Goal: Transaction & Acquisition: Book appointment/travel/reservation

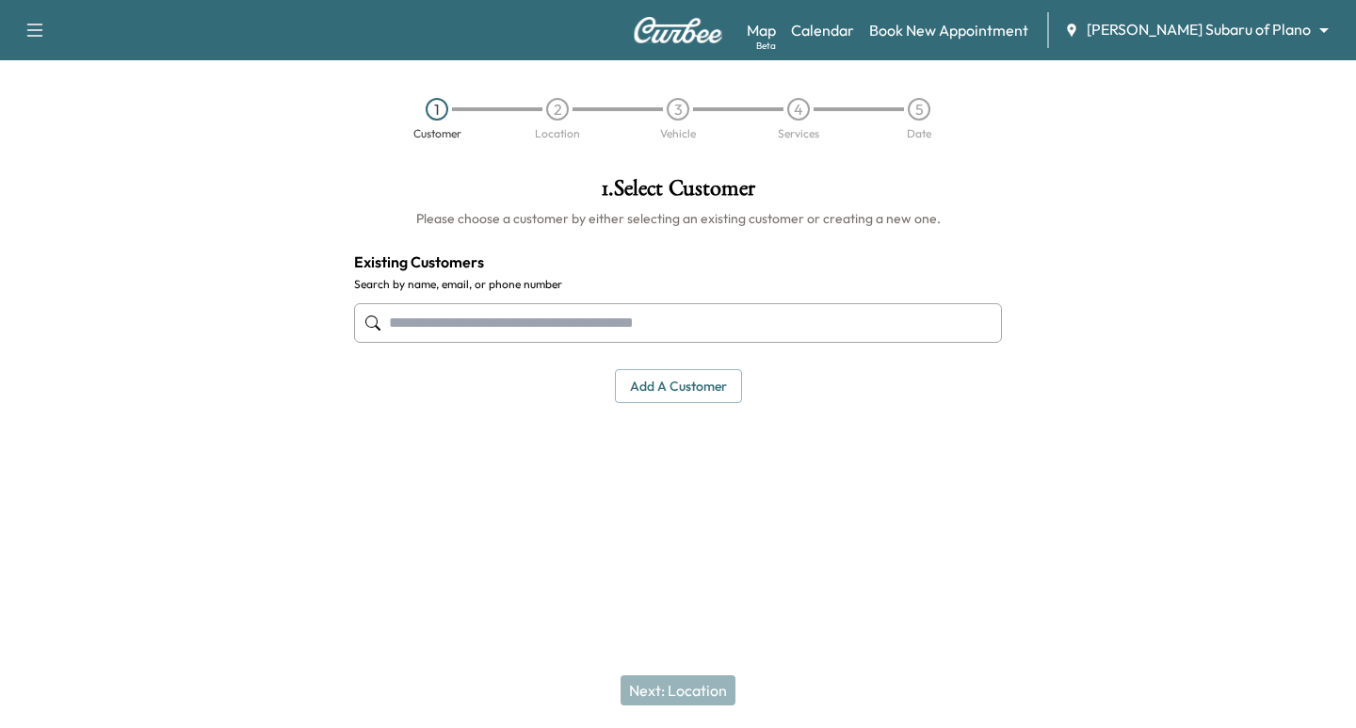
click at [1272, 24] on body "Support Log Out Map Beta Calendar Book New Appointment [PERSON_NAME] Subaru of …" at bounding box center [678, 364] width 1356 height 728
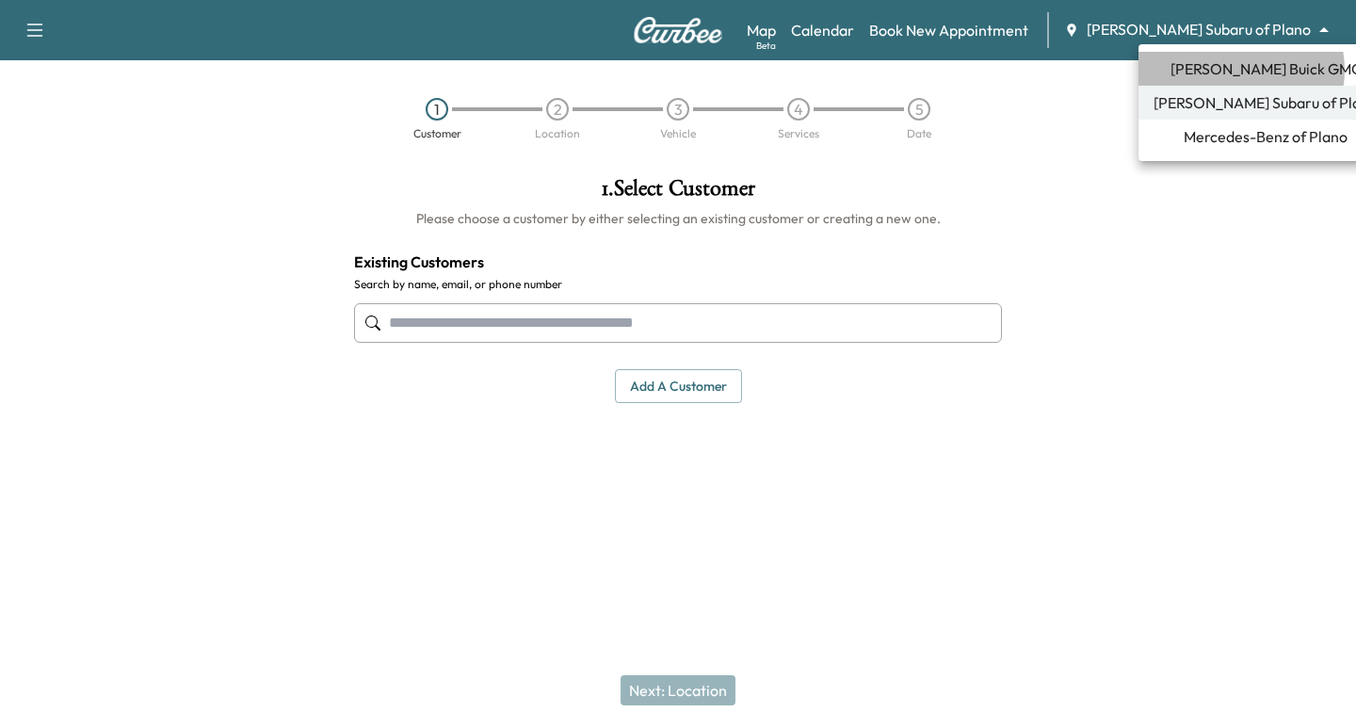
click at [1240, 70] on span "[PERSON_NAME] Buick GMC" at bounding box center [1265, 68] width 191 height 23
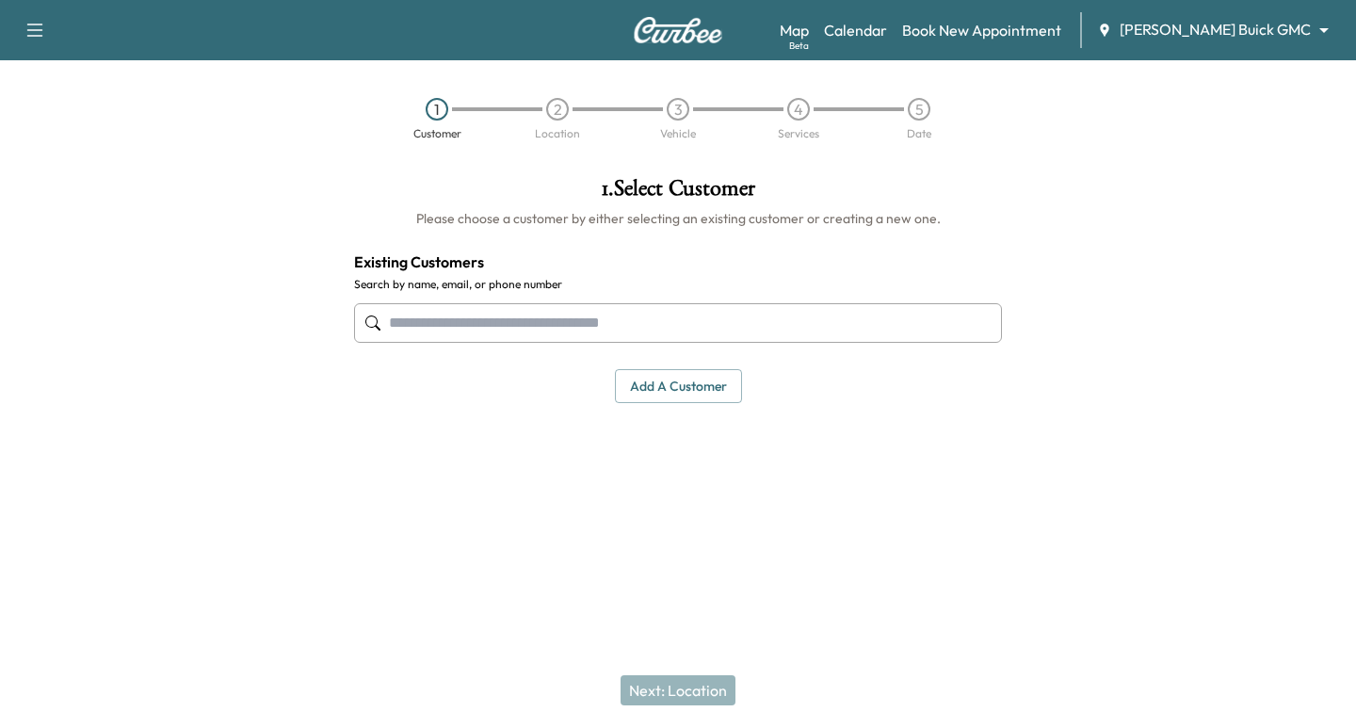
click at [486, 324] on input "text" at bounding box center [678, 323] width 648 height 40
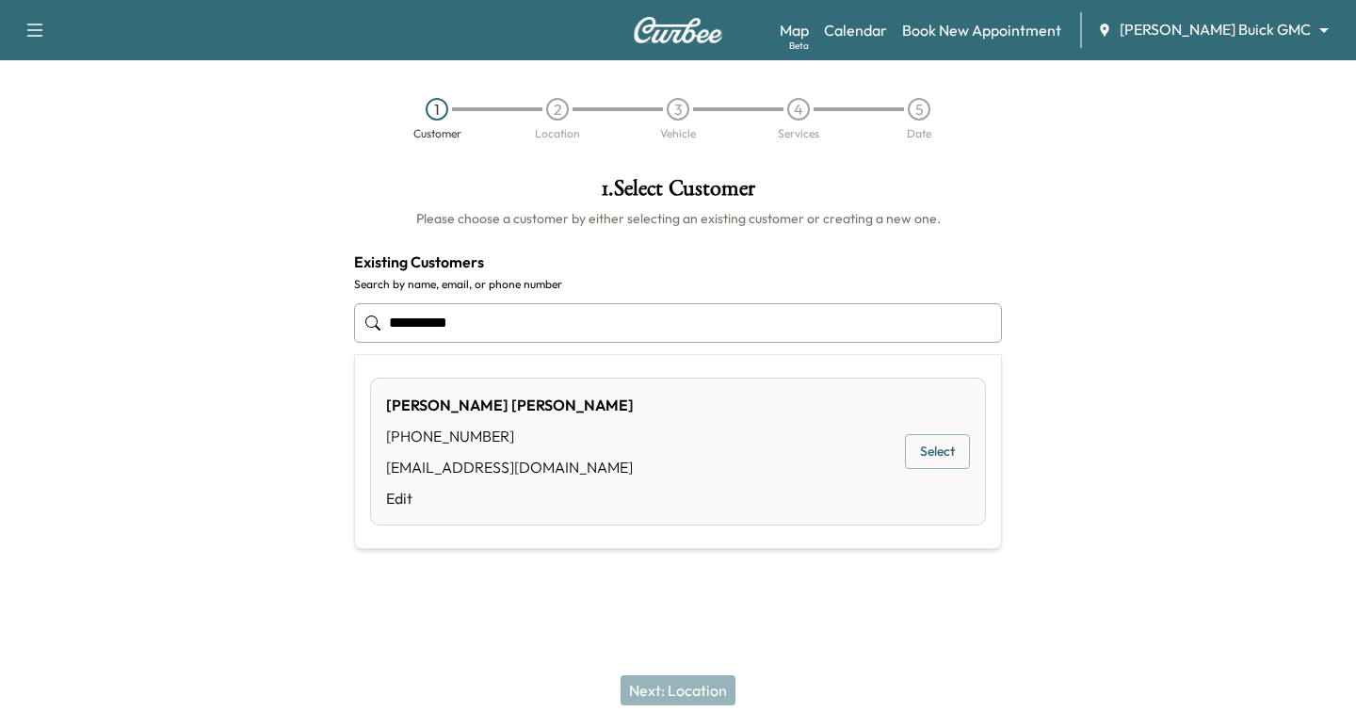
click at [961, 449] on button "Select" at bounding box center [937, 451] width 65 height 35
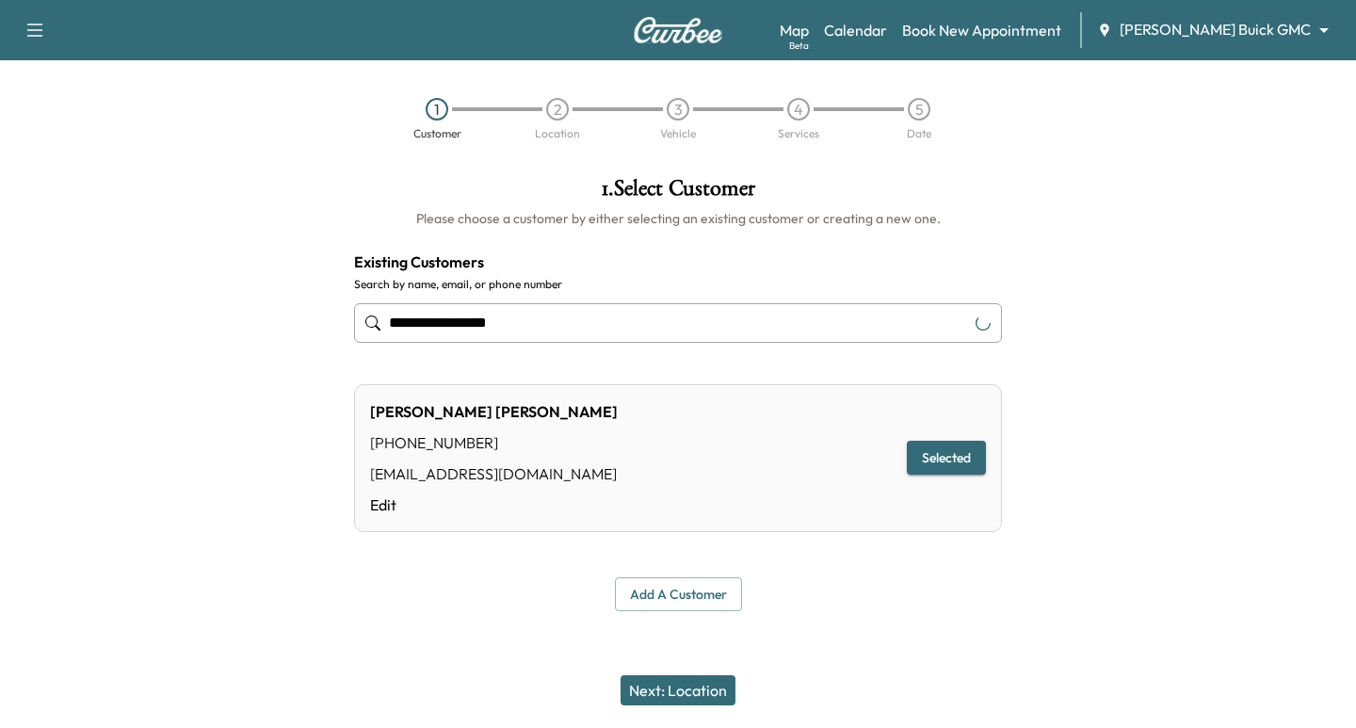
type input "**********"
click at [707, 688] on button "Next: Location" at bounding box center [678, 690] width 115 height 30
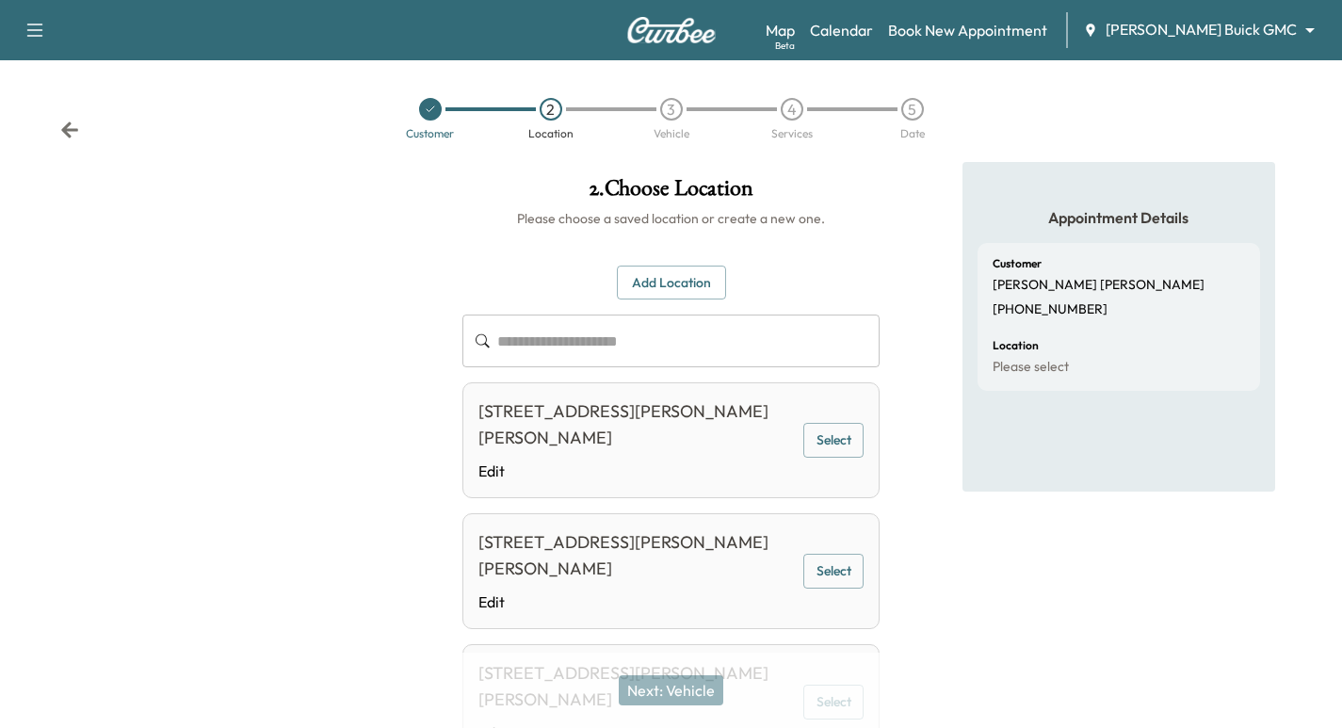
click at [831, 446] on button "Select" at bounding box center [833, 440] width 60 height 35
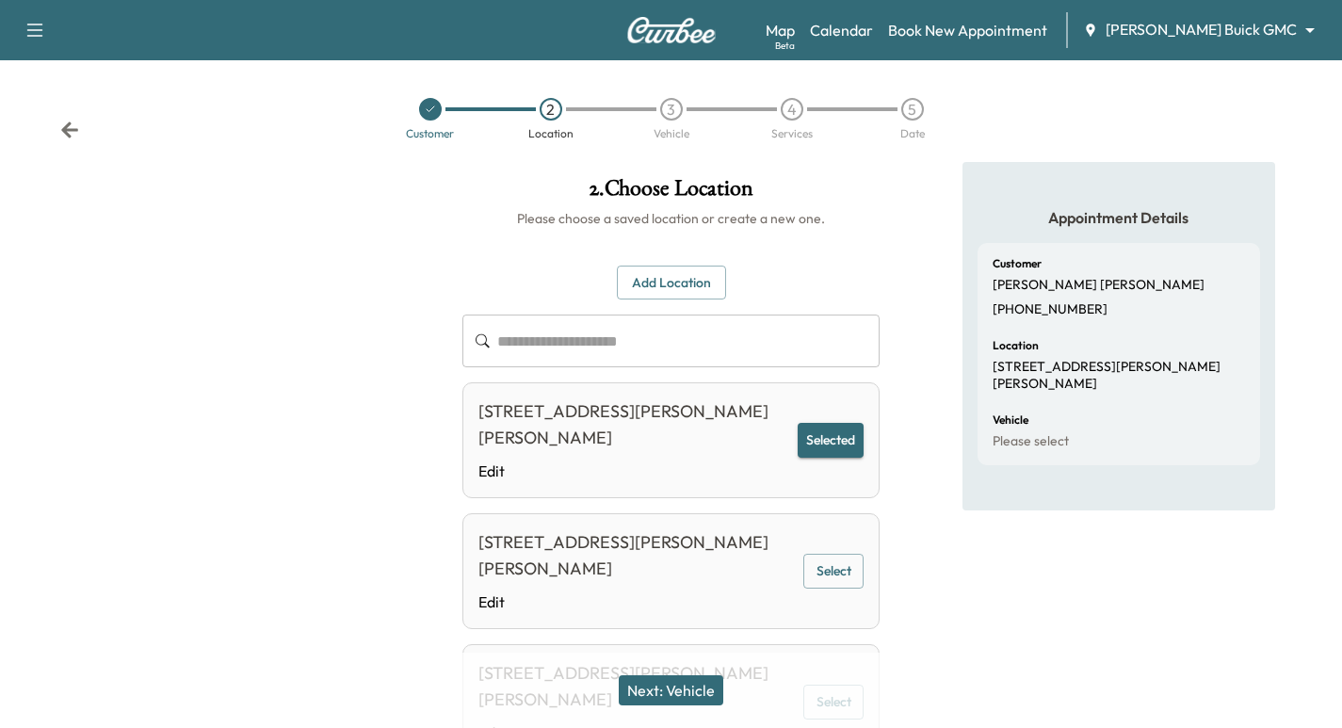
click at [655, 692] on button "Next: Vehicle" at bounding box center [671, 690] width 105 height 30
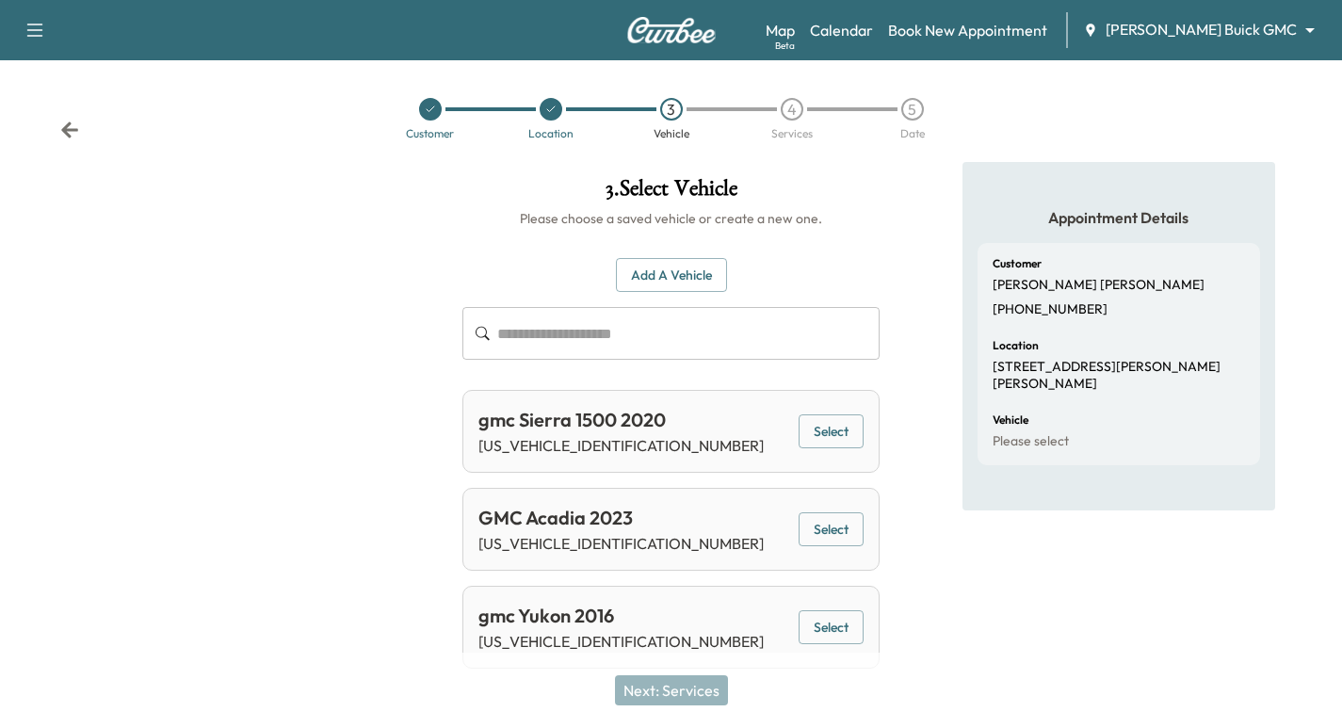
scroll to position [16, 0]
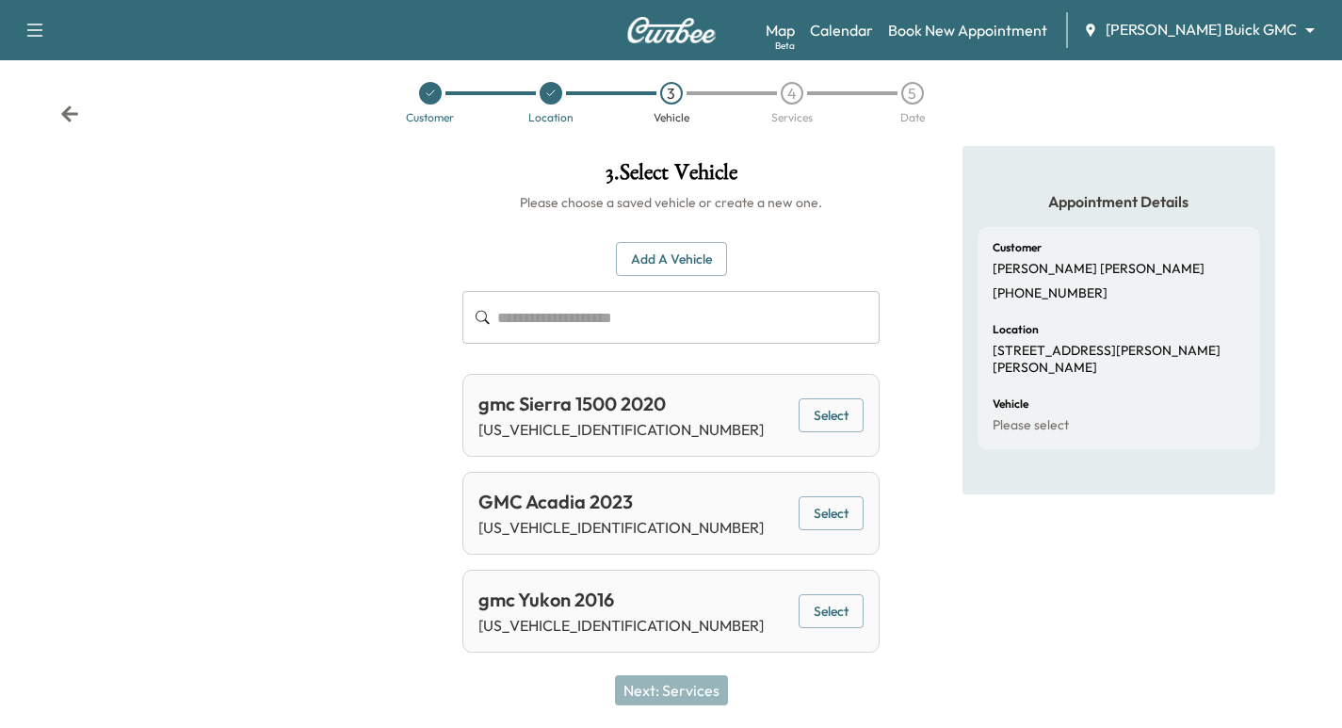
click at [839, 515] on button "Select" at bounding box center [830, 513] width 65 height 35
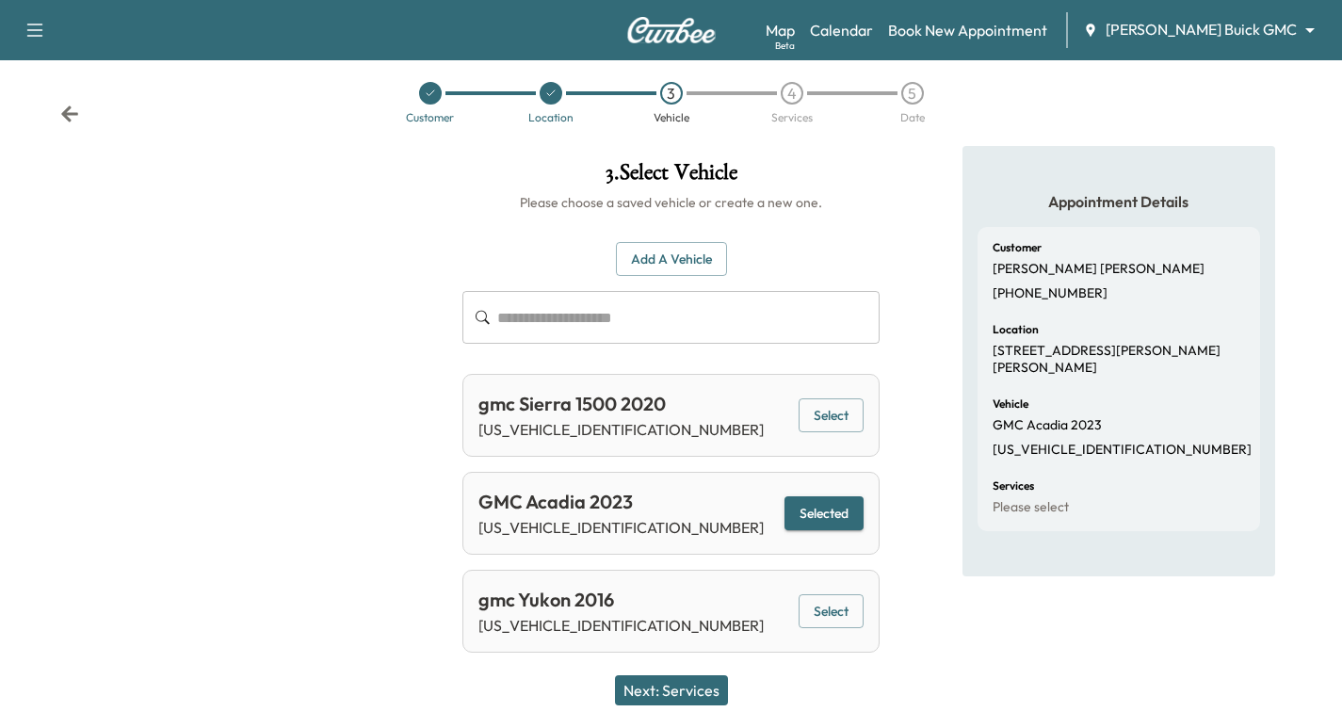
click at [658, 687] on button "Next: Services" at bounding box center [671, 690] width 113 height 30
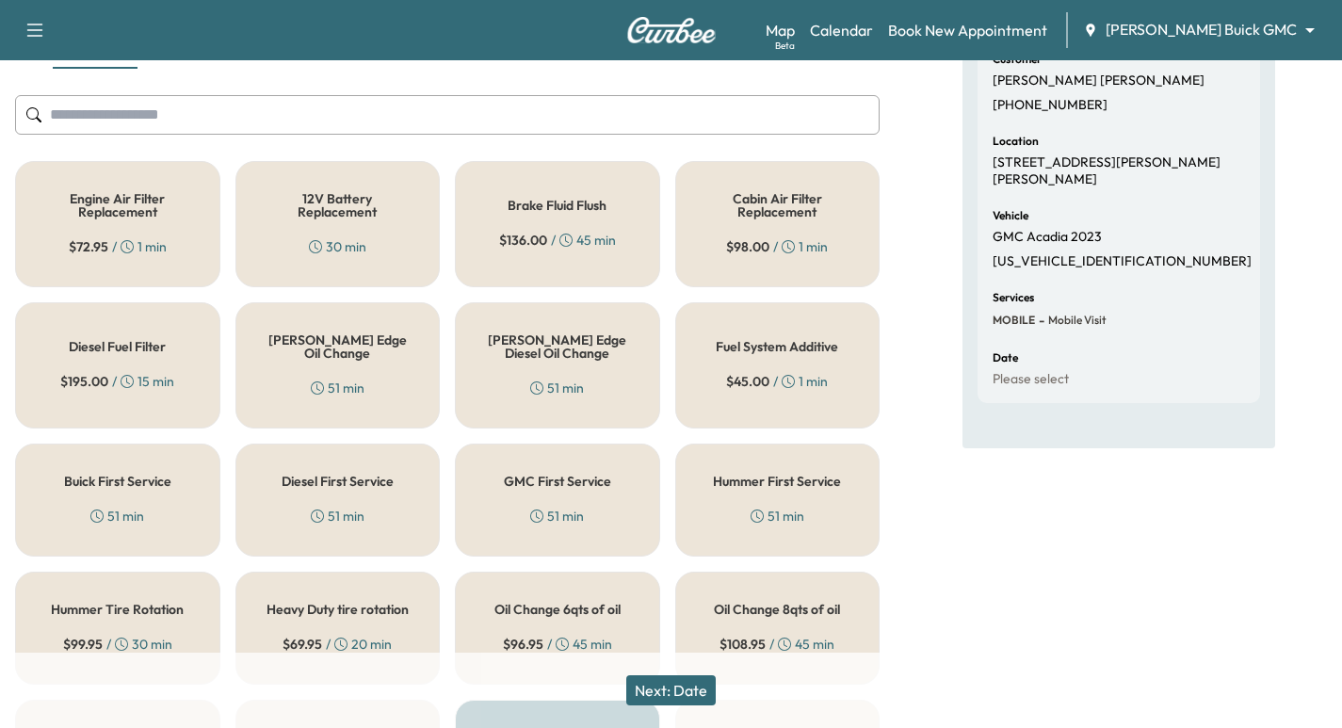
scroll to position [228, 0]
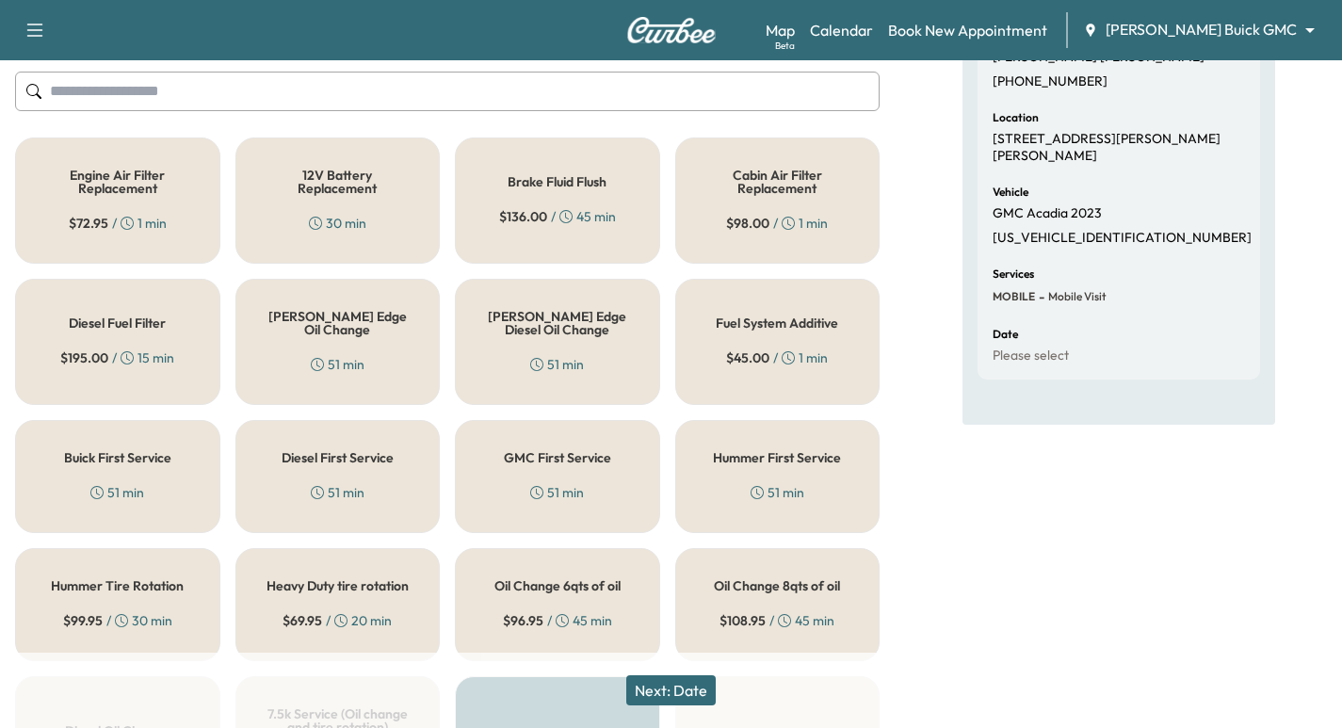
drag, startPoint x: 379, startPoint y: 317, endPoint x: 481, endPoint y: 389, distance: 124.4
click at [379, 319] on h5 "[PERSON_NAME] Edge Oil Change" at bounding box center [337, 323] width 143 height 26
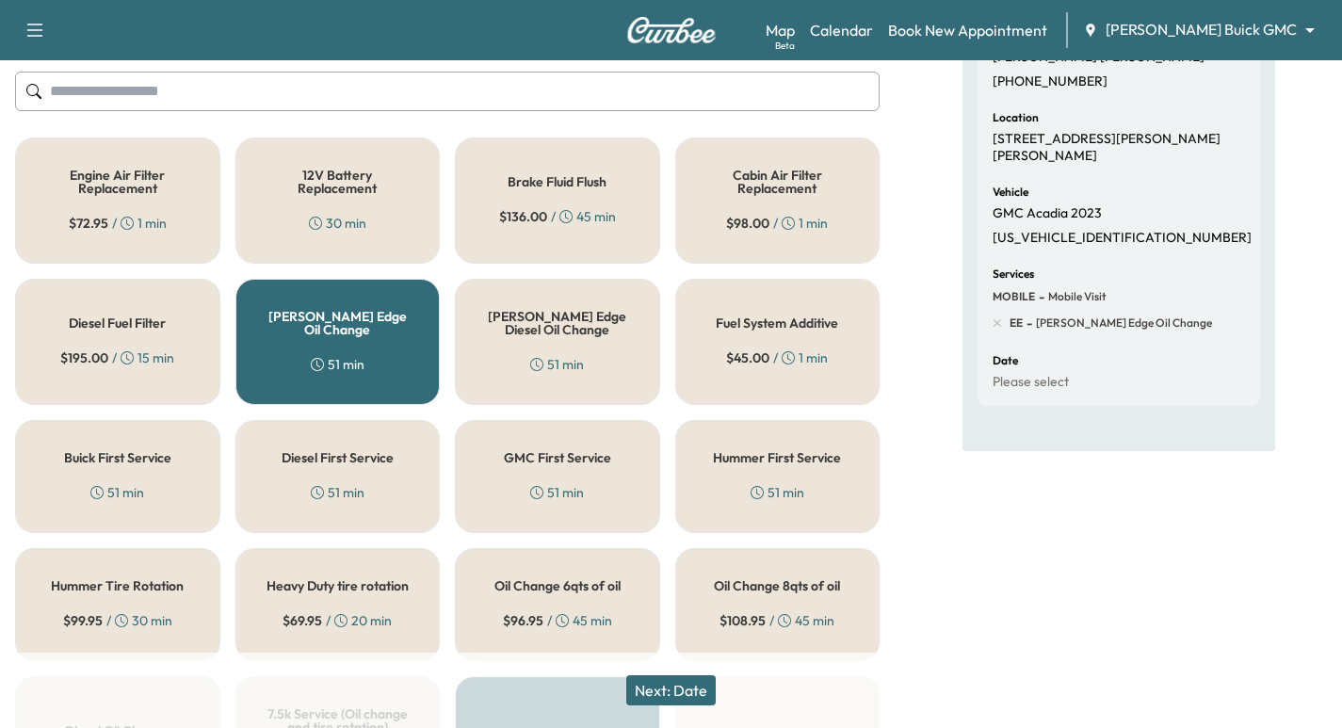
drag, startPoint x: 679, startPoint y: 683, endPoint x: 711, endPoint y: 721, distance: 50.2
click at [679, 685] on button "Next: Date" at bounding box center [670, 690] width 89 height 30
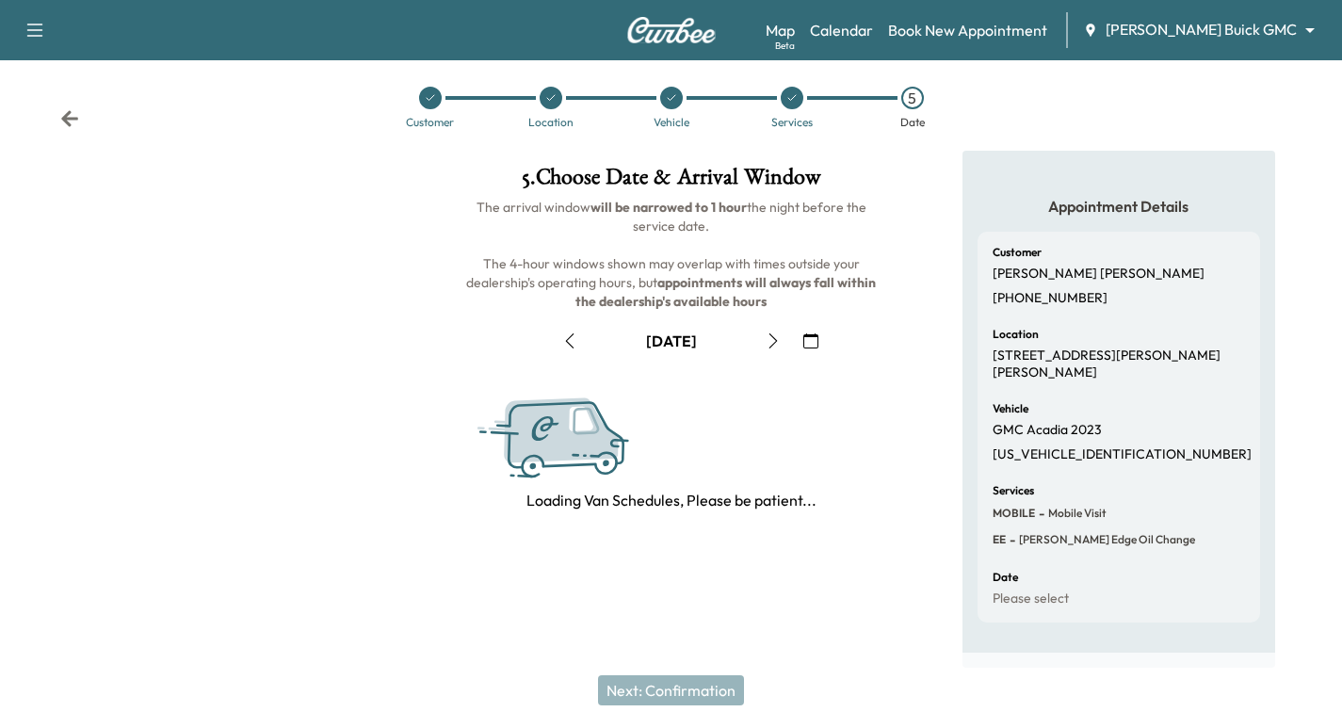
scroll to position [215, 0]
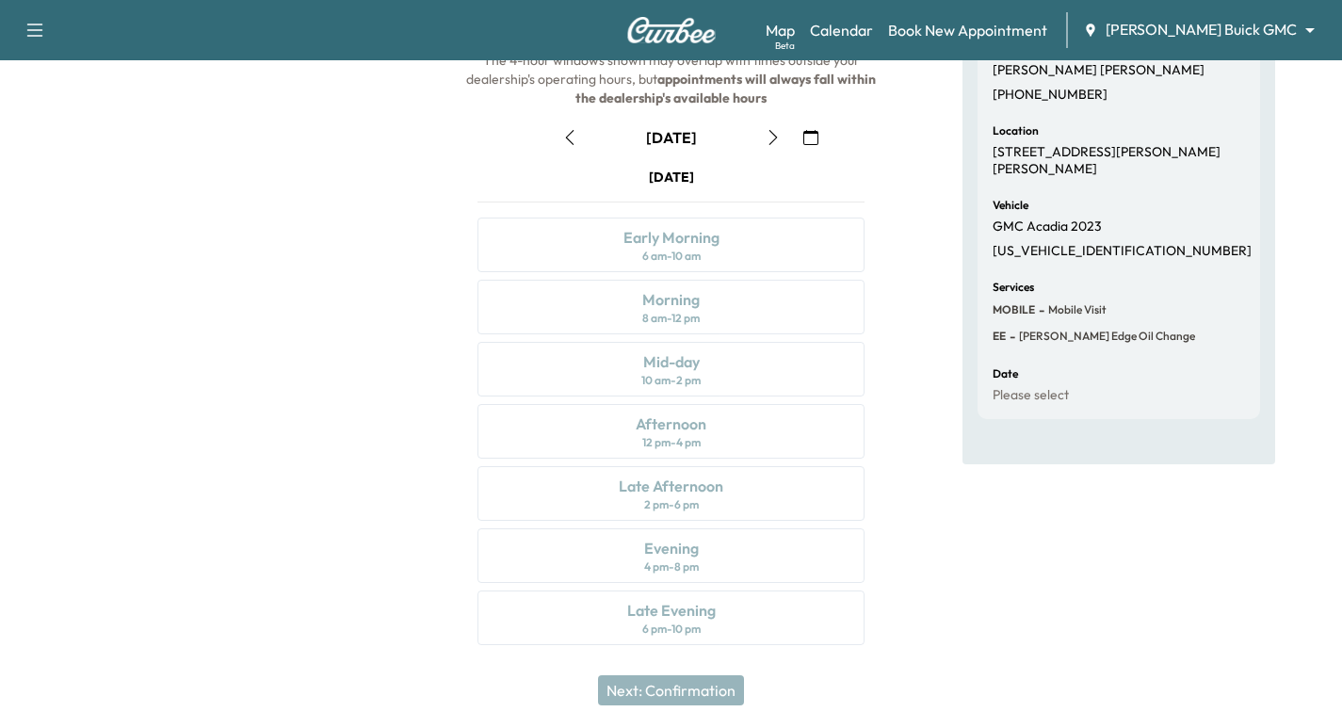
drag, startPoint x: 767, startPoint y: 142, endPoint x: 781, endPoint y: 146, distance: 13.7
click at [771, 142] on icon "button" at bounding box center [773, 137] width 15 height 15
click at [785, 315] on div "Morning 8 am - 12 pm" at bounding box center [670, 307] width 387 height 55
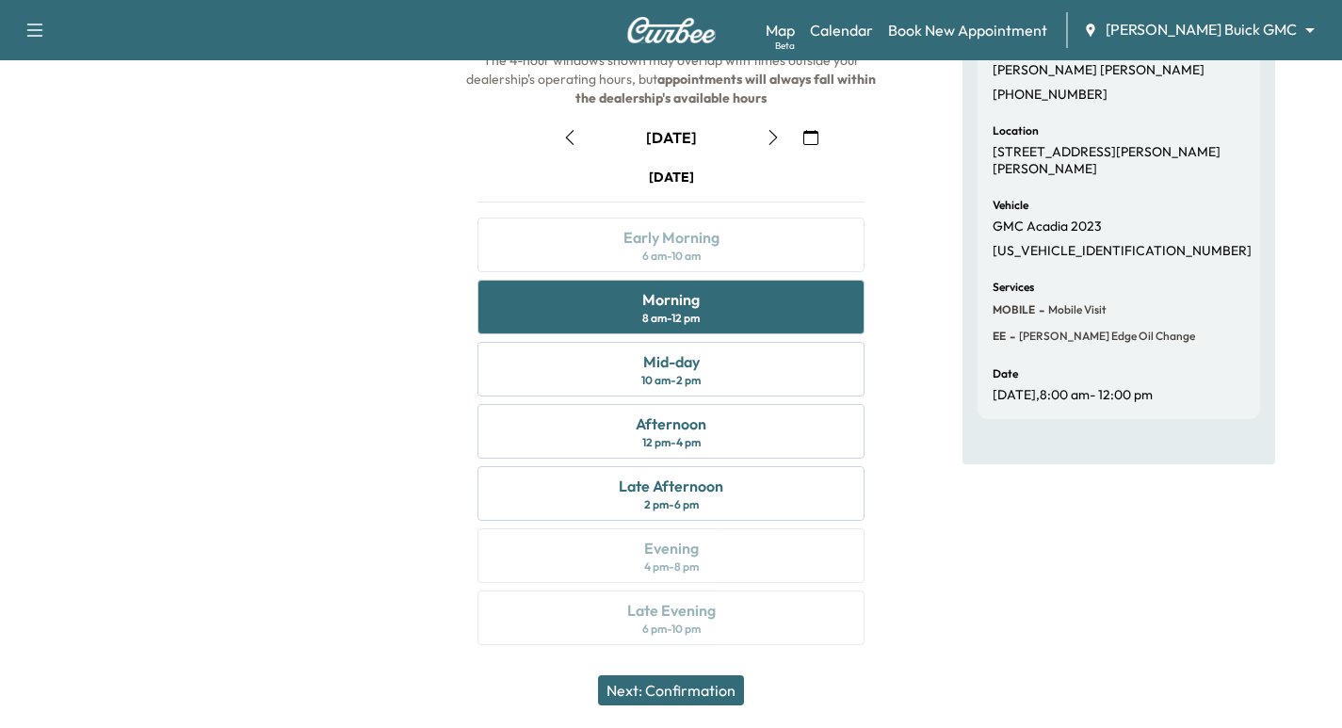
scroll to position [97, 0]
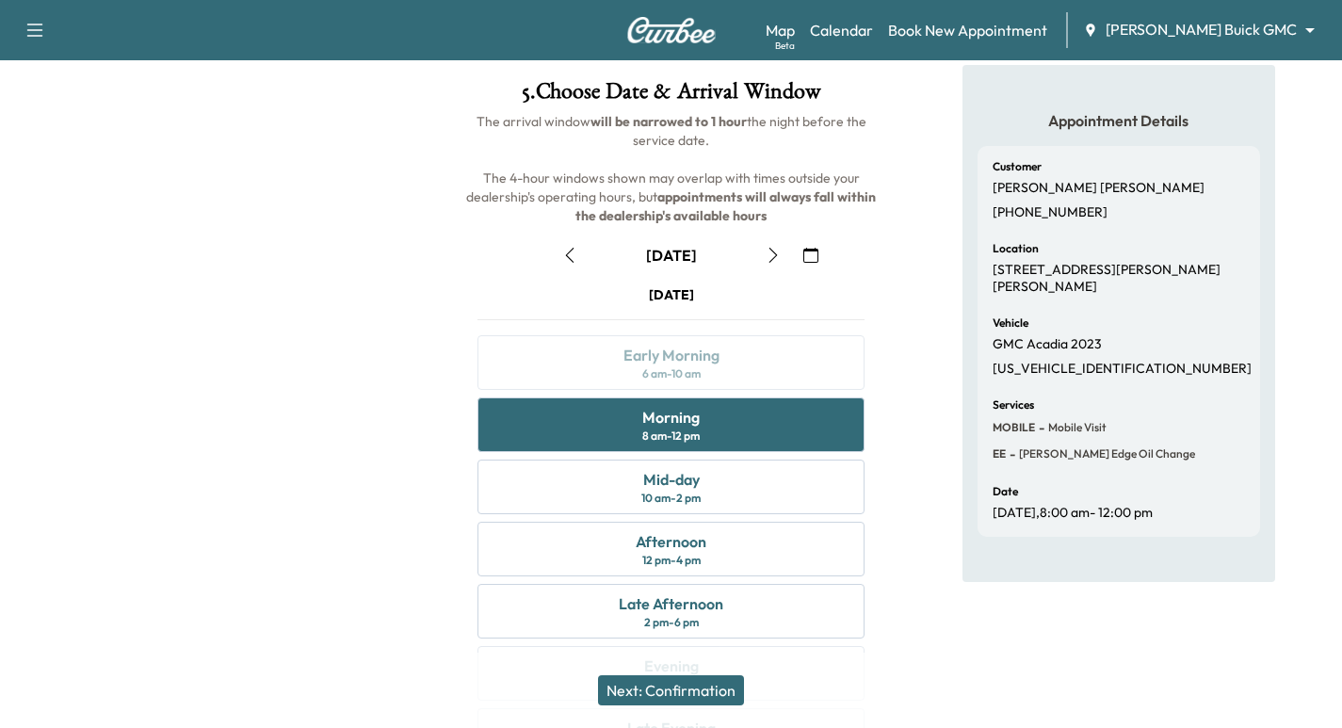
click at [714, 683] on button "Next: Confirmation" at bounding box center [671, 690] width 146 height 30
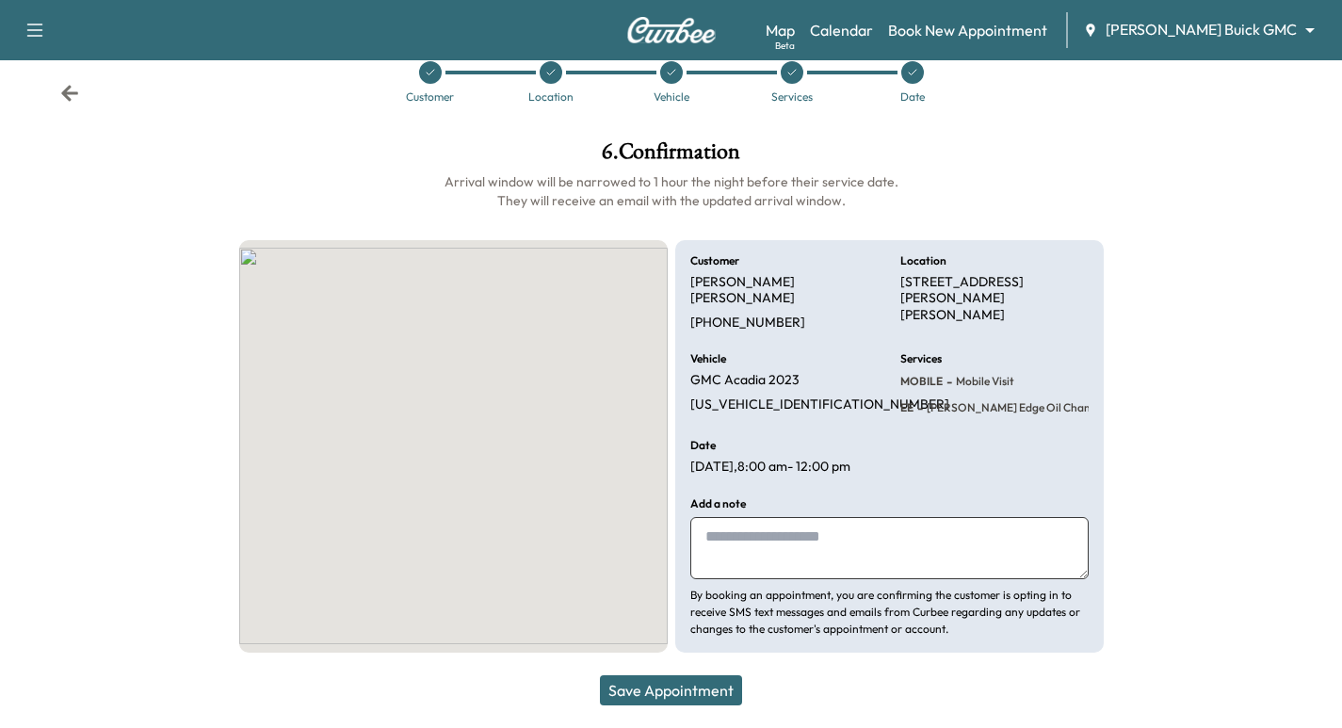
scroll to position [20, 0]
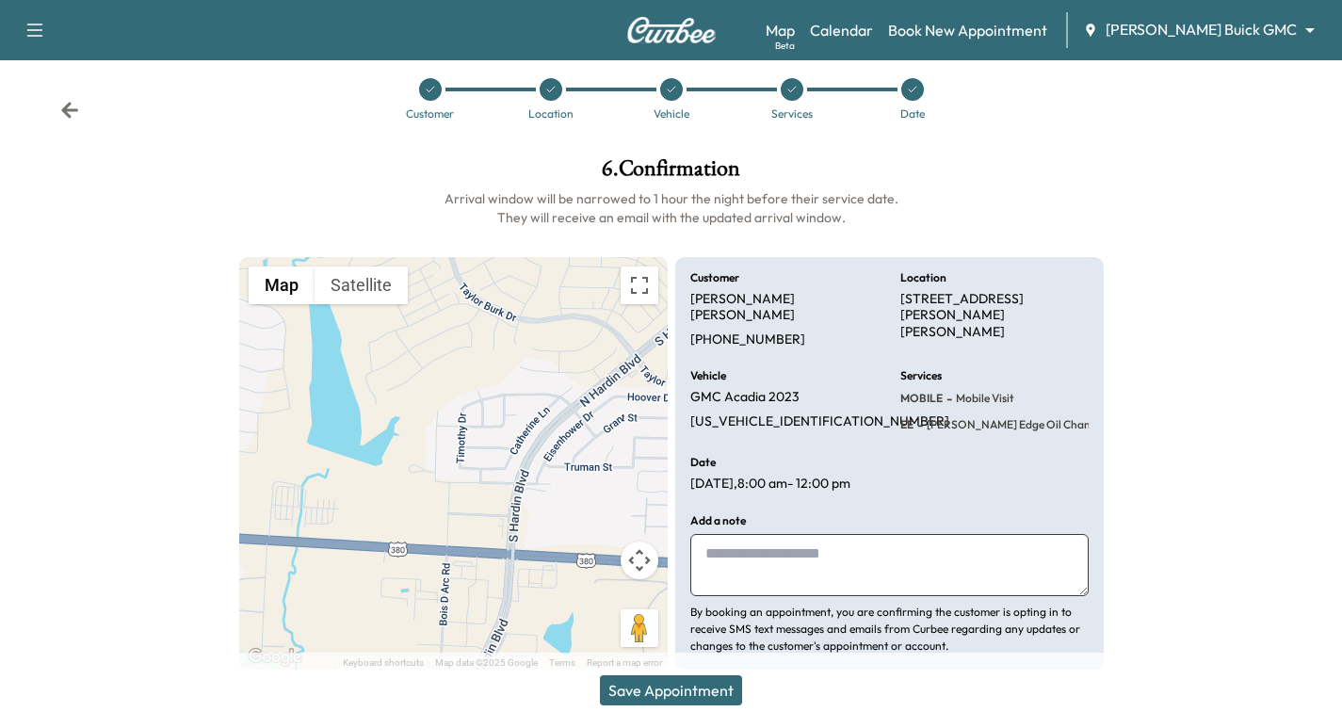
click at [731, 686] on button "Save Appointment" at bounding box center [671, 690] width 142 height 30
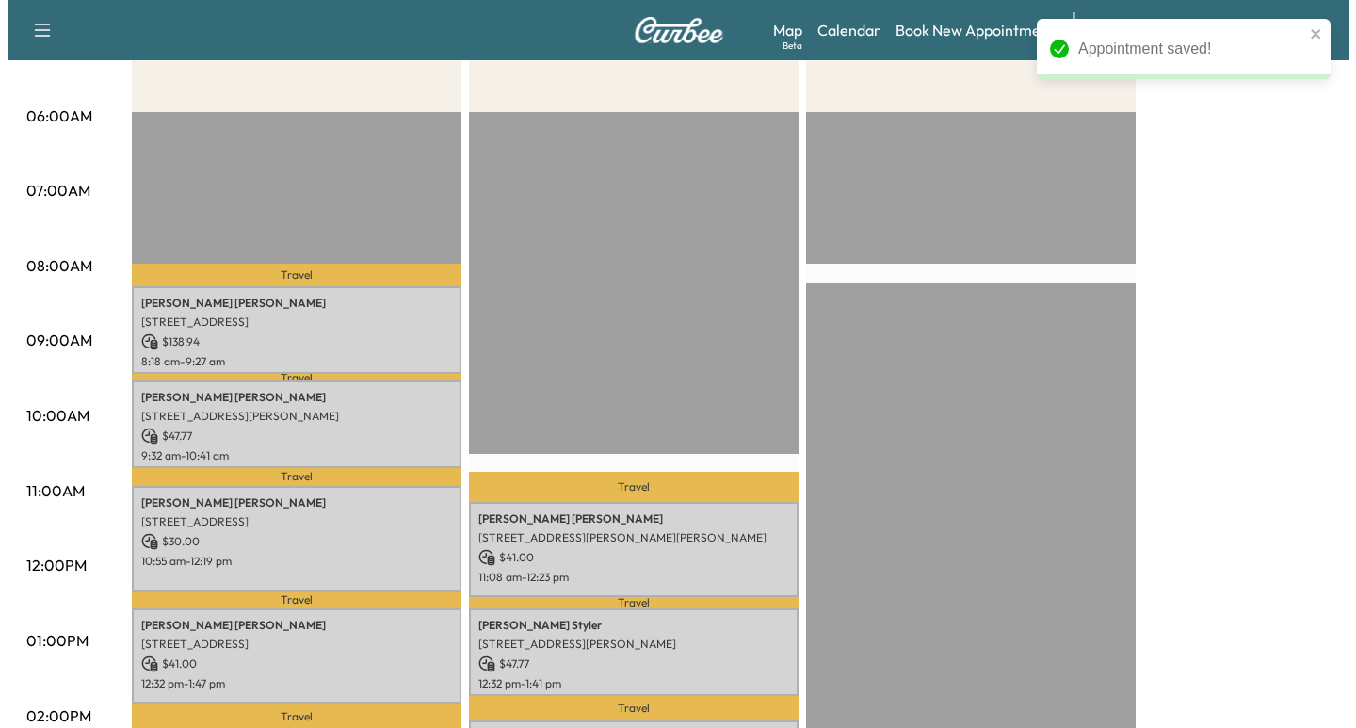
scroll to position [353, 0]
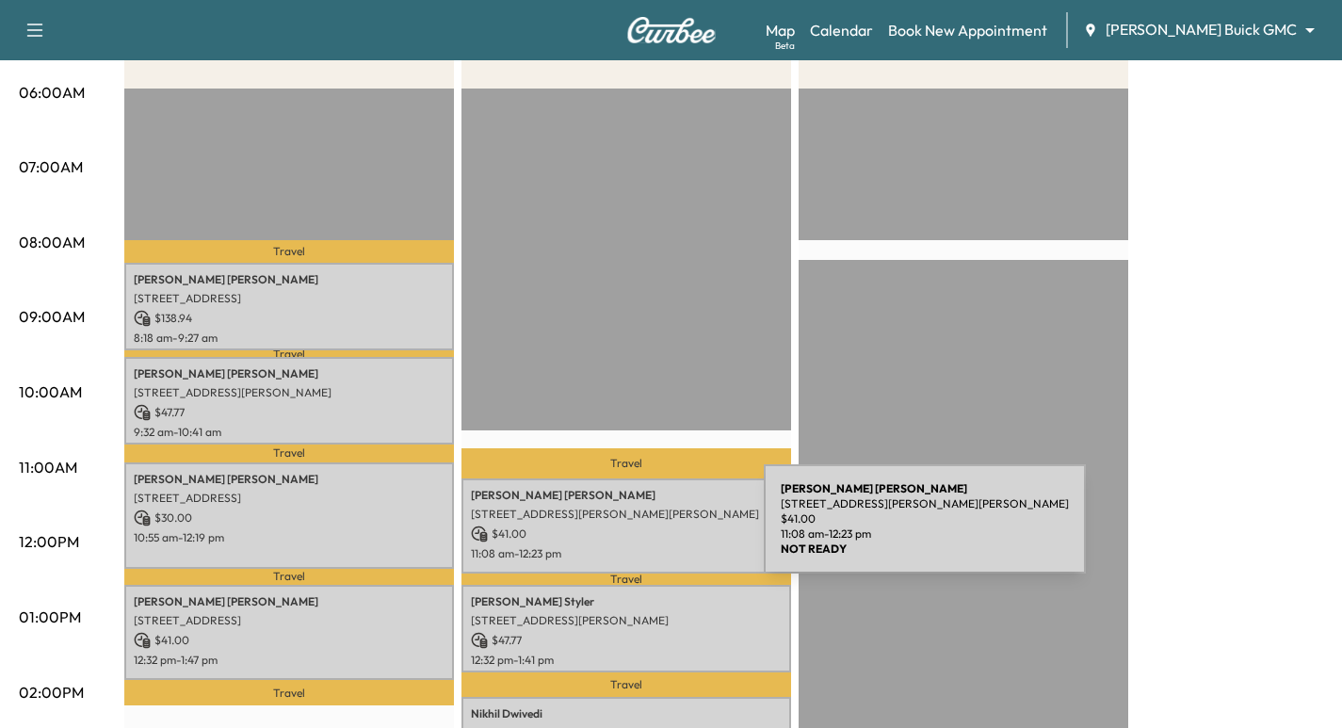
click at [626, 528] on p "$ 41.00" at bounding box center [626, 533] width 311 height 17
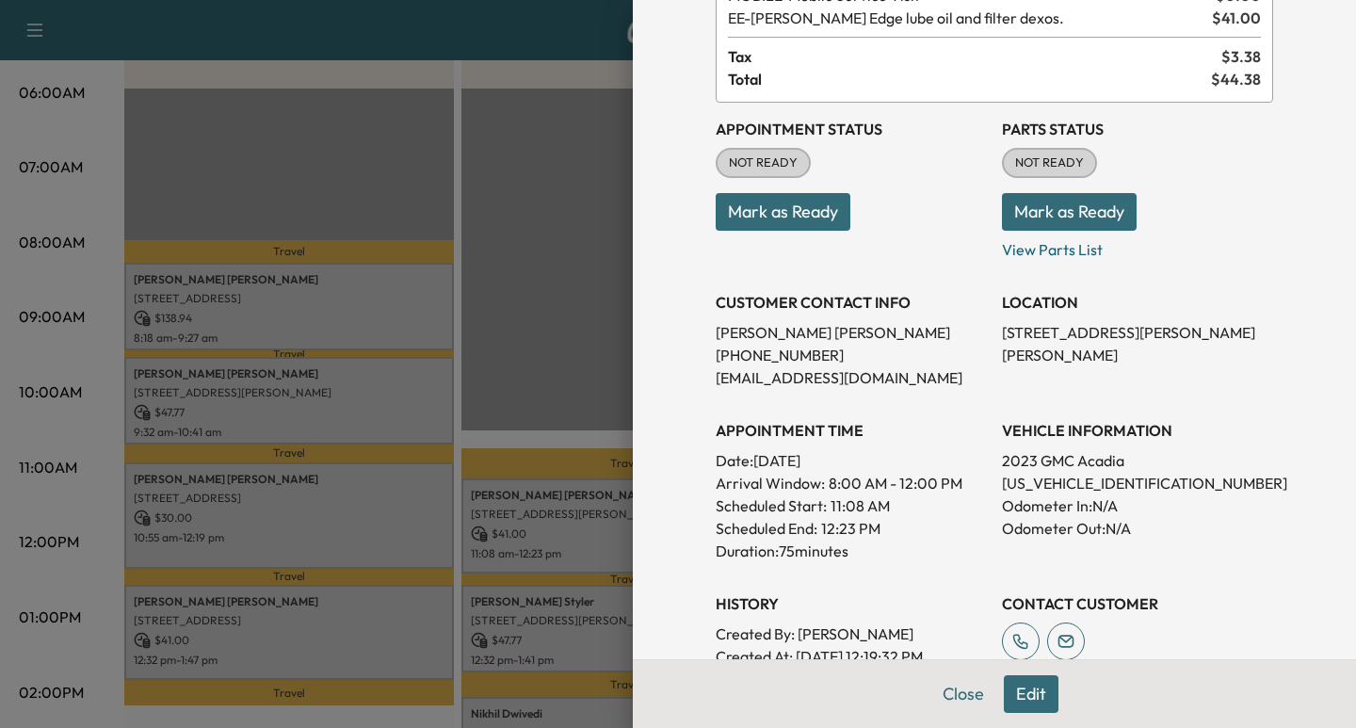
scroll to position [0, 0]
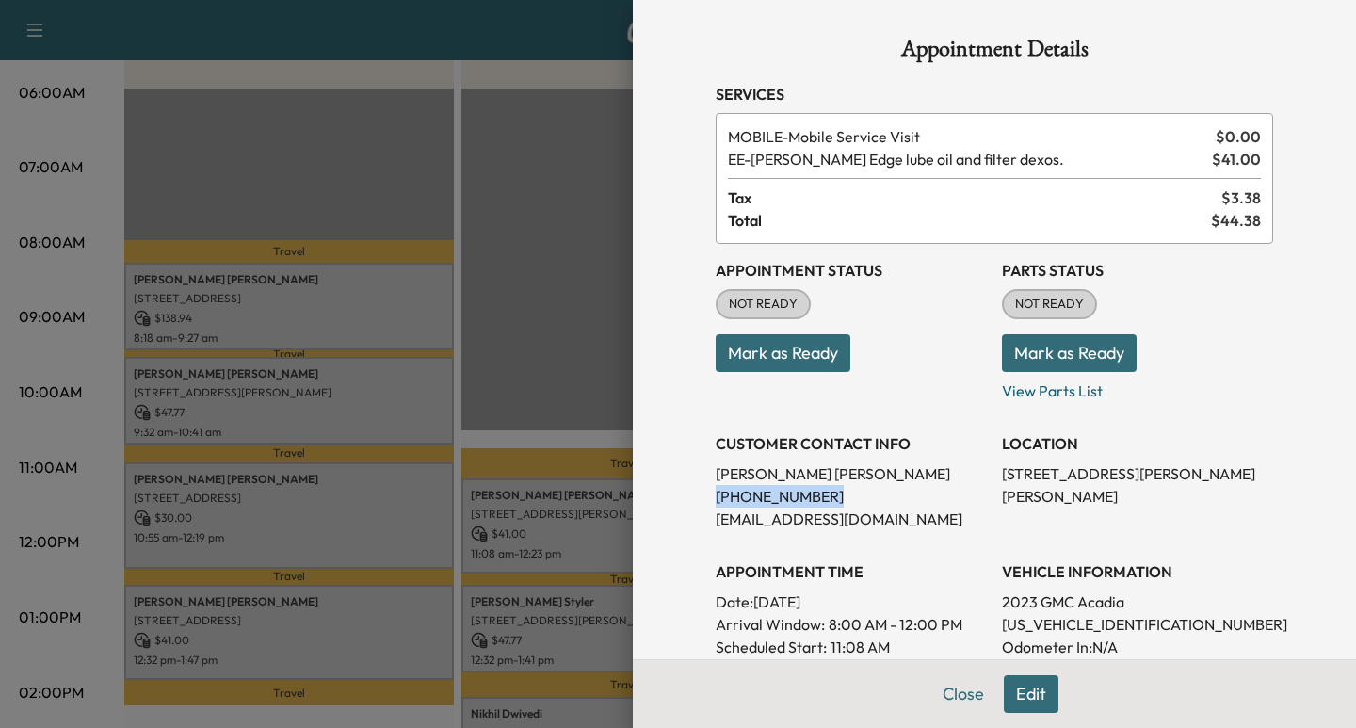
drag, startPoint x: 809, startPoint y: 493, endPoint x: 695, endPoint y: 486, distance: 114.2
click at [695, 486] on div "Appointment Details Services MOBILE - Mobile Service Visit $ 0.00 EE - [PERSON_…" at bounding box center [994, 542] width 603 height 1084
copy p "[PHONE_NUMBER]"
click at [946, 694] on div "Appointment Details Services MOBILE - Mobile Service Visit $ 0.00 EE - [PERSON_…" at bounding box center [994, 542] width 603 height 1084
click at [944, 692] on button "Close" at bounding box center [963, 694] width 66 height 38
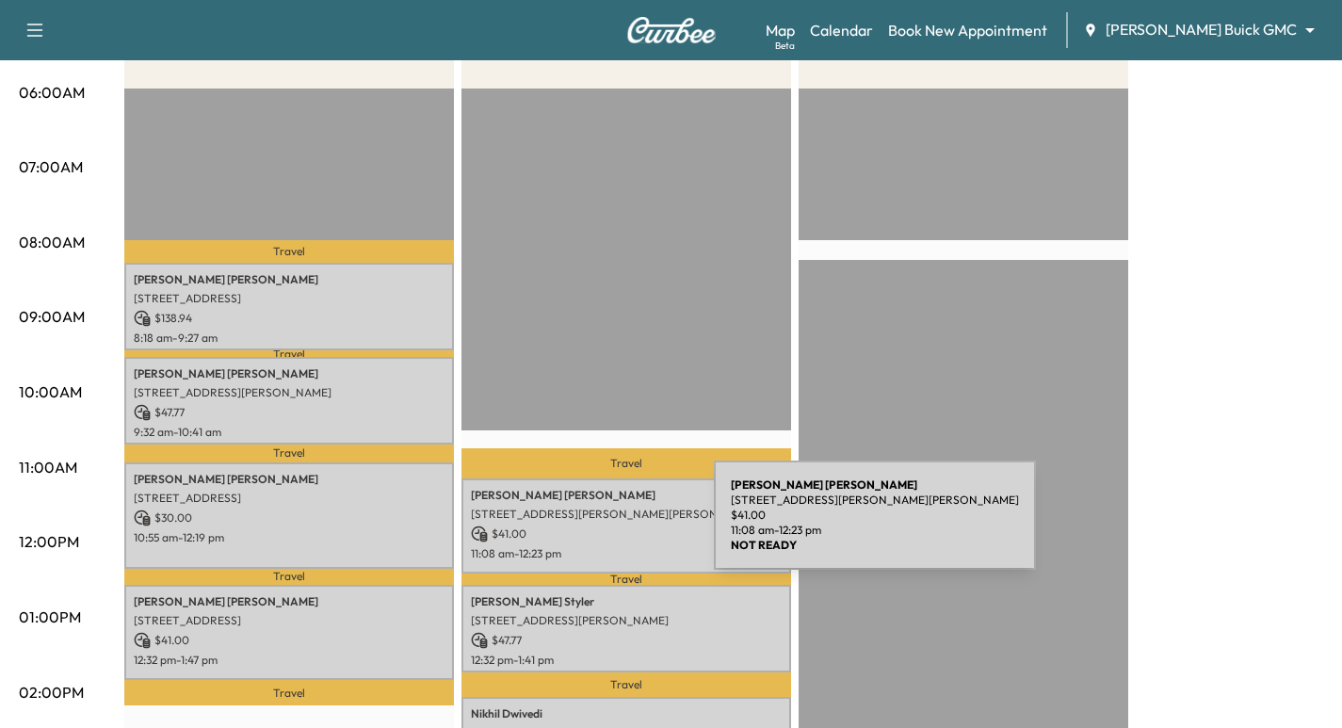
click at [573, 526] on p "$ 41.00" at bounding box center [626, 533] width 311 height 17
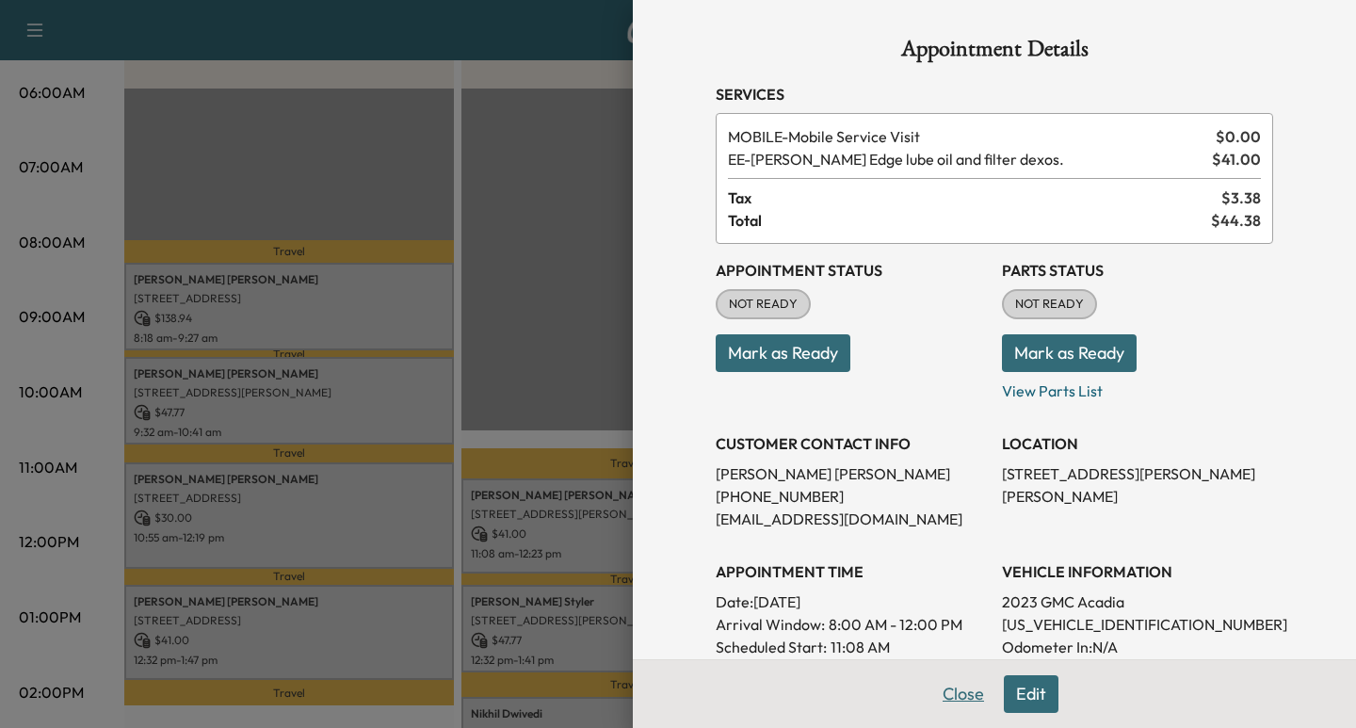
click at [944, 698] on button "Close" at bounding box center [963, 694] width 66 height 38
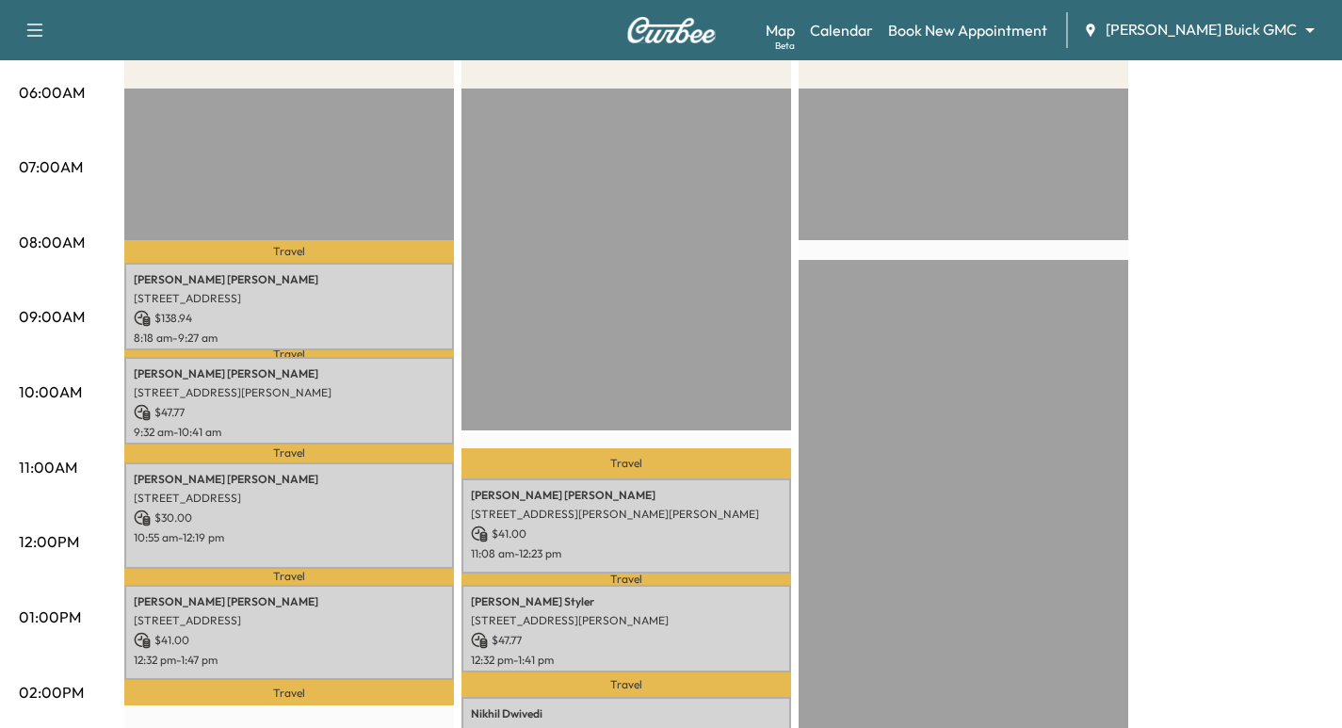
click at [1263, 38] on body "Support Log Out Map Beta Calendar Book New Appointment [PERSON_NAME] Buick GMC …" at bounding box center [671, 11] width 1342 height 728
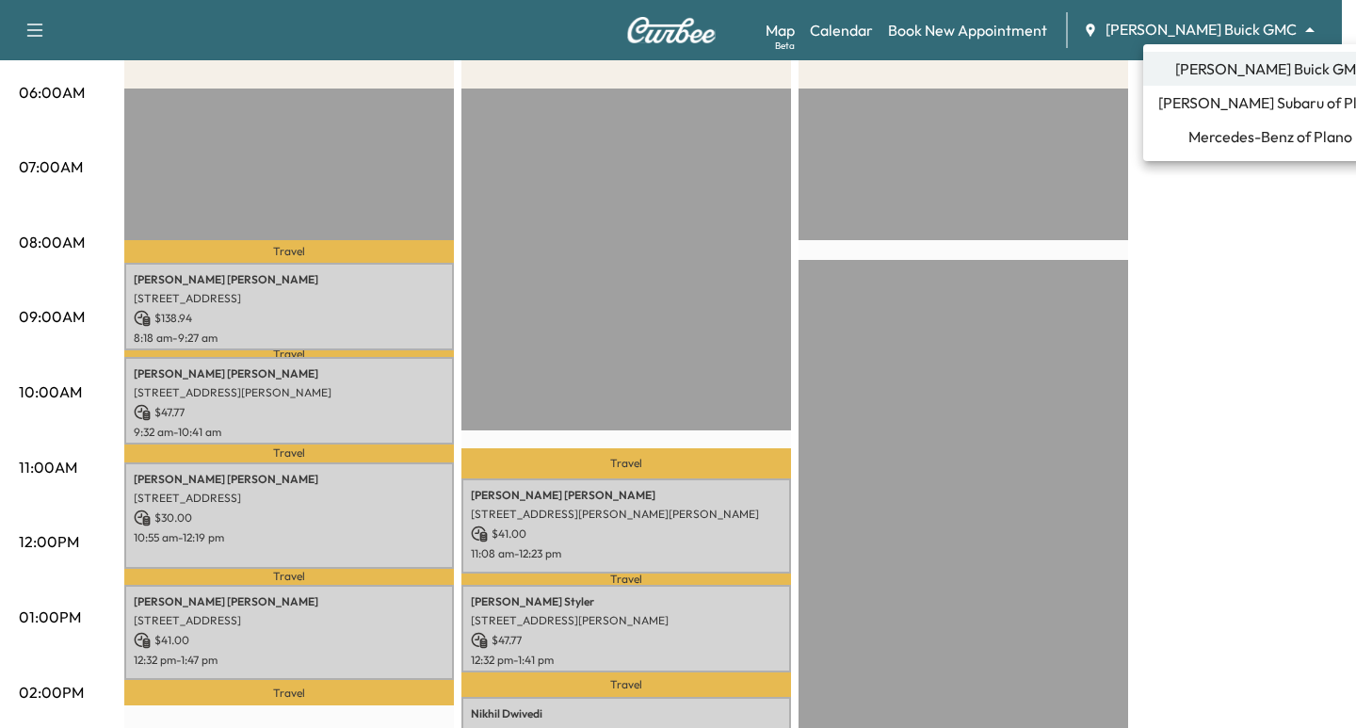
click at [1253, 107] on span "[PERSON_NAME] Subaru of Plano" at bounding box center [1270, 102] width 224 height 23
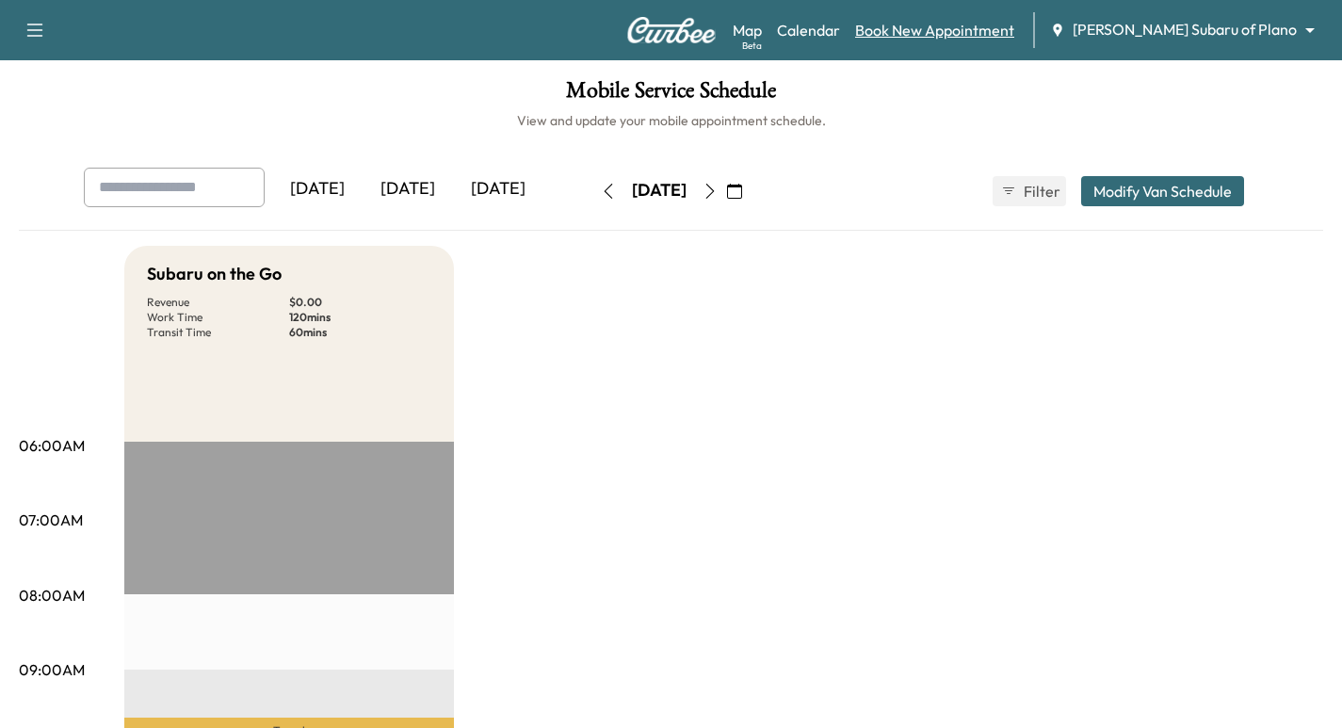
click at [987, 22] on link "Book New Appointment" at bounding box center [934, 30] width 159 height 23
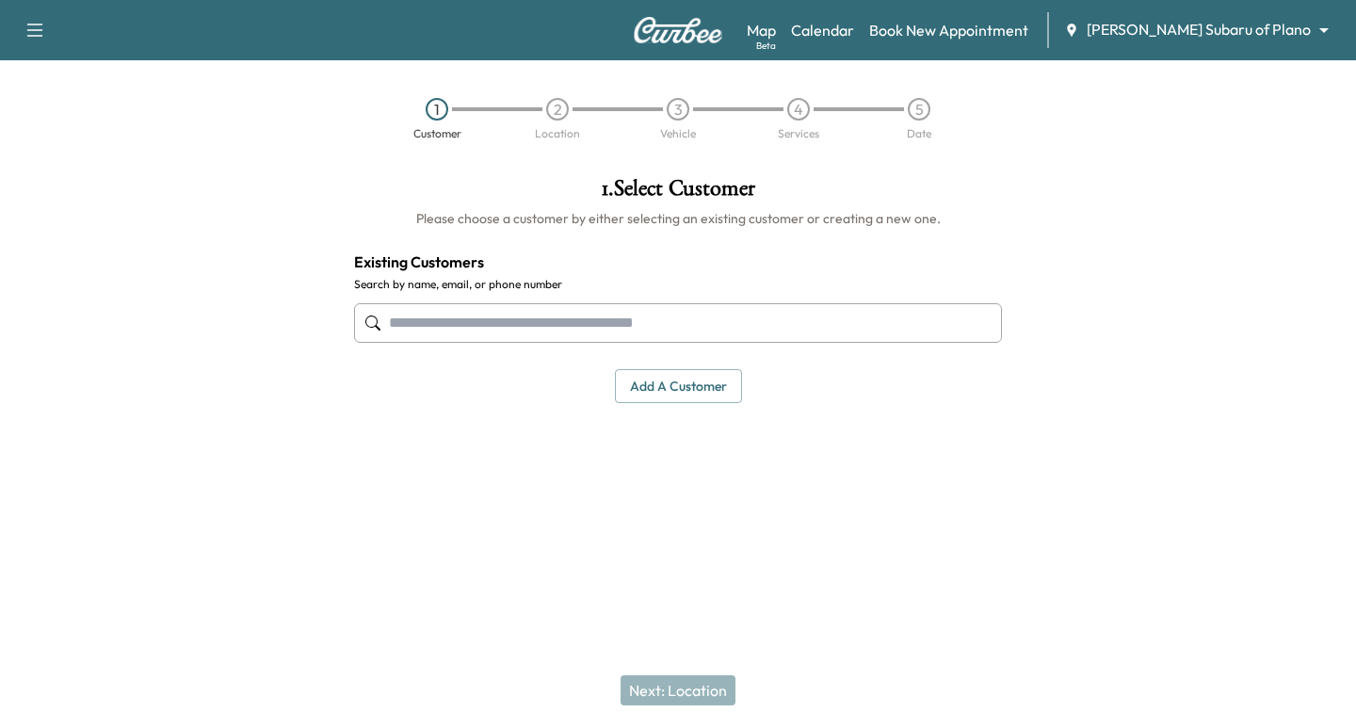
click at [485, 337] on input "text" at bounding box center [678, 323] width 648 height 40
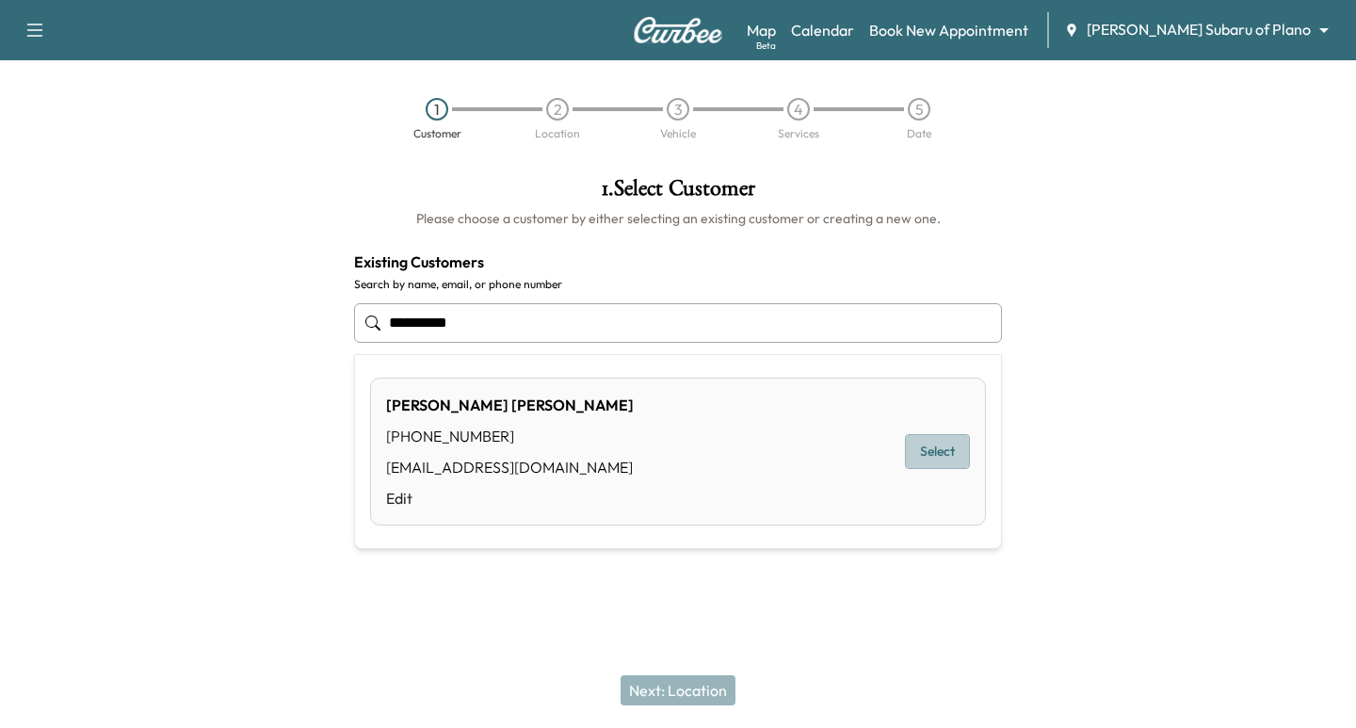
click at [928, 459] on button "Select" at bounding box center [937, 451] width 65 height 35
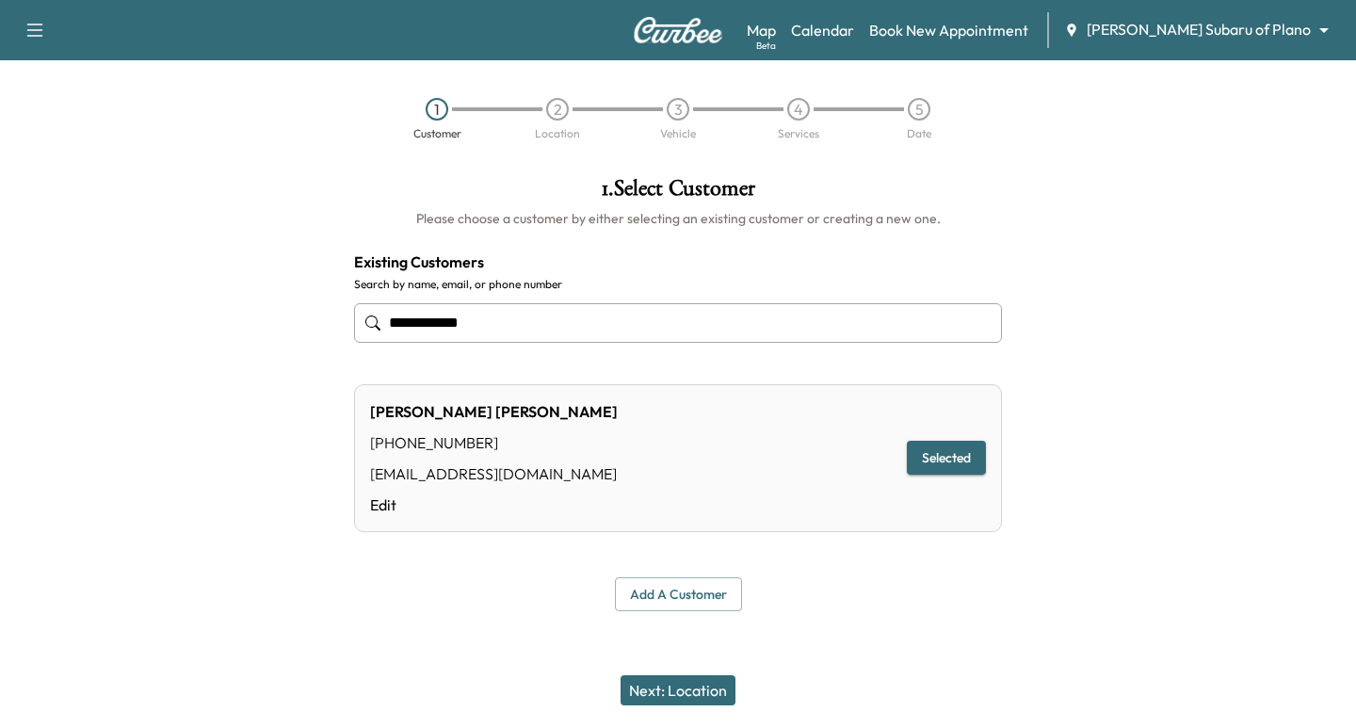
type input "**********"
drag, startPoint x: 700, startPoint y: 663, endPoint x: 690, endPoint y: 671, distance: 12.7
click at [698, 664] on div "Next: Location" at bounding box center [678, 690] width 1356 height 75
click at [673, 677] on button "Next: Location" at bounding box center [678, 690] width 115 height 30
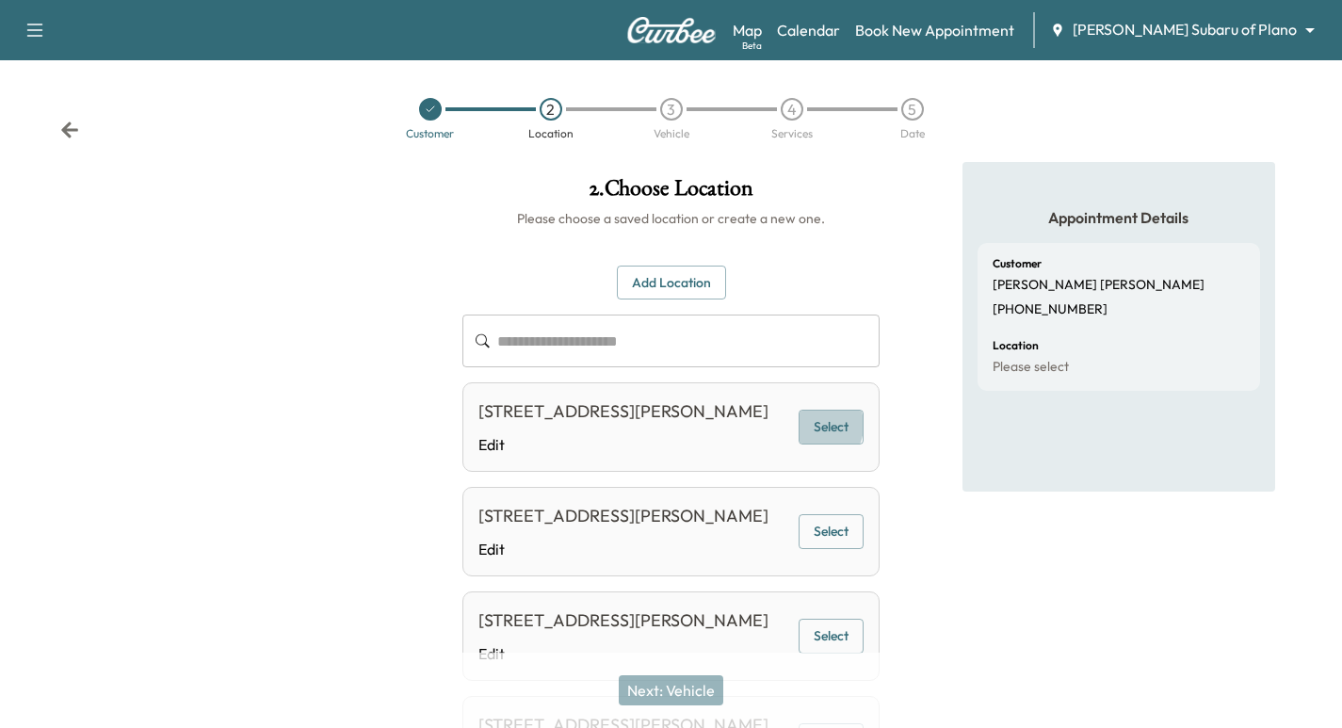
click at [817, 438] on button "Select" at bounding box center [830, 427] width 65 height 35
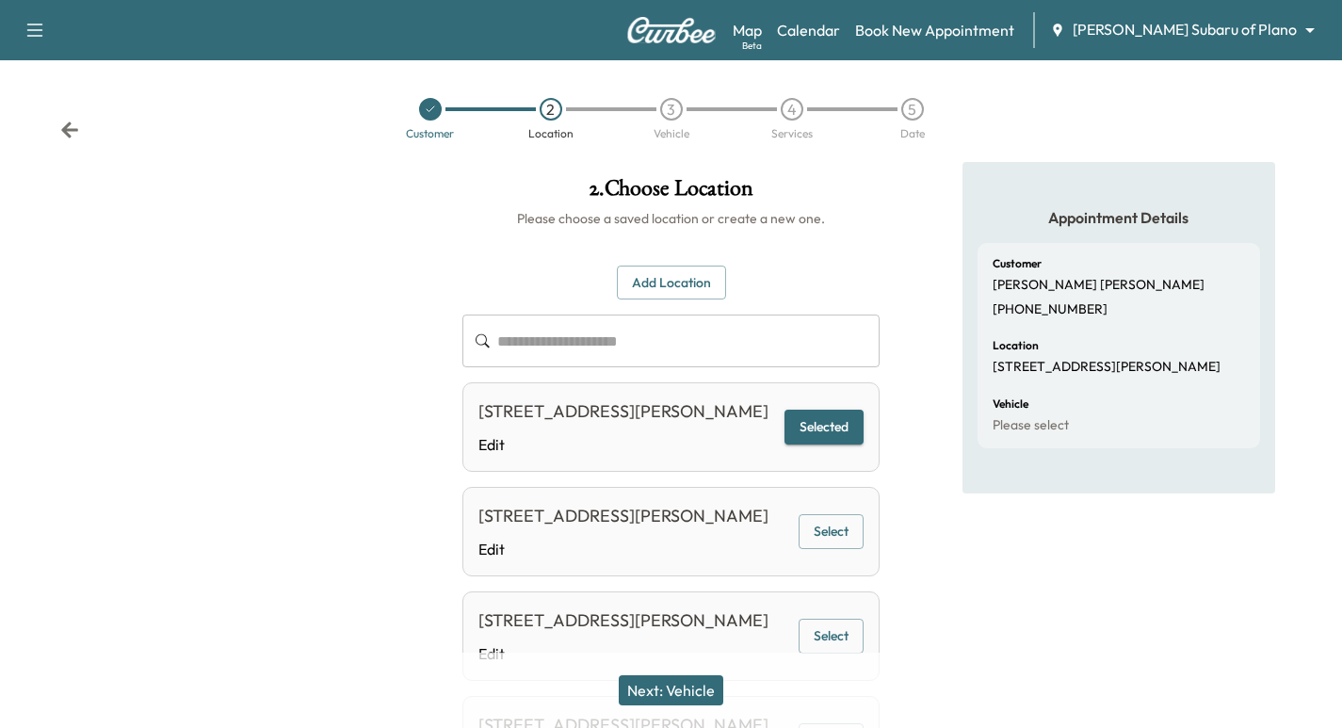
click at [682, 683] on button "Next: Vehicle" at bounding box center [671, 690] width 105 height 30
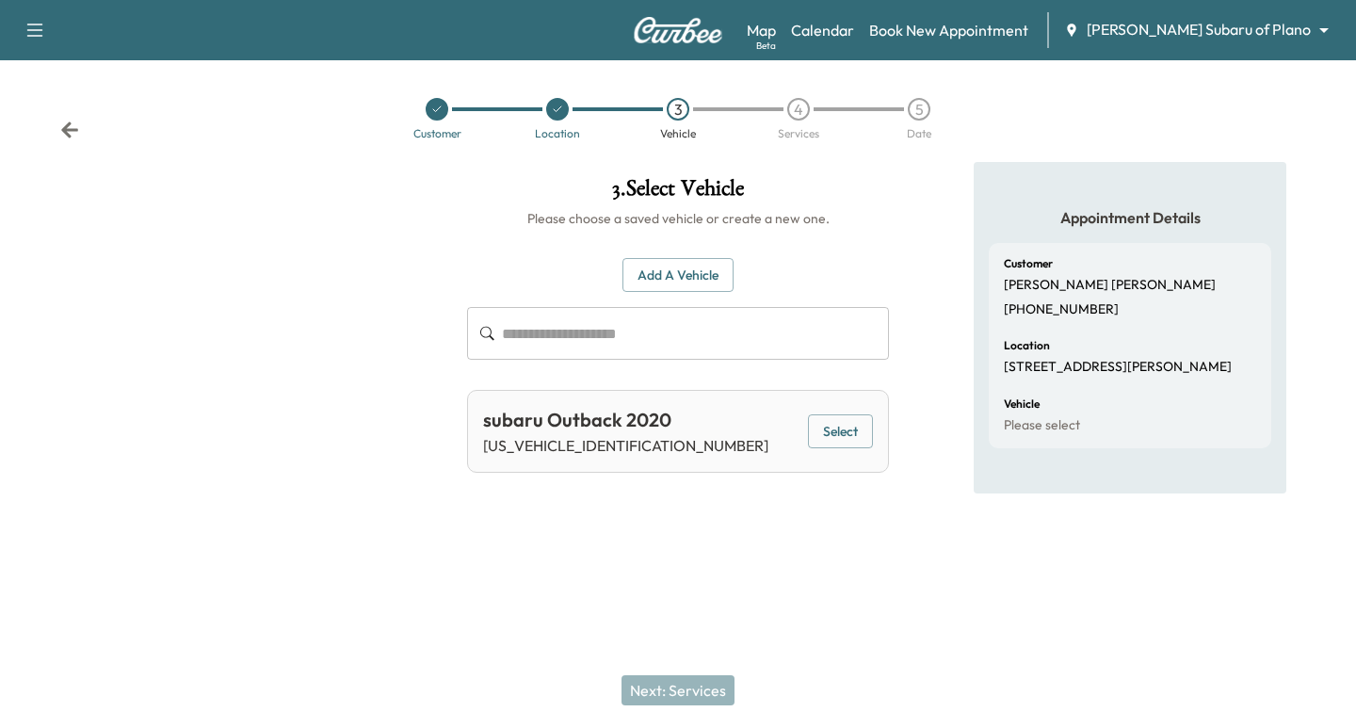
click at [820, 439] on button "Select" at bounding box center [840, 431] width 65 height 35
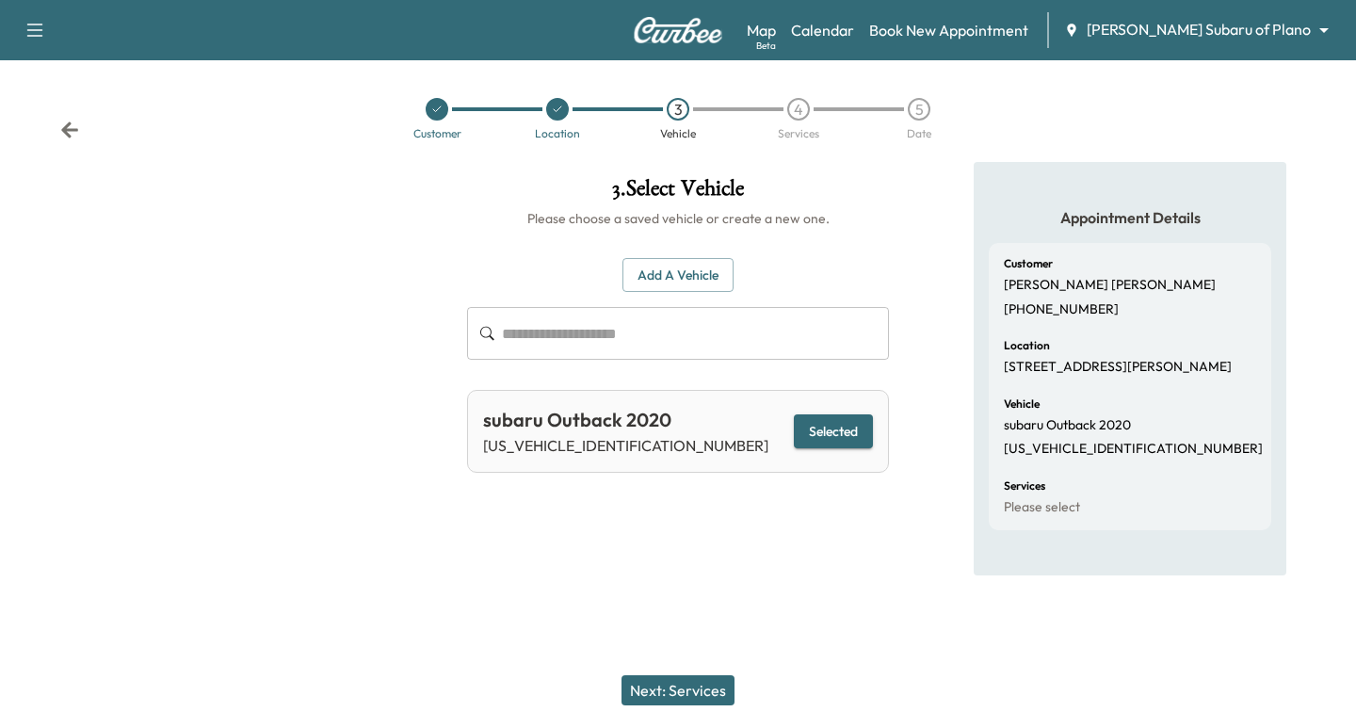
click at [684, 675] on button "Next: Services" at bounding box center [677, 690] width 113 height 30
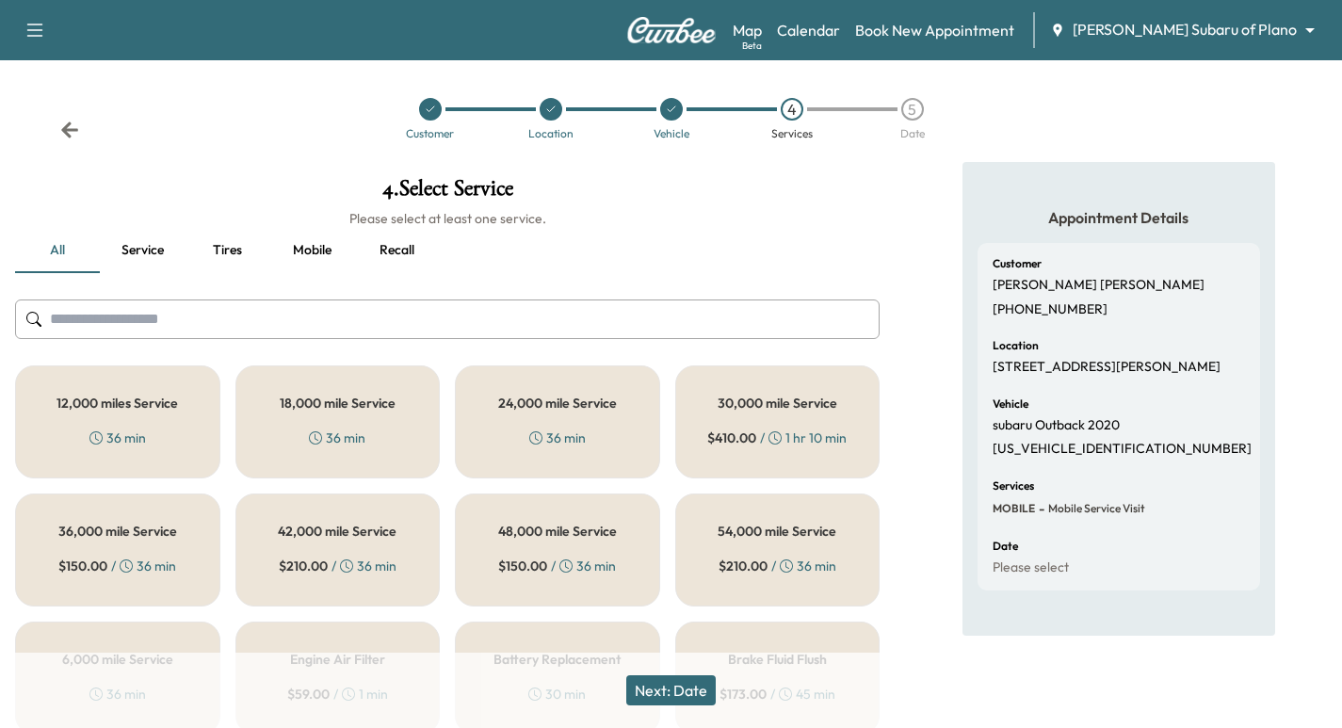
click at [437, 103] on div at bounding box center [430, 109] width 23 height 23
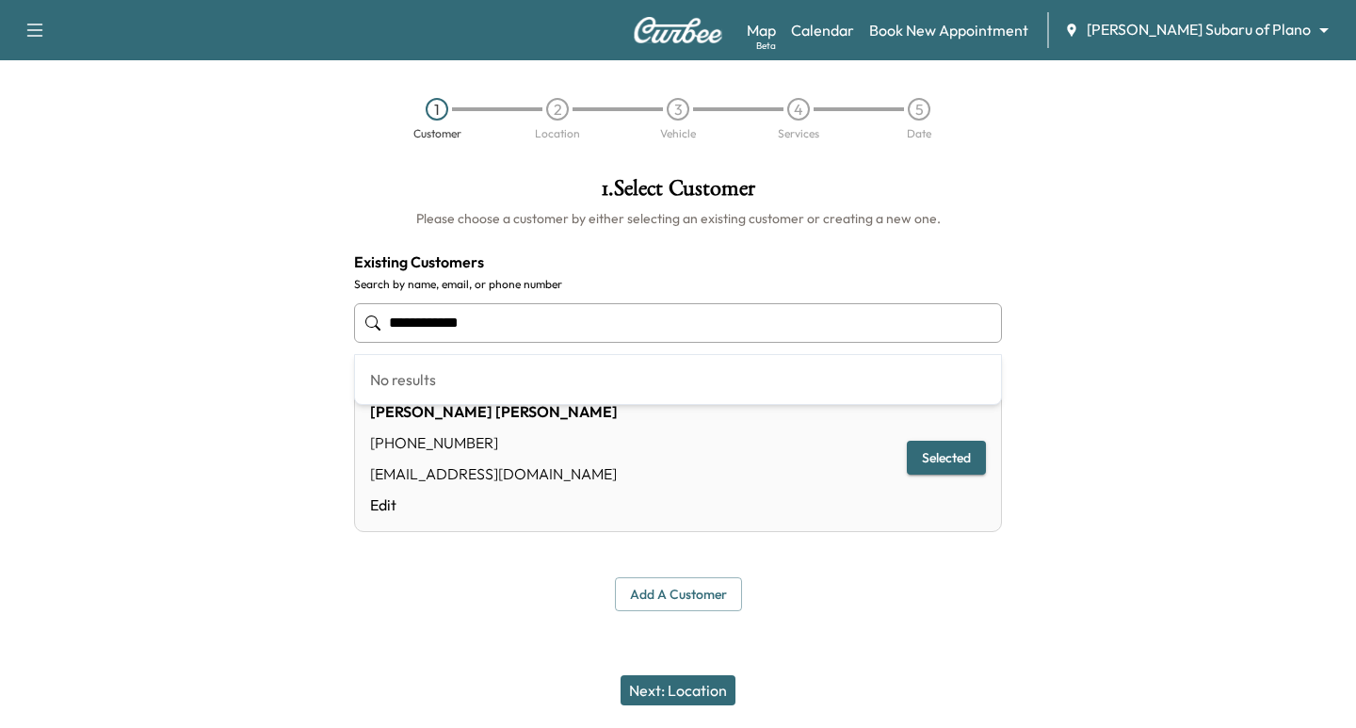
drag, startPoint x: 538, startPoint y: 307, endPoint x: 132, endPoint y: 282, distance: 406.6
click at [125, 282] on div "**********" at bounding box center [678, 394] width 1356 height 464
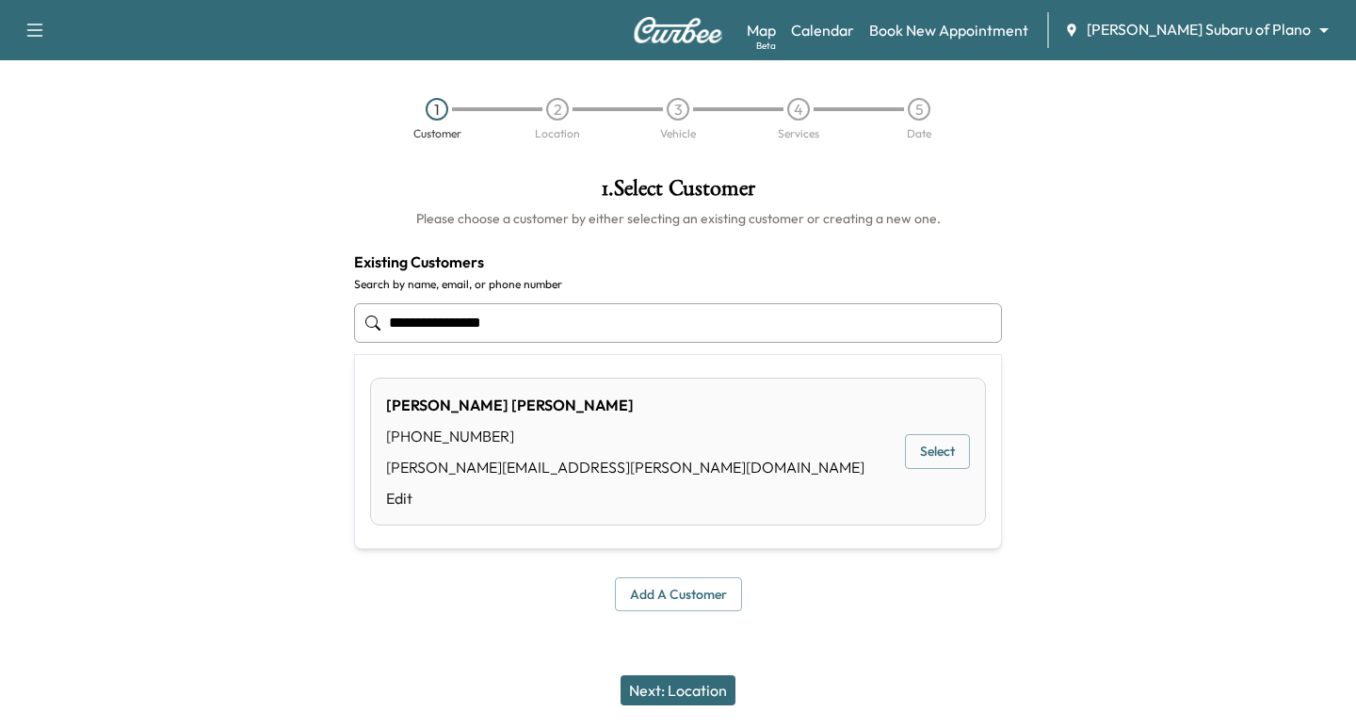
click at [945, 446] on button "Select" at bounding box center [937, 451] width 65 height 35
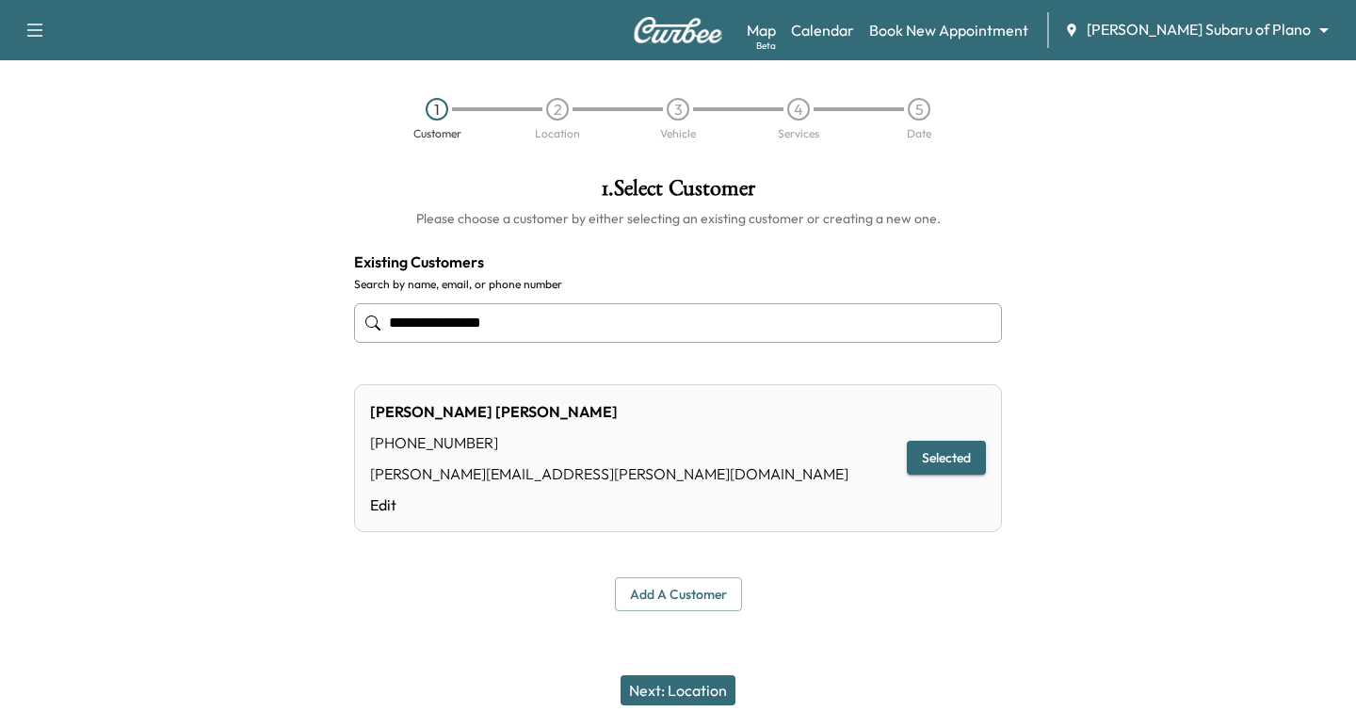
type input "**********"
click at [698, 701] on button "Next: Location" at bounding box center [678, 690] width 115 height 30
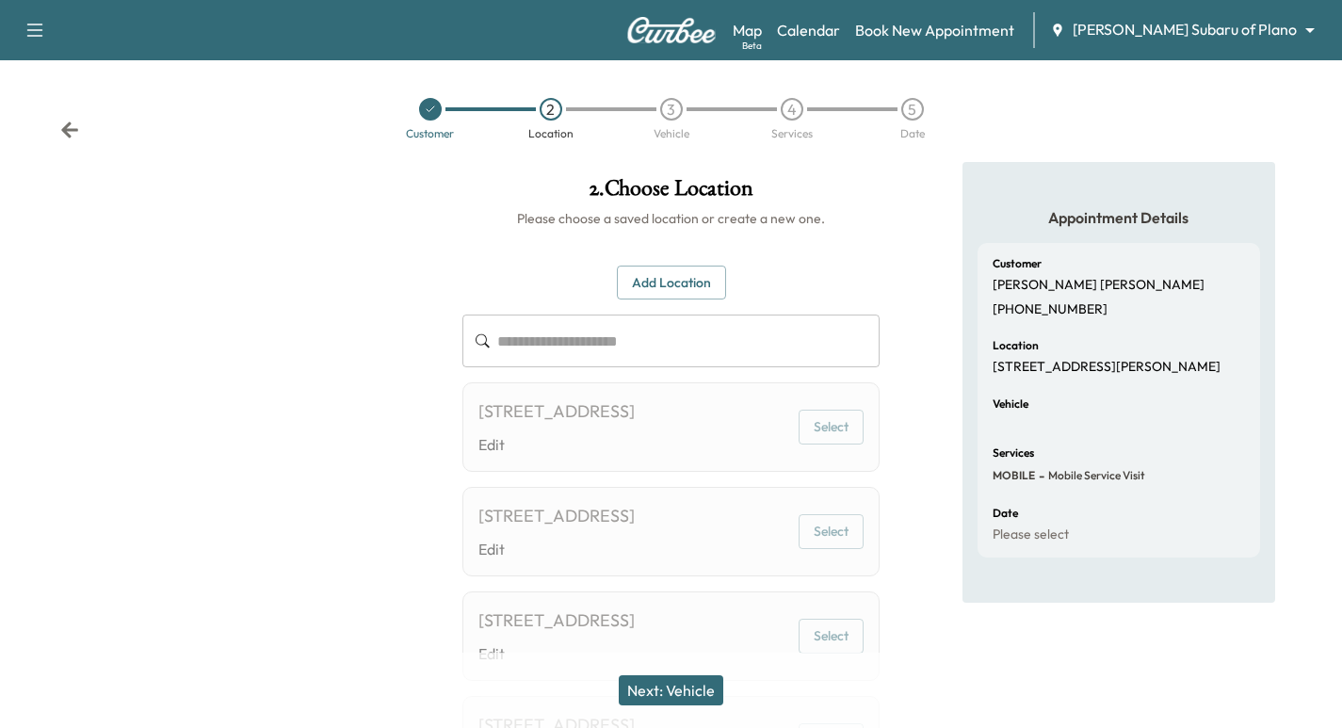
drag, startPoint x: 506, startPoint y: 434, endPoint x: 476, endPoint y: 411, distance: 36.9
click at [475, 411] on div "[STREET_ADDRESS] Edit Select" at bounding box center [670, 426] width 417 height 89
copy div "[STREET_ADDRESS]"
click at [659, 293] on button "Add Location" at bounding box center [671, 283] width 109 height 35
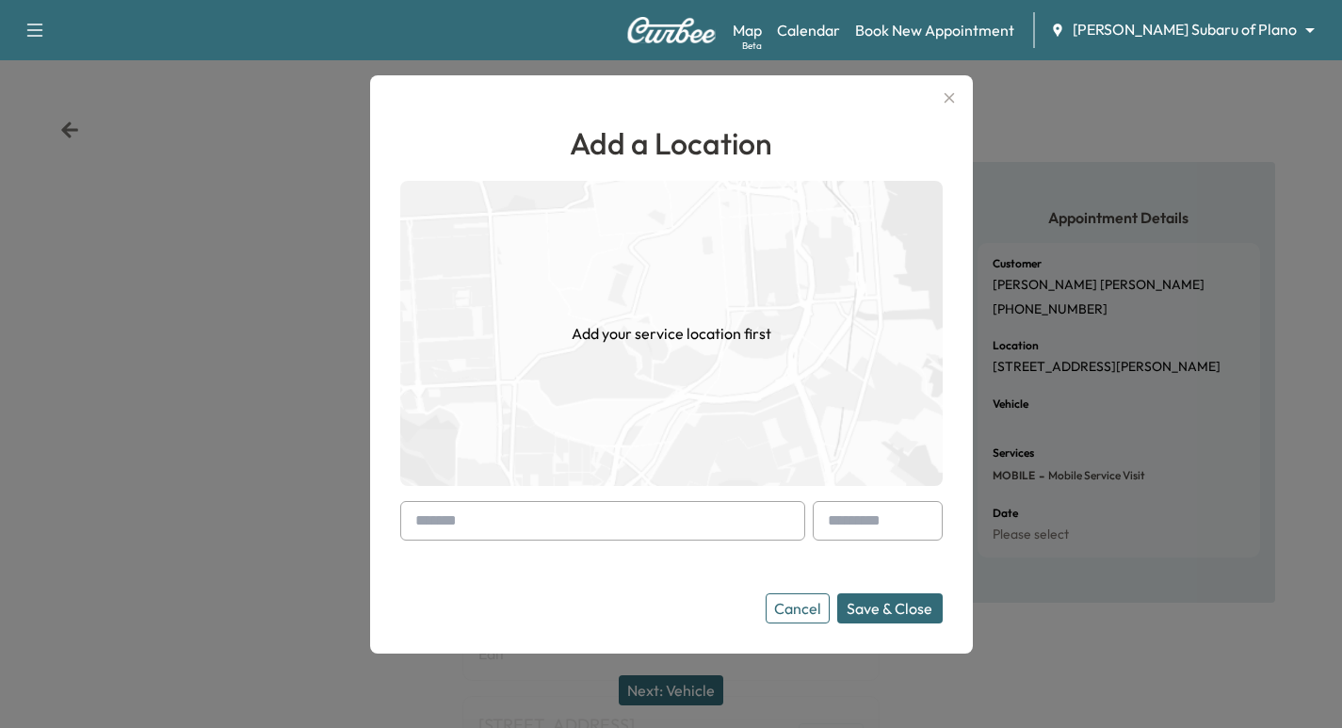
click at [466, 524] on input "text" at bounding box center [602, 521] width 405 height 40
paste input "**********"
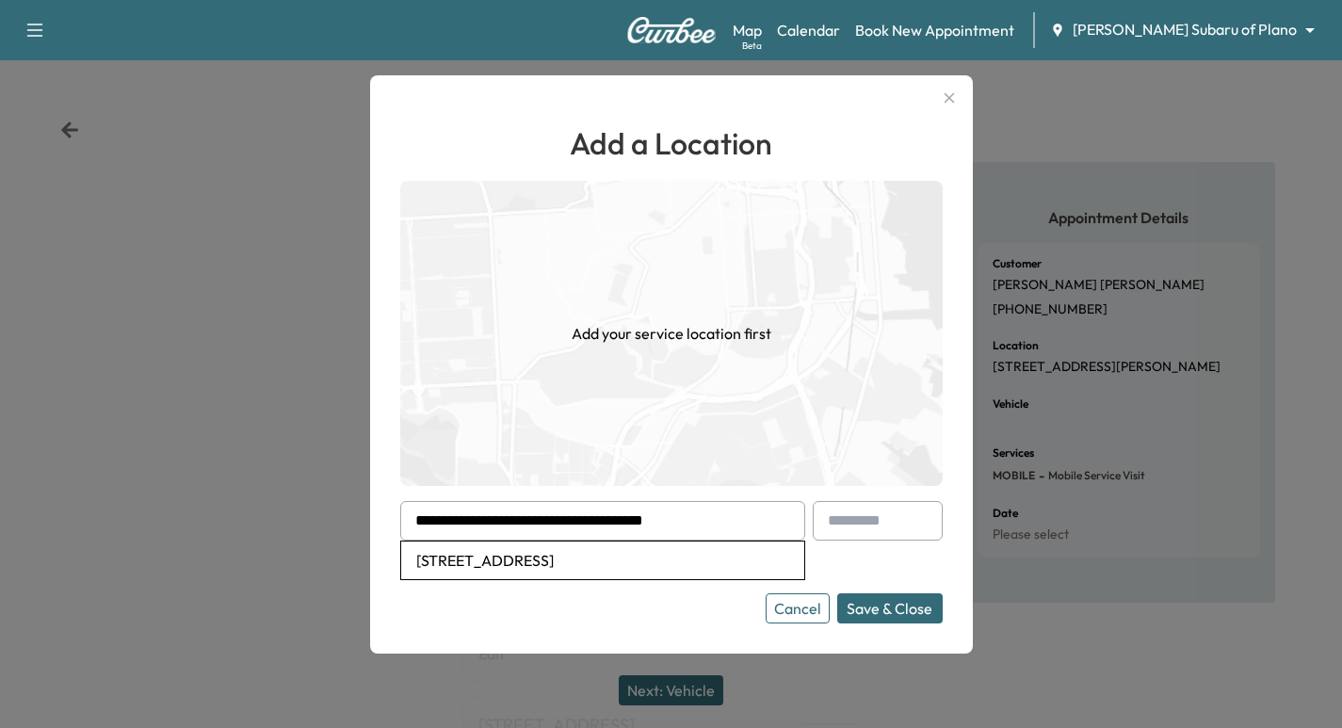
click at [613, 563] on li "[STREET_ADDRESS]" at bounding box center [602, 560] width 403 height 38
type input "**********"
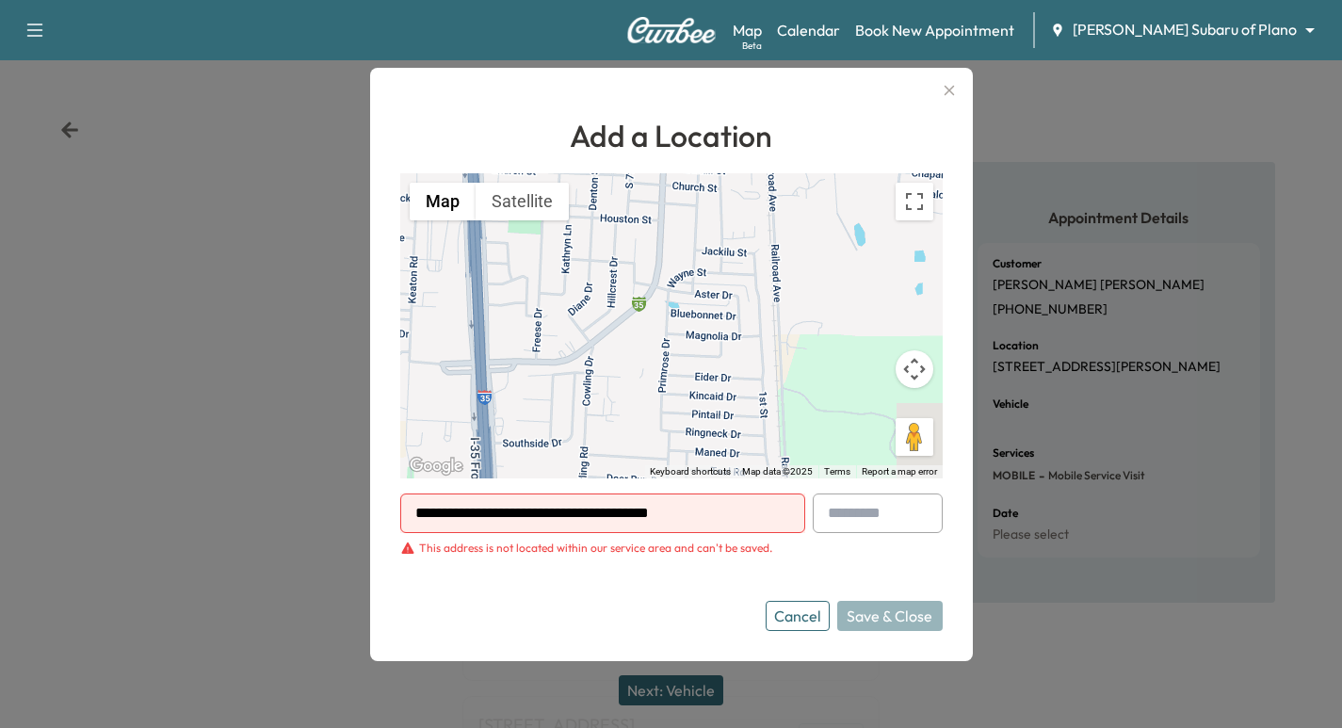
click at [958, 96] on icon "button" at bounding box center [949, 90] width 23 height 23
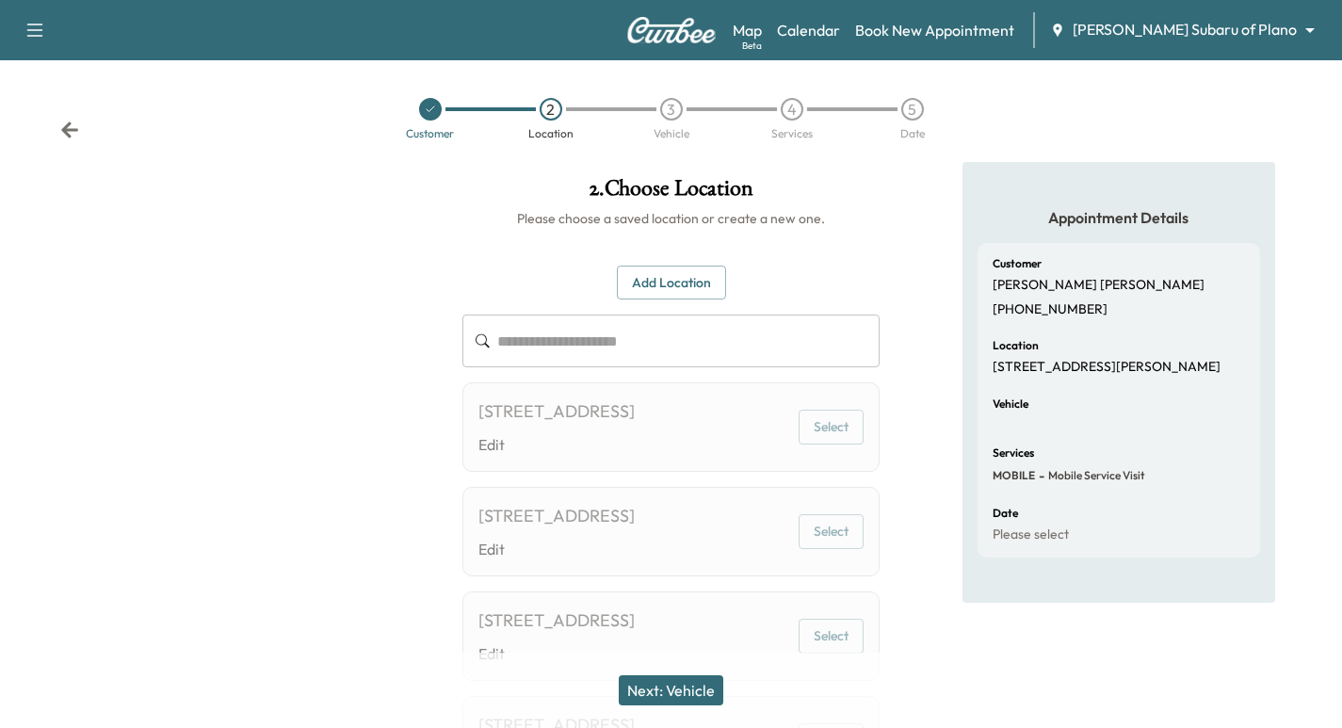
click at [436, 115] on div at bounding box center [430, 109] width 23 height 23
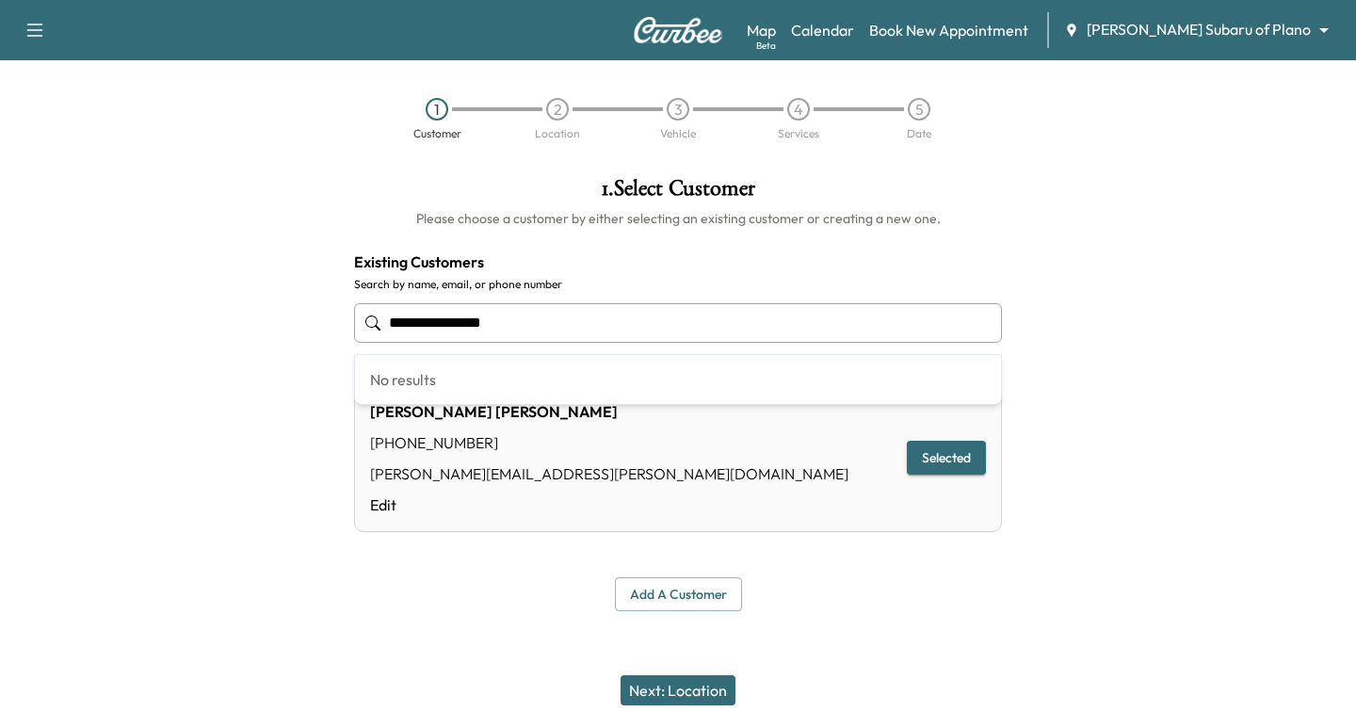
drag, startPoint x: 583, startPoint y: 336, endPoint x: -174, endPoint y: 233, distance: 764.1
click at [0, 233] on html "**********" at bounding box center [678, 364] width 1356 height 728
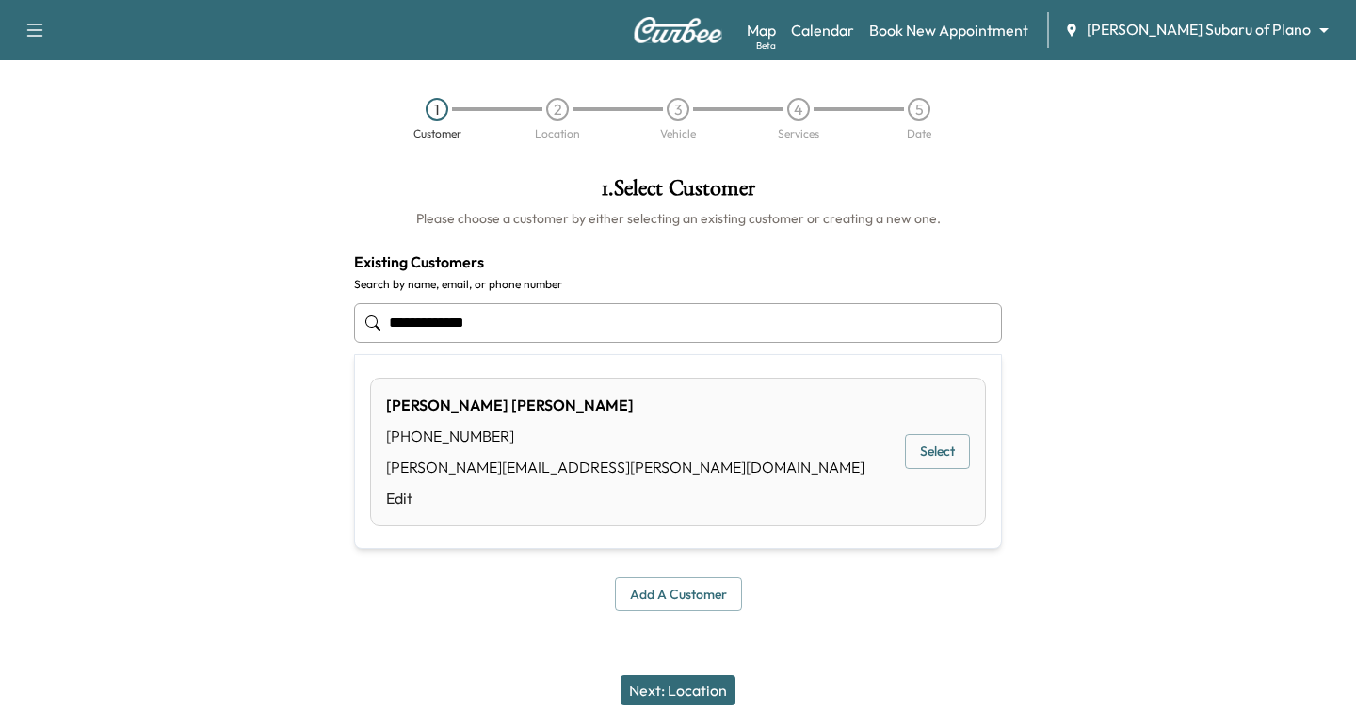
click at [981, 445] on div "[PERSON_NAME] [PHONE_NUMBER] [PERSON_NAME][EMAIL_ADDRESS][PERSON_NAME][DOMAIN_N…" at bounding box center [678, 452] width 616 height 148
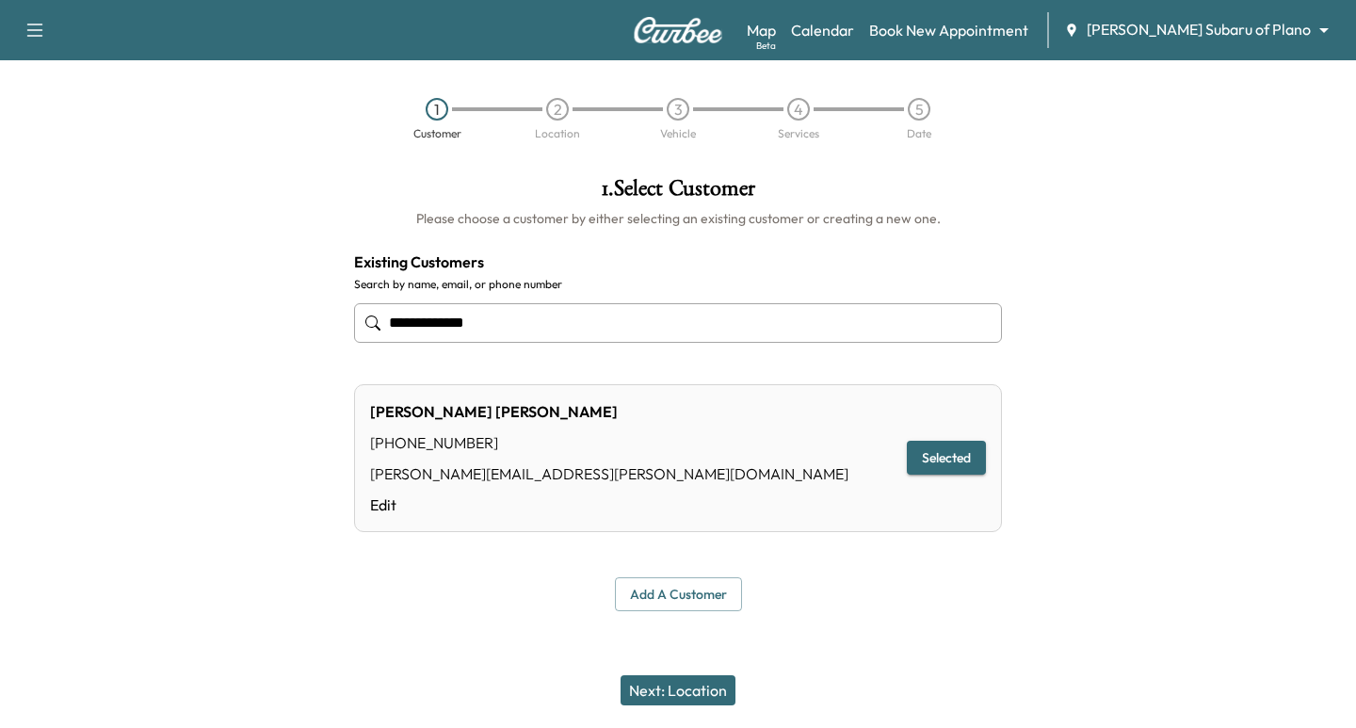
type input "**********"
click at [670, 694] on button "Next: Location" at bounding box center [678, 690] width 115 height 30
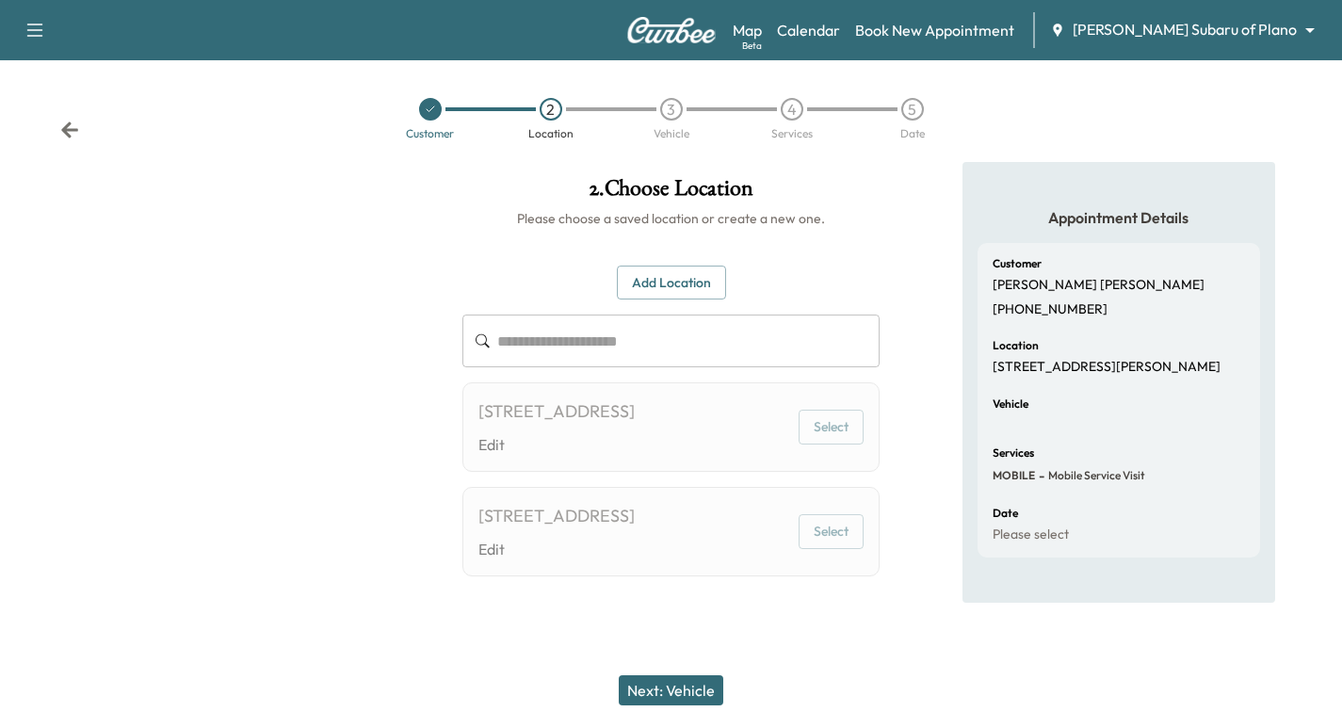
scroll to position [14, 0]
click at [427, 104] on icon at bounding box center [430, 109] width 11 height 11
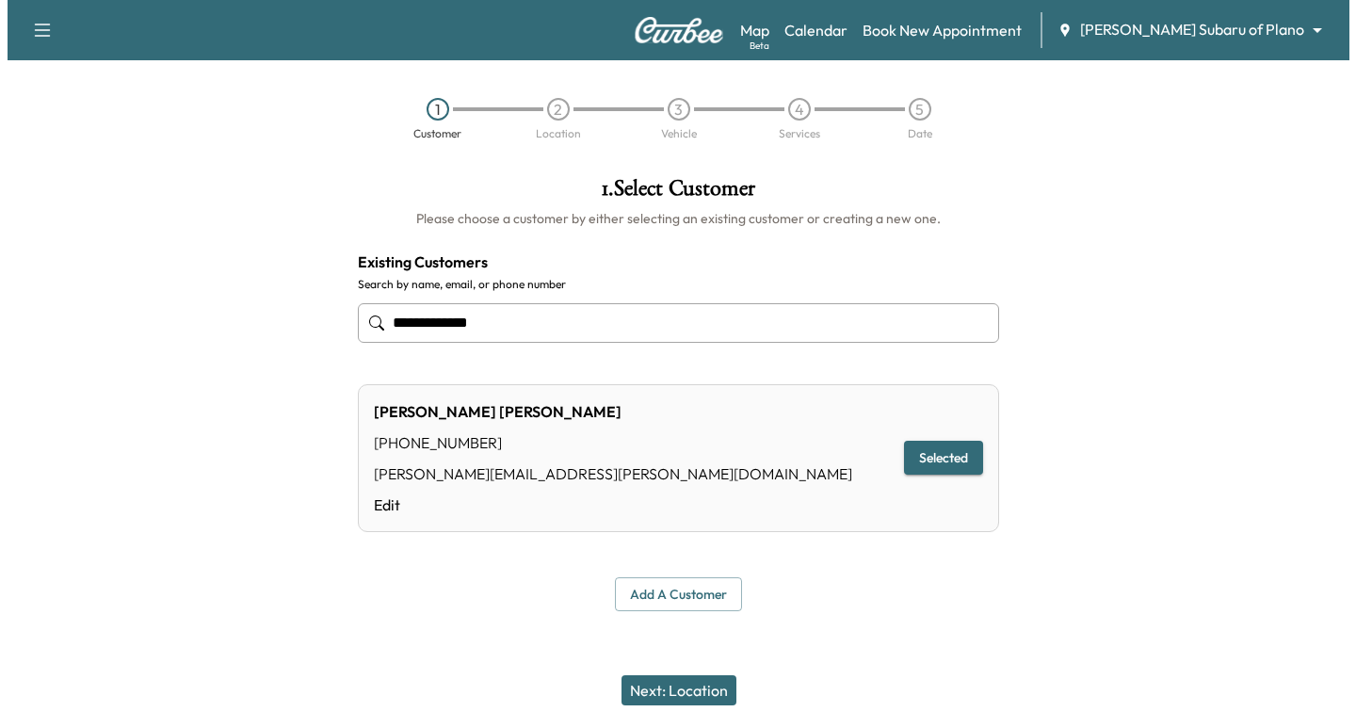
scroll to position [0, 0]
drag, startPoint x: 532, startPoint y: 318, endPoint x: 311, endPoint y: 287, distance: 223.5
click at [315, 286] on div "**********" at bounding box center [678, 394] width 1356 height 464
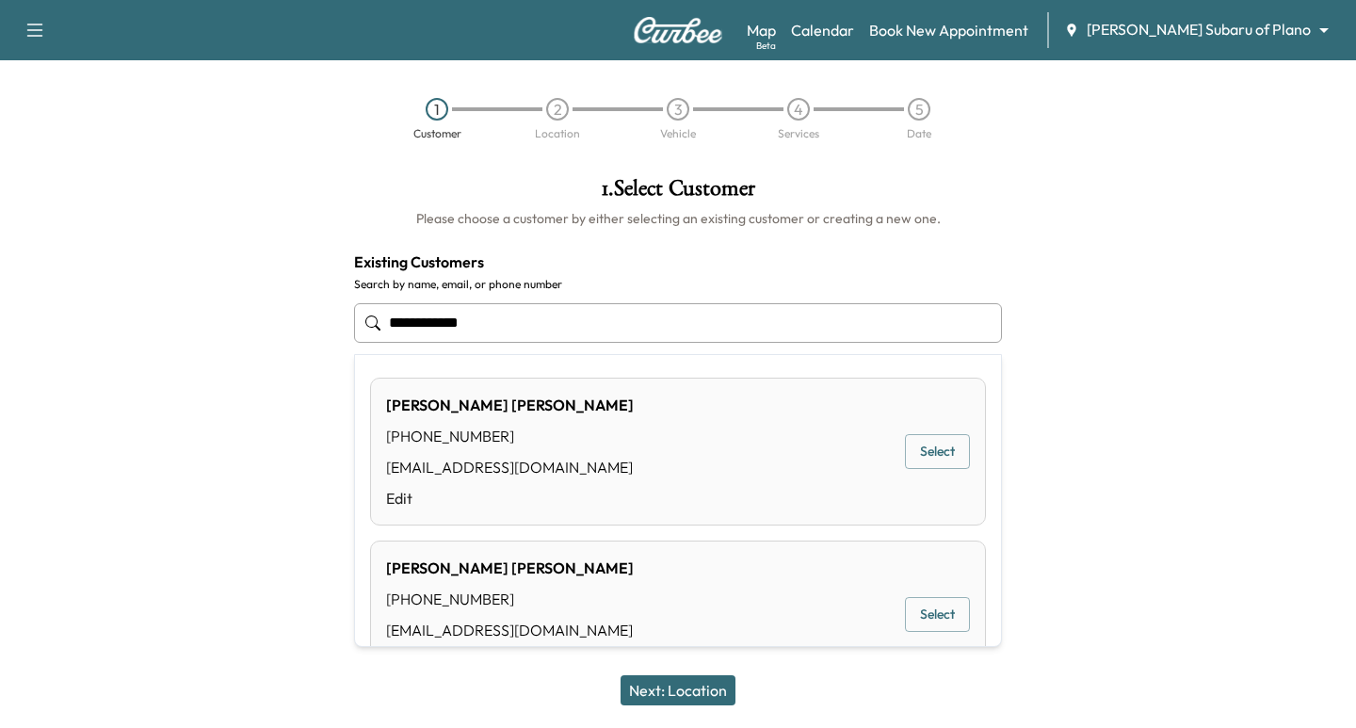
click at [930, 456] on button "Select" at bounding box center [937, 451] width 65 height 35
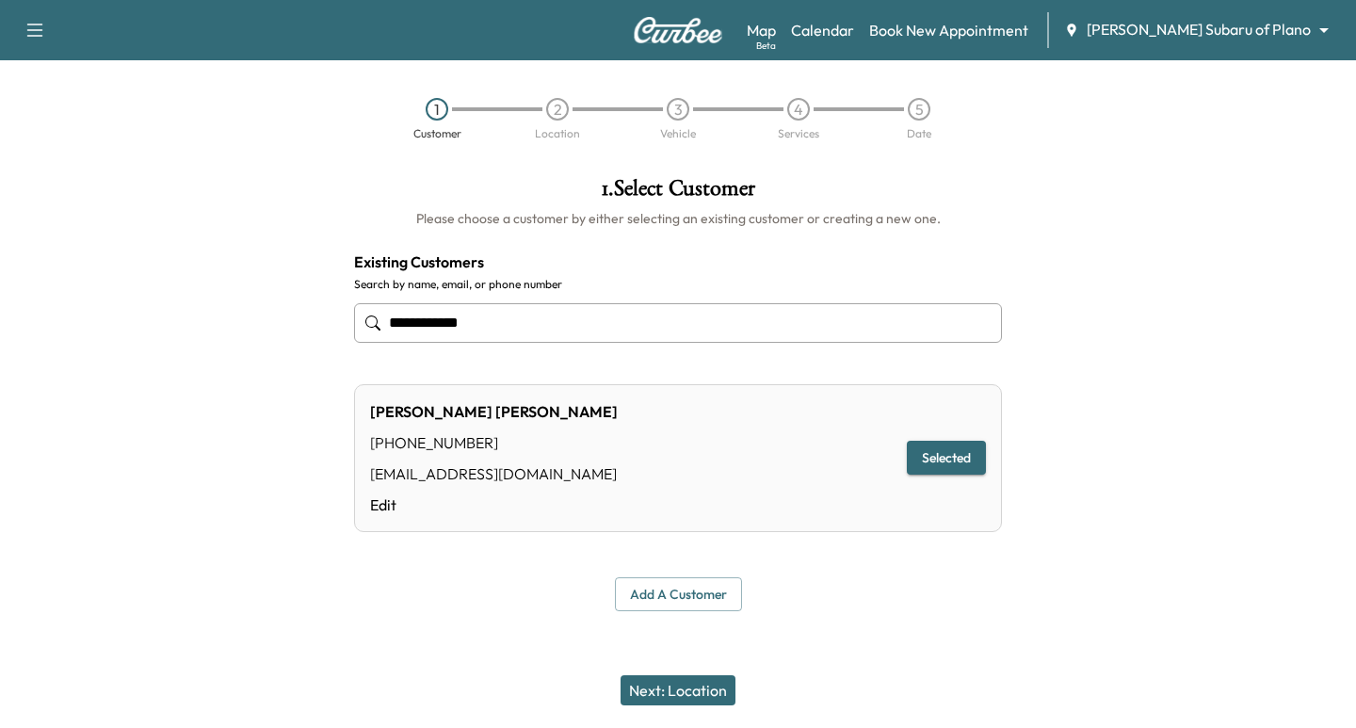
type input "**********"
click at [660, 697] on button "Next: Location" at bounding box center [678, 690] width 115 height 30
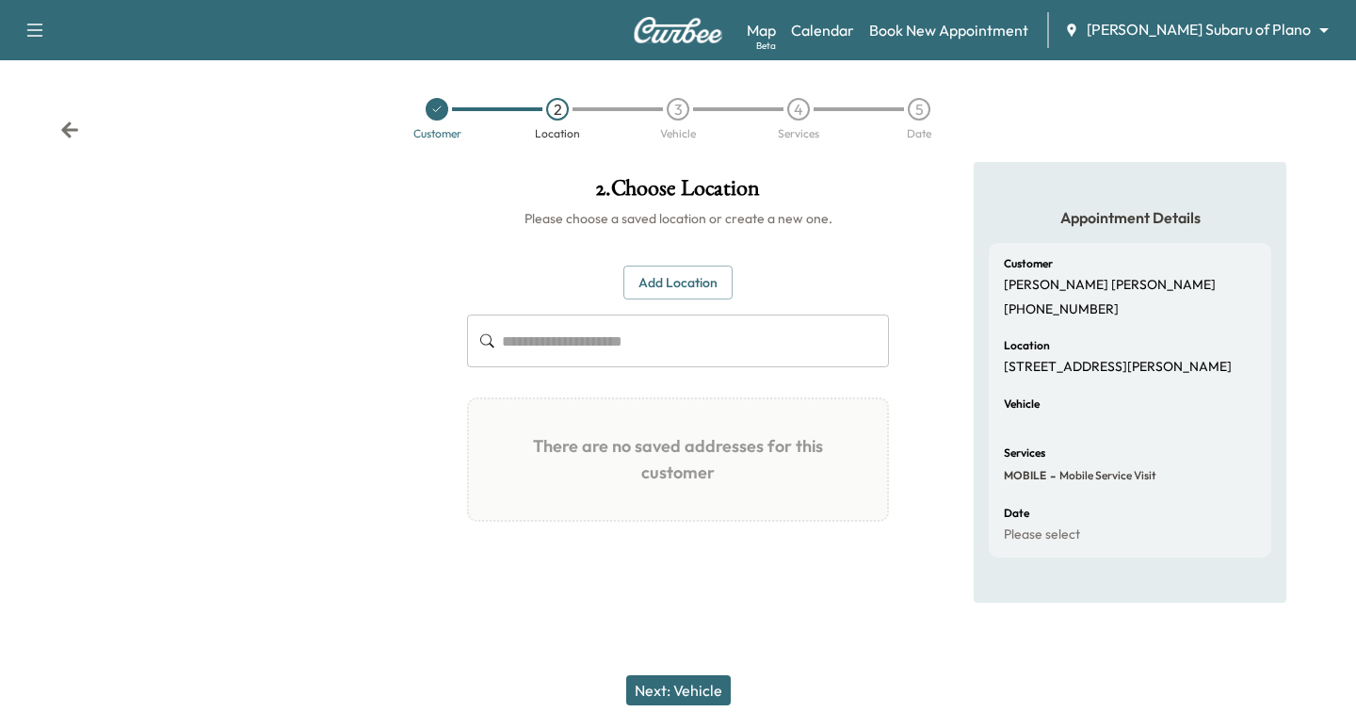
click at [655, 279] on button "Add Location" at bounding box center [677, 283] width 109 height 35
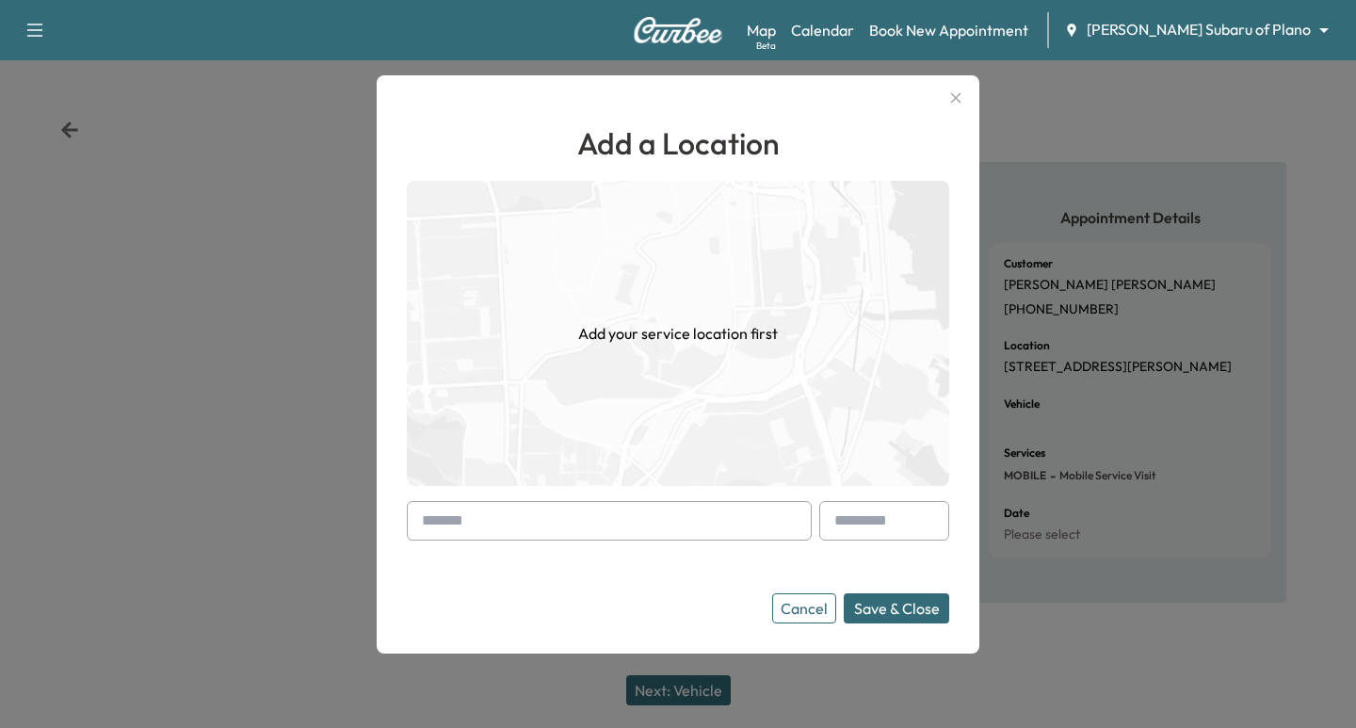
click at [444, 511] on input "text" at bounding box center [609, 521] width 405 height 40
paste input "**********"
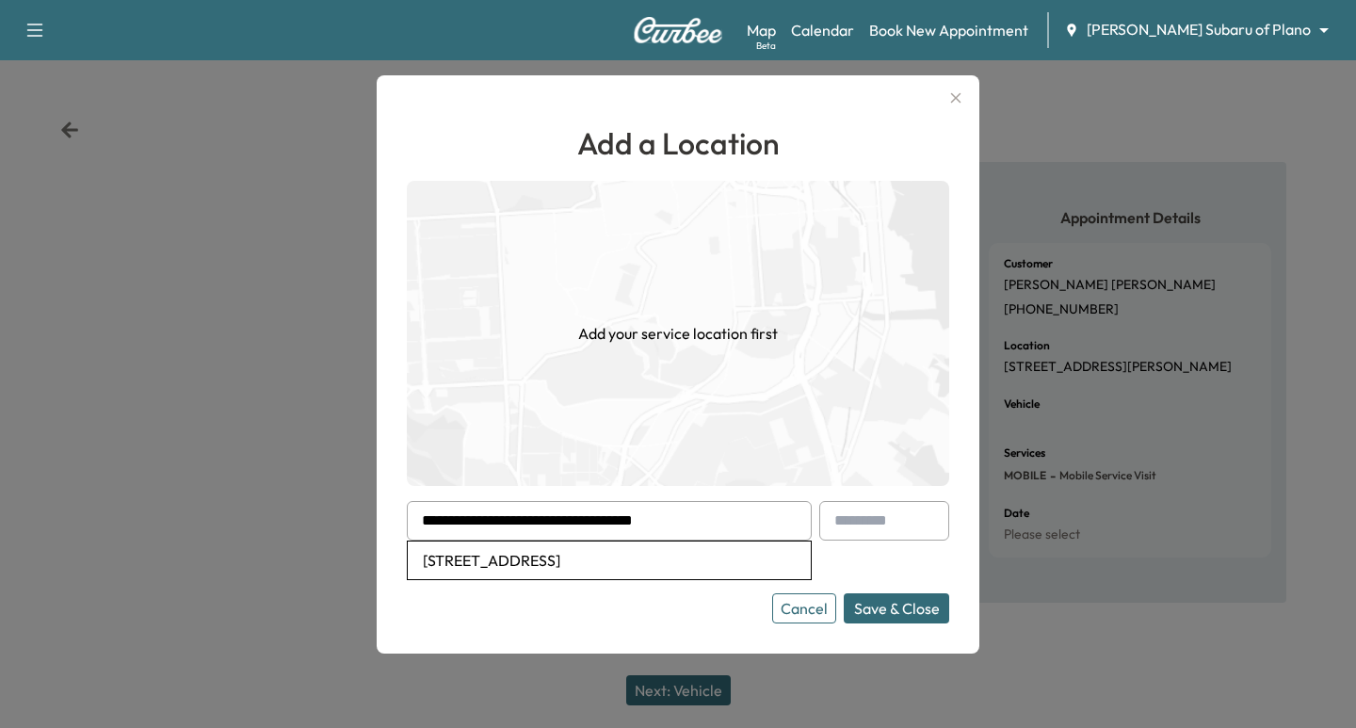
click at [460, 551] on li "[STREET_ADDRESS]" at bounding box center [609, 560] width 403 height 38
type input "**********"
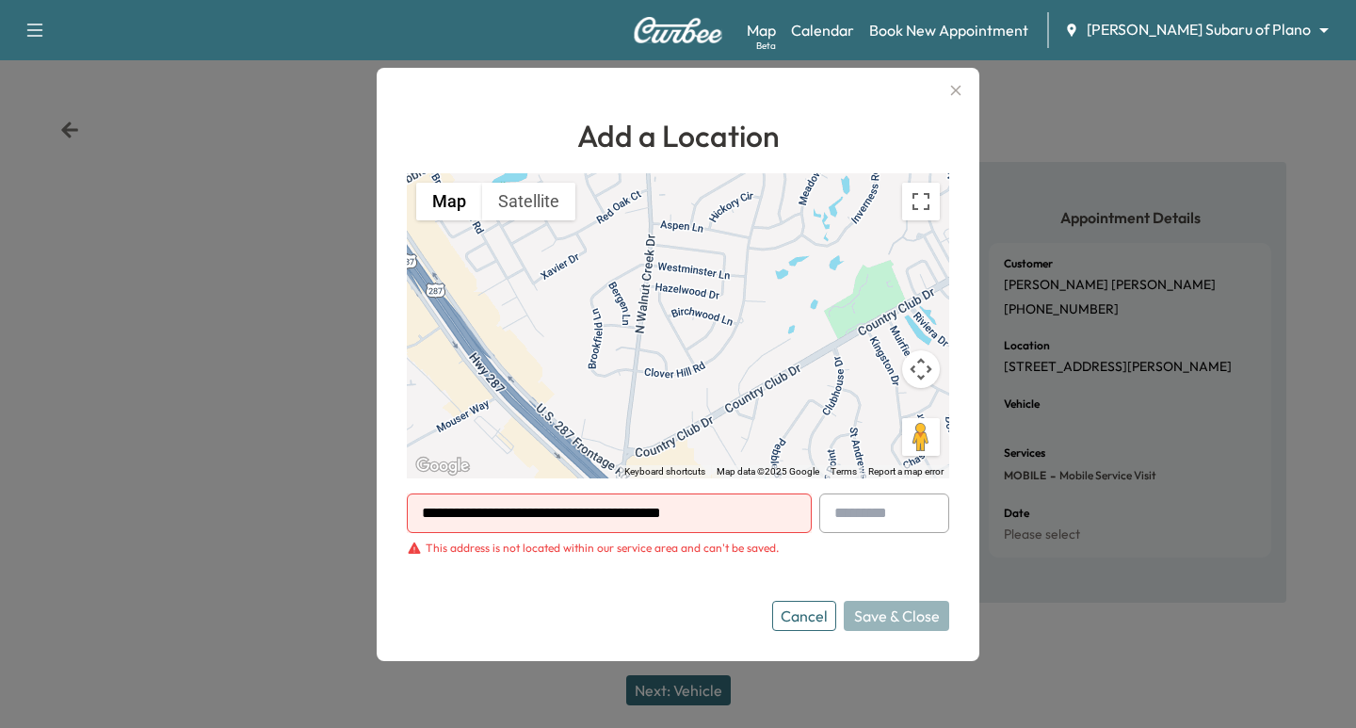
click at [959, 94] on icon "button" at bounding box center [955, 90] width 23 height 23
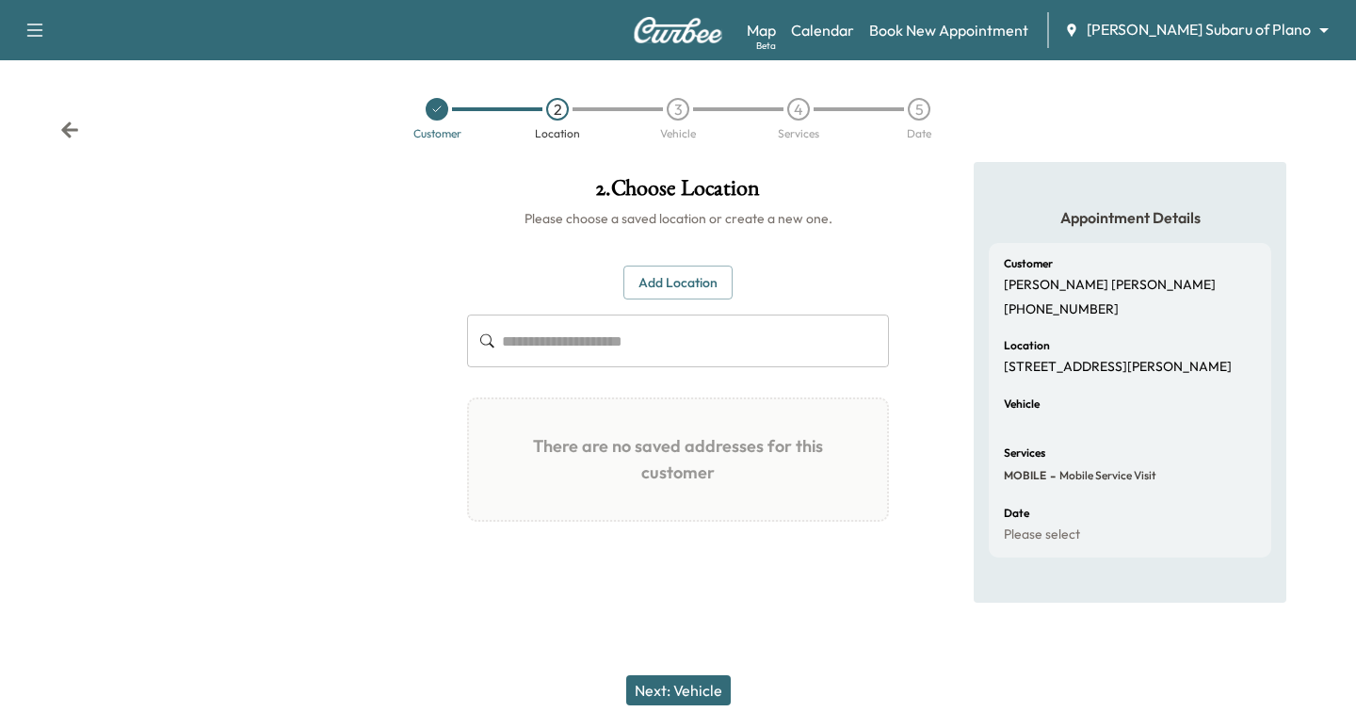
click at [423, 107] on div at bounding box center [437, 109] width 121 height 23
click at [436, 118] on div at bounding box center [437, 109] width 23 height 23
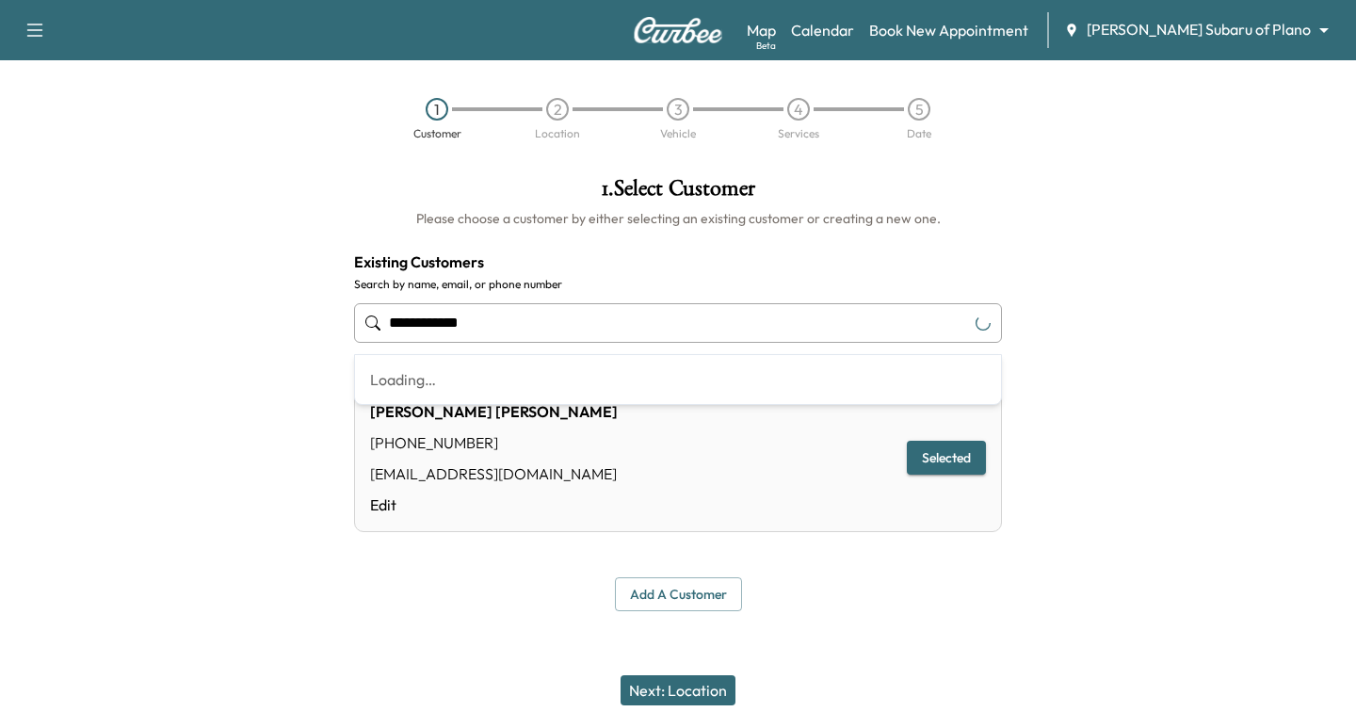
drag, startPoint x: 482, startPoint y: 307, endPoint x: 293, endPoint y: 309, distance: 189.3
click at [293, 309] on div "**********" at bounding box center [678, 394] width 1356 height 464
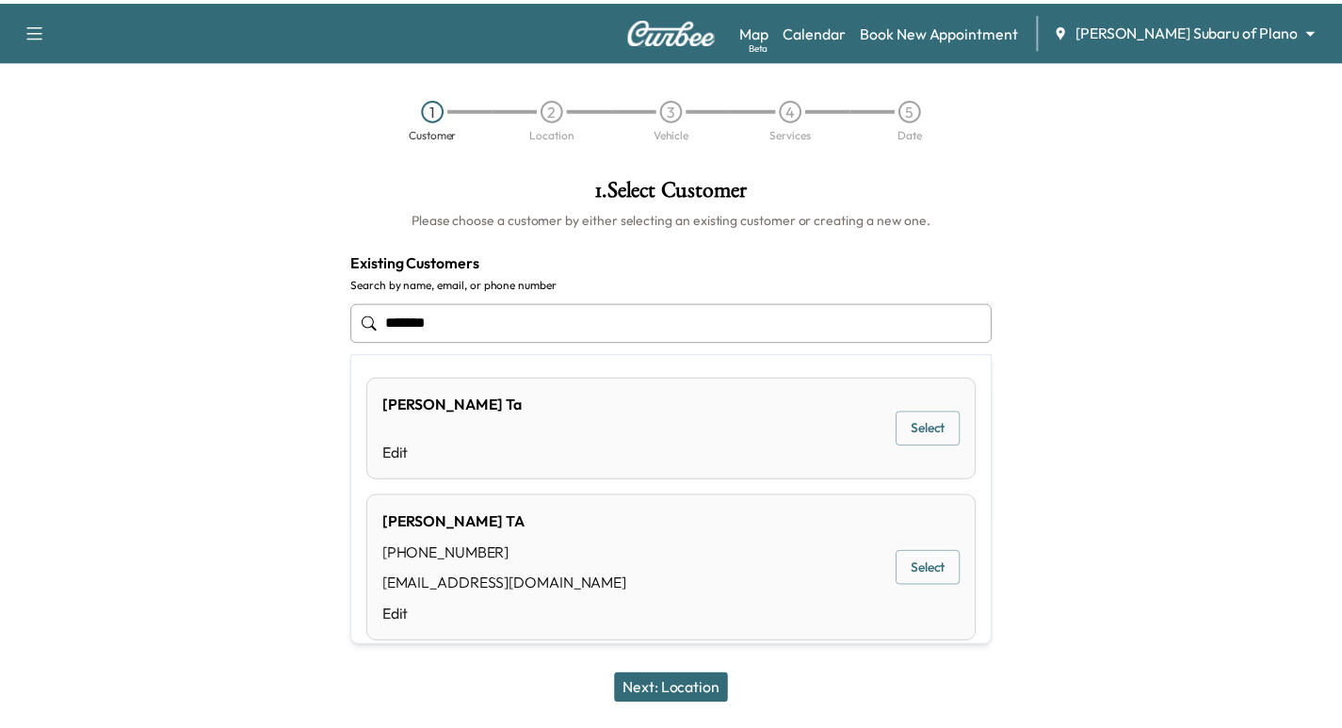
scroll to position [20, 0]
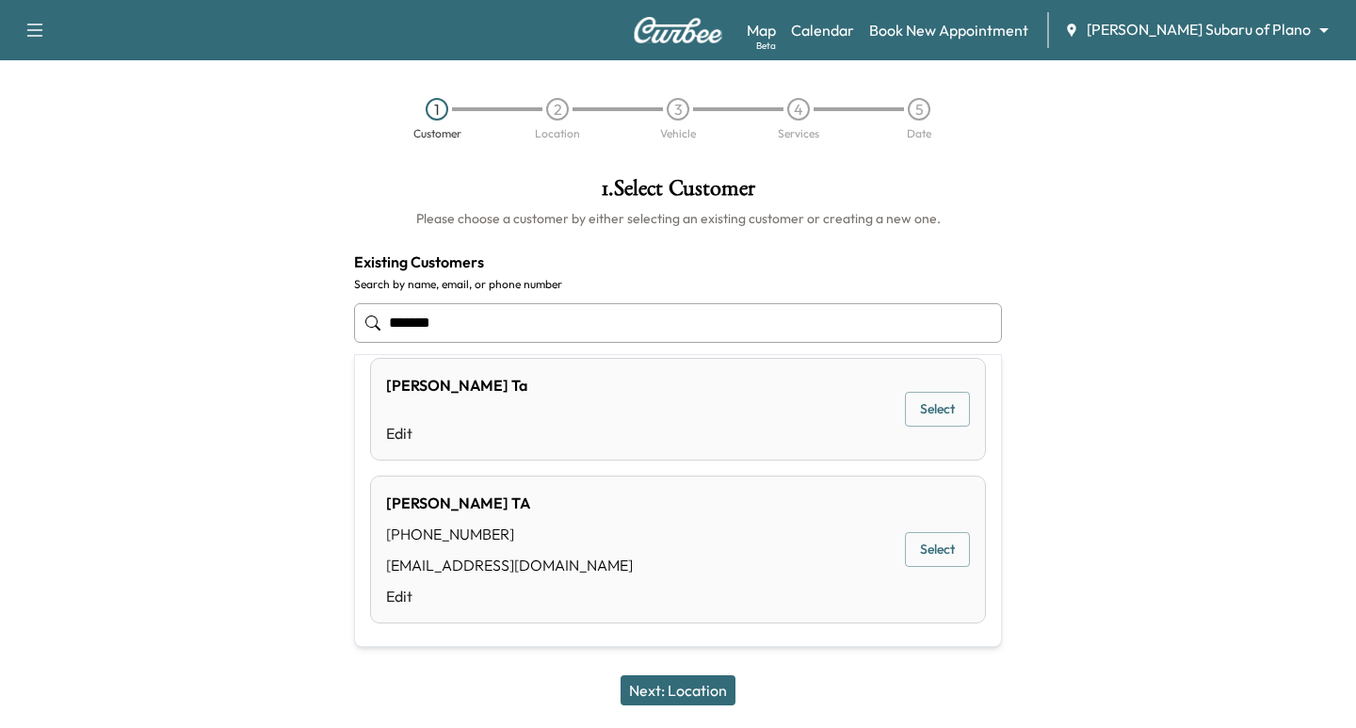
click at [912, 546] on button "Select" at bounding box center [937, 549] width 65 height 35
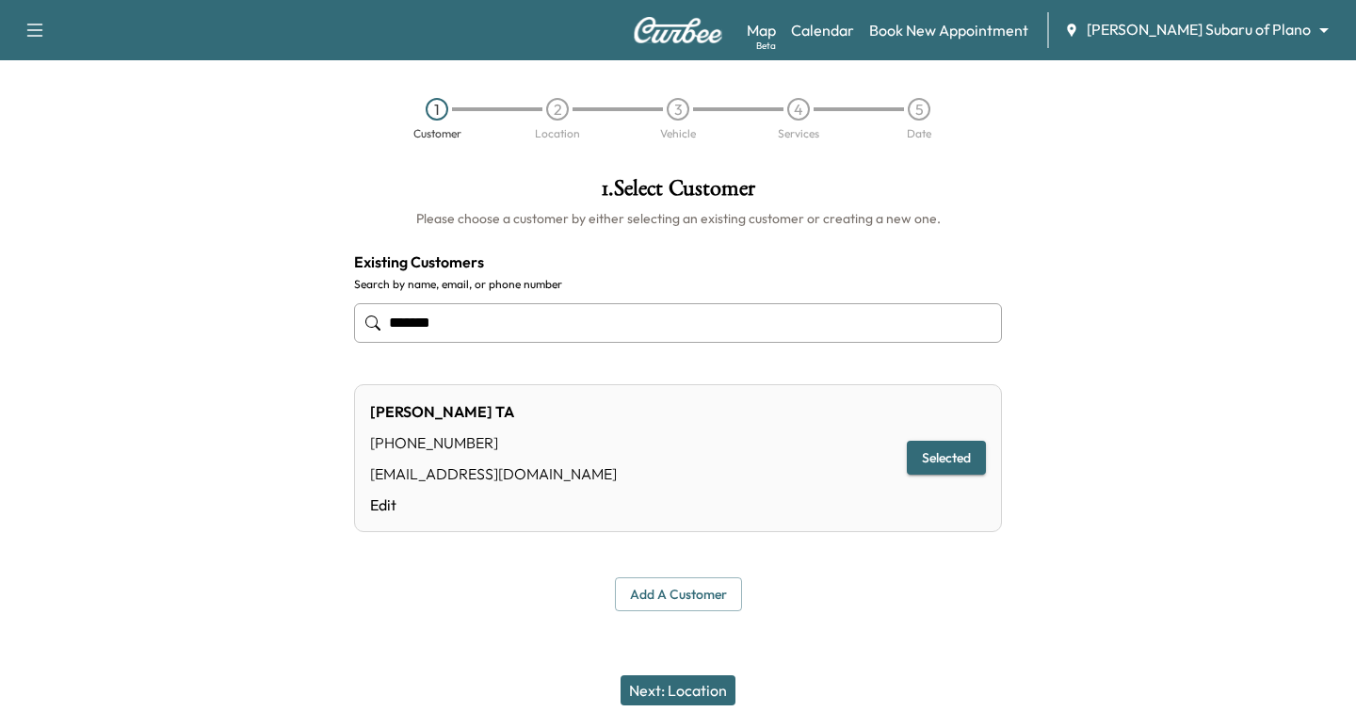
type input "*******"
click at [700, 684] on button "Next: Location" at bounding box center [678, 690] width 115 height 30
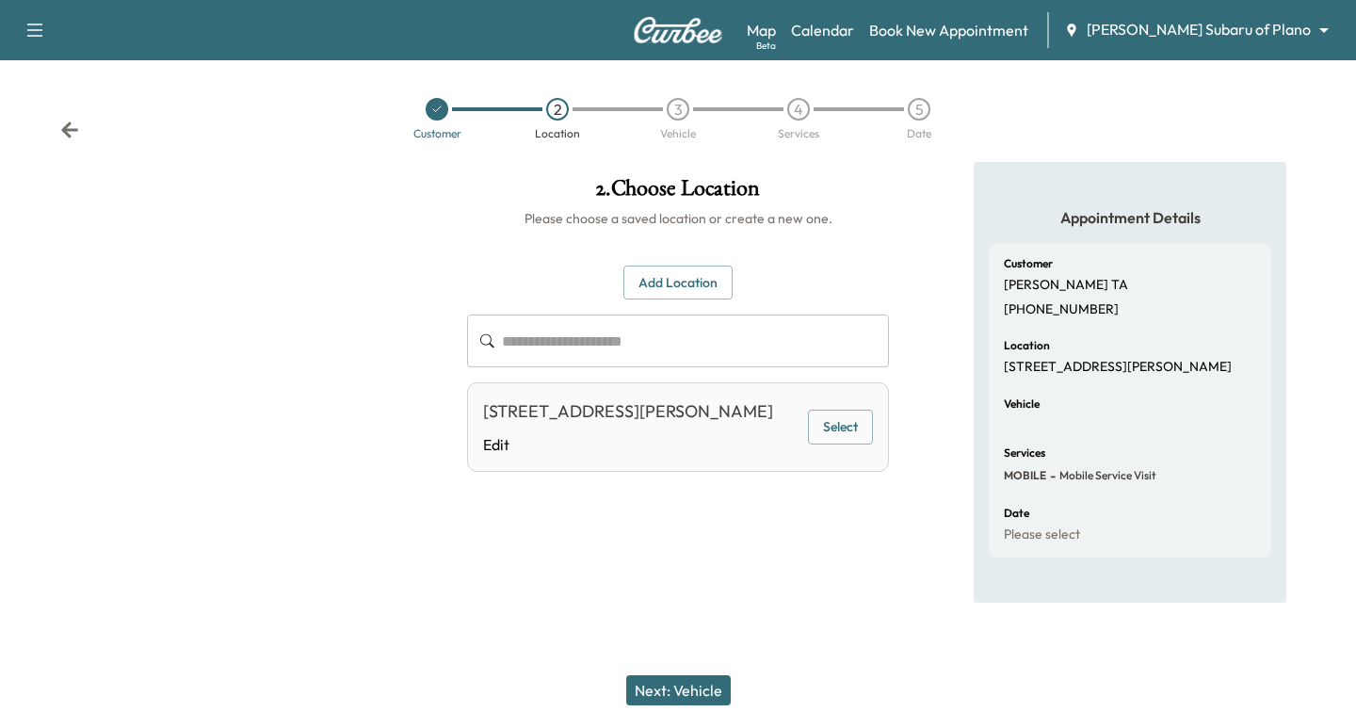
click at [821, 415] on button "Select" at bounding box center [840, 427] width 65 height 35
click at [653, 685] on button "Next: Vehicle" at bounding box center [678, 690] width 105 height 30
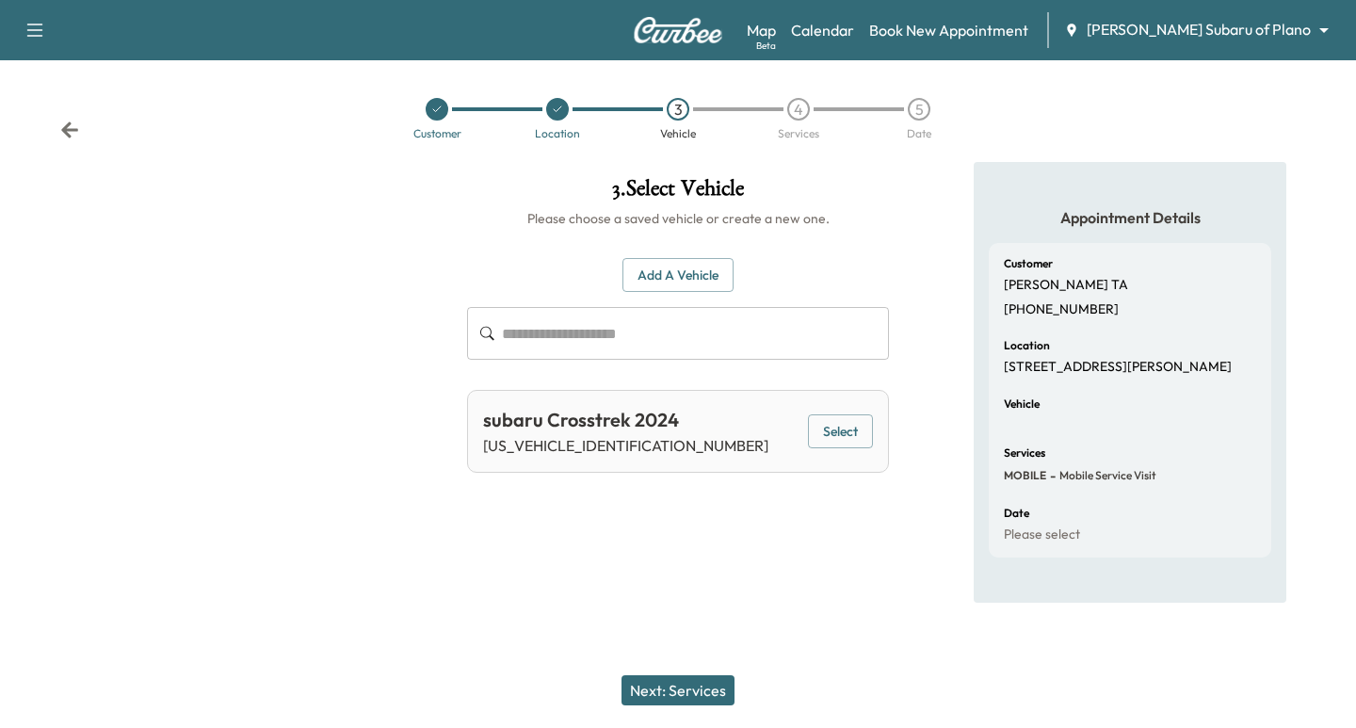
drag, startPoint x: 866, startPoint y: 443, endPoint x: 854, endPoint y: 449, distance: 13.9
click at [861, 443] on button "Select" at bounding box center [840, 431] width 65 height 35
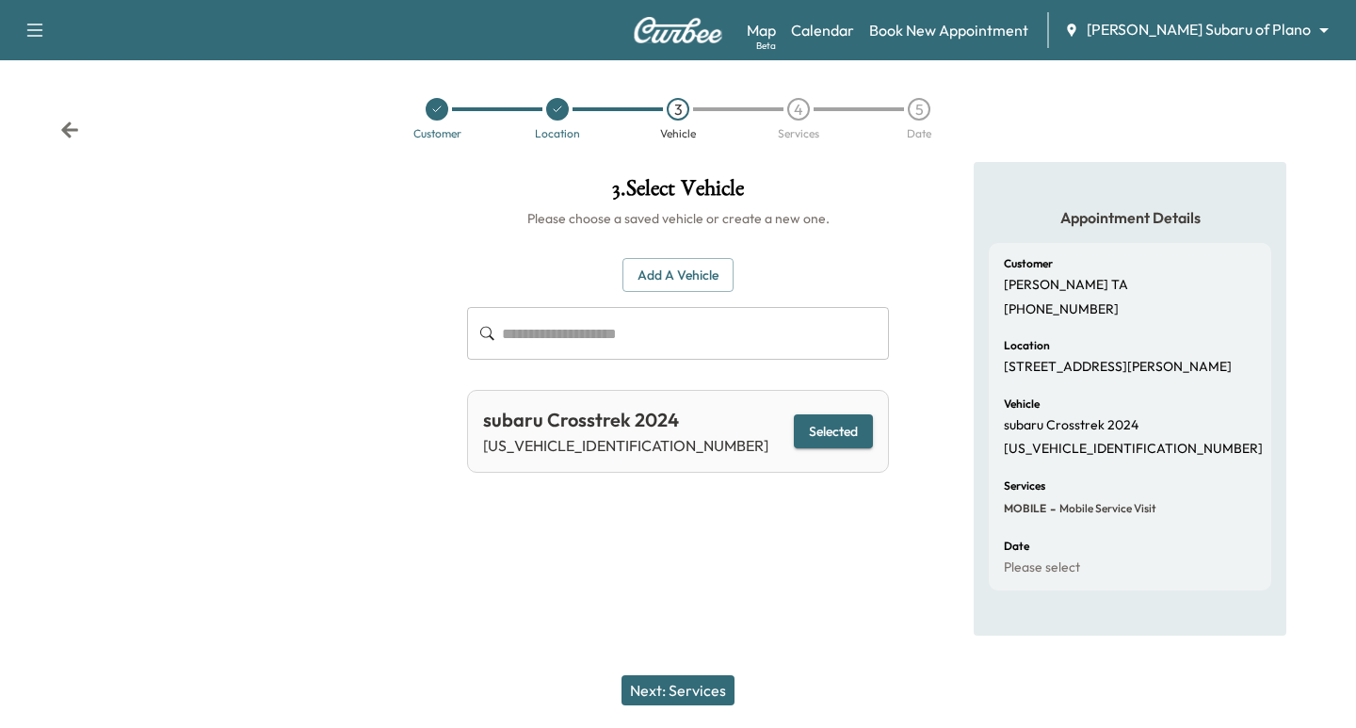
click at [711, 676] on button "Next: Services" at bounding box center [677, 690] width 113 height 30
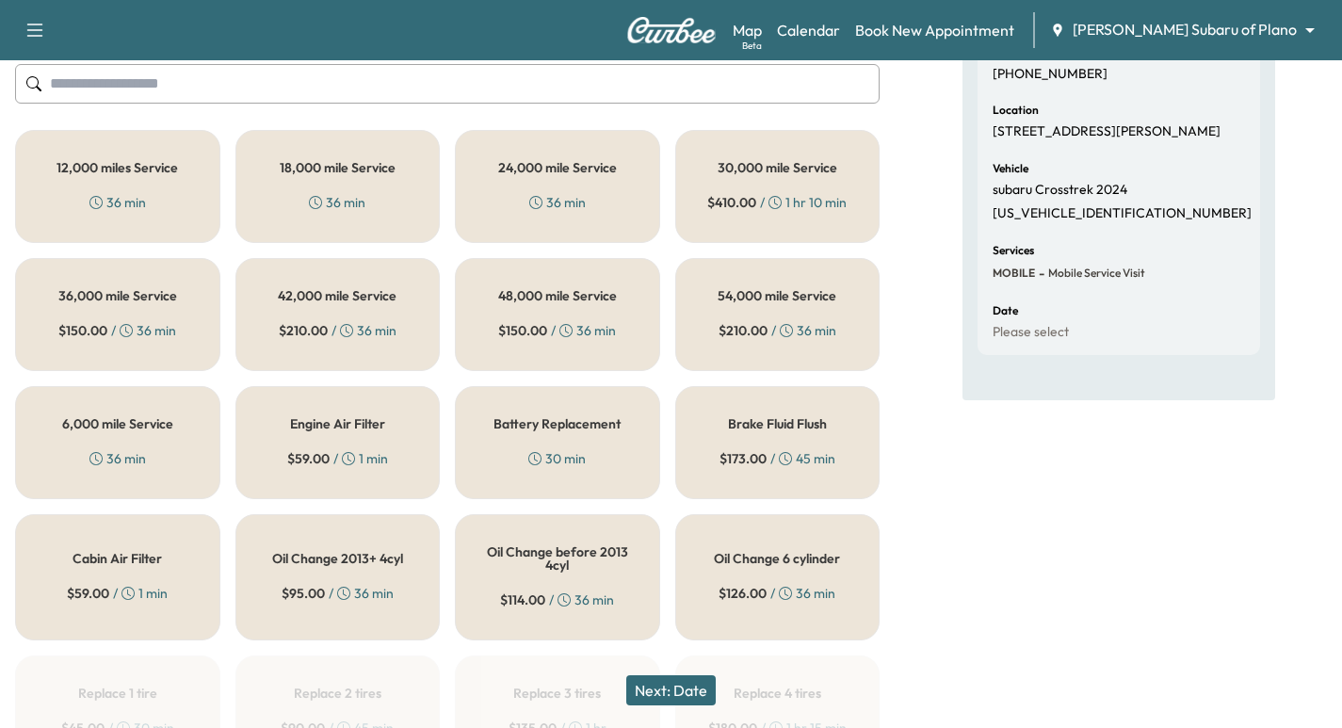
scroll to position [212, 0]
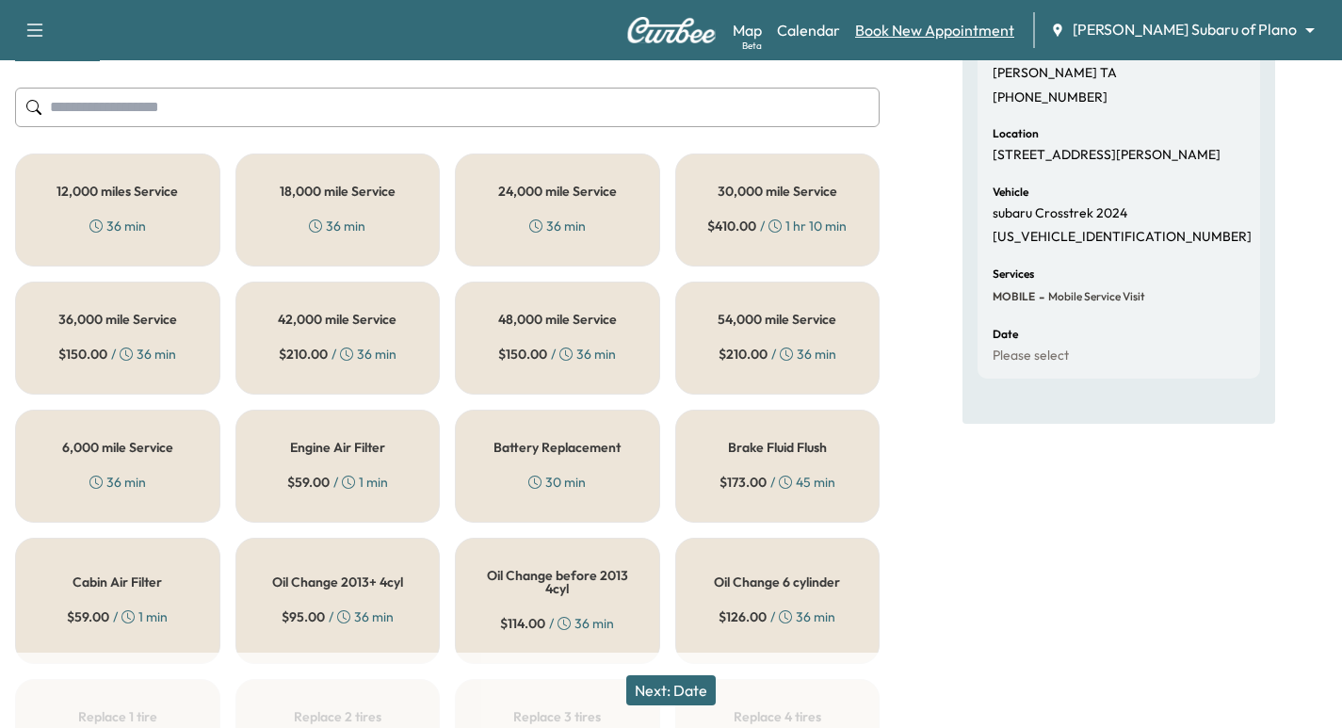
click at [1005, 32] on link "Book New Appointment" at bounding box center [934, 30] width 159 height 23
click at [840, 33] on link "Calendar" at bounding box center [808, 30] width 63 height 23
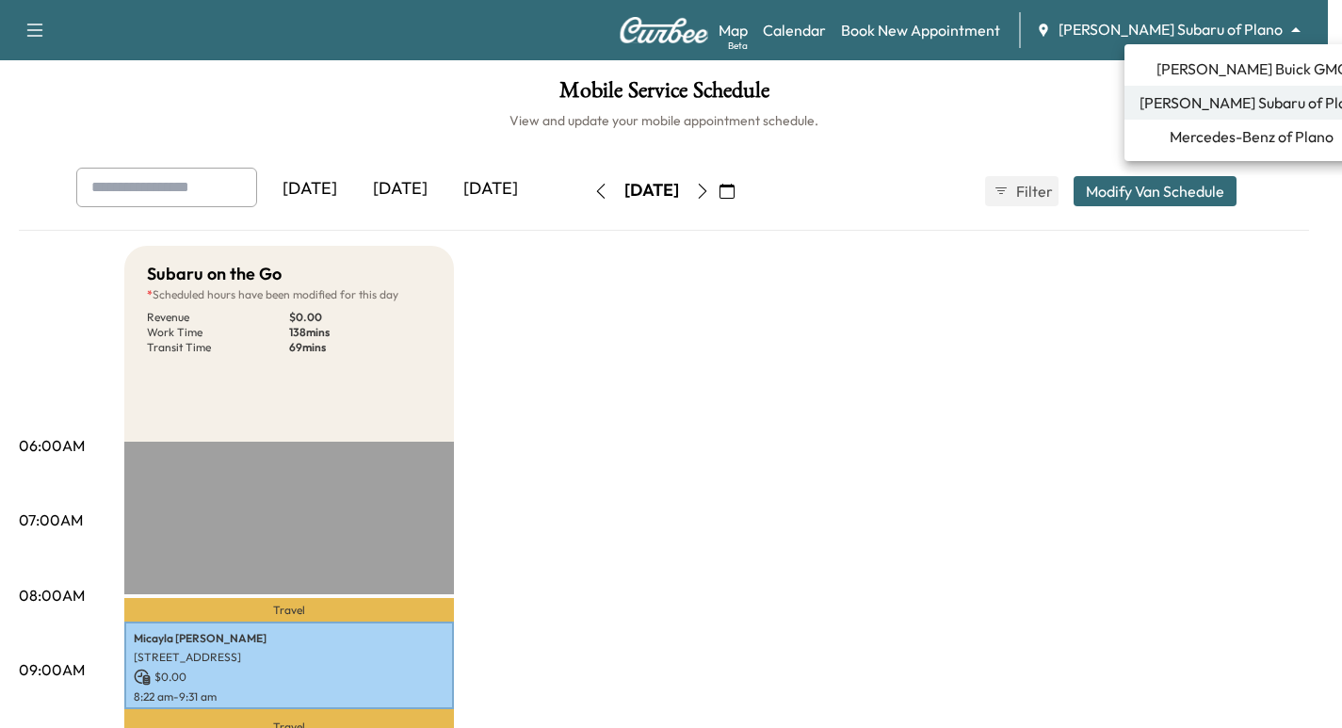
click at [1191, 29] on body "Support Log Out Map Beta Calendar Book New Appointment [PERSON_NAME] Subaru of …" at bounding box center [671, 364] width 1342 height 728
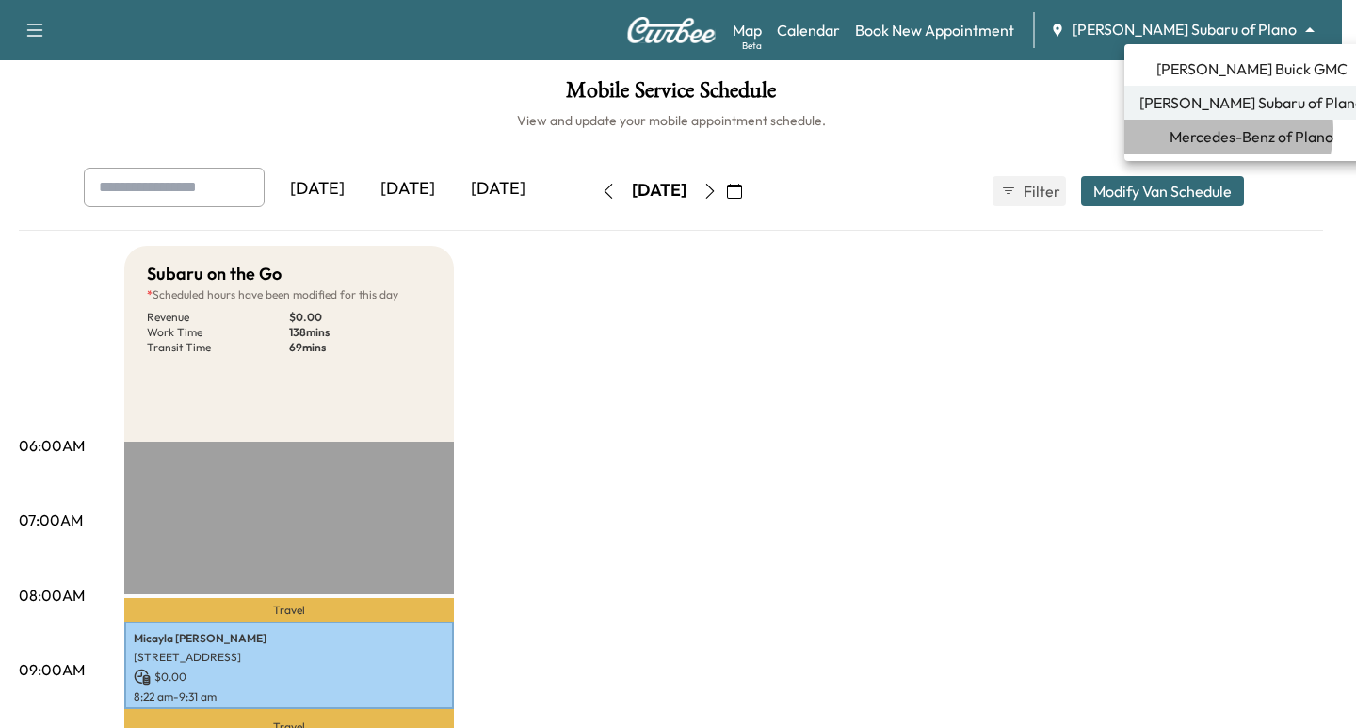
click at [1227, 130] on span "Mercedes-Benz of Plano" at bounding box center [1251, 136] width 164 height 23
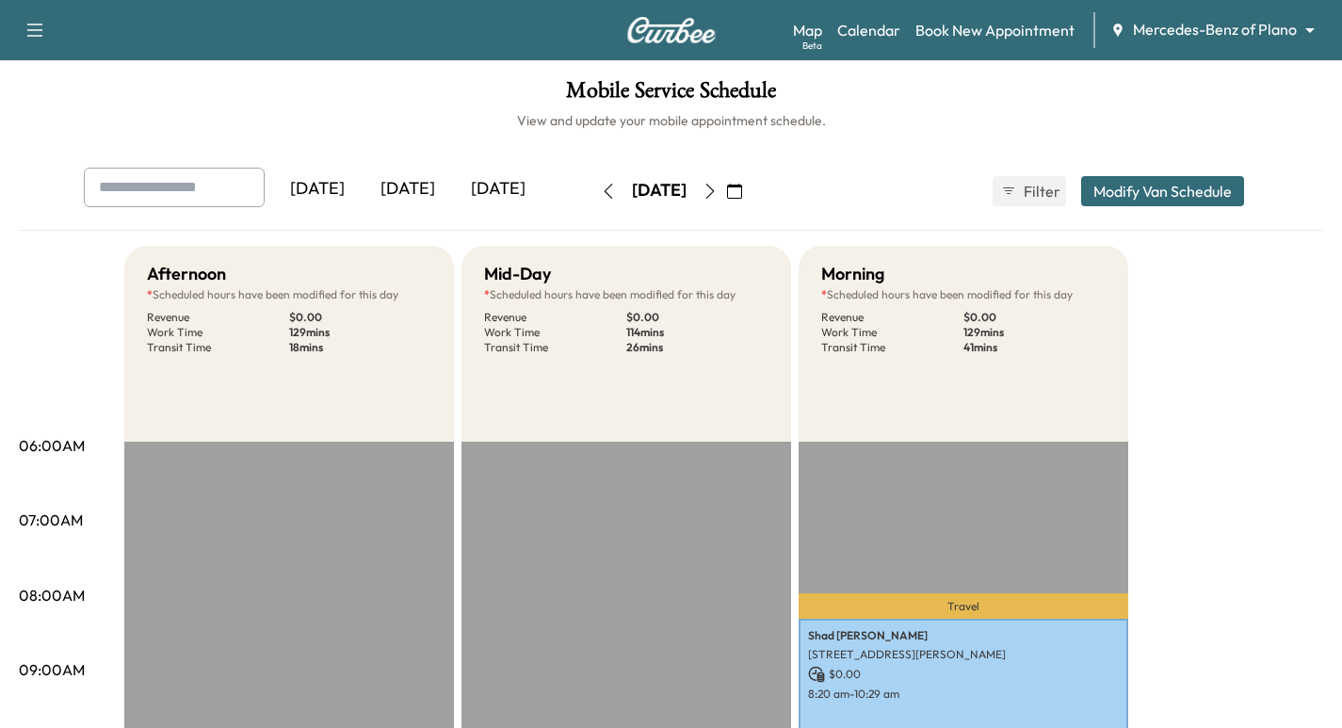
click at [714, 189] on icon "button" at bounding box center [709, 191] width 8 height 15
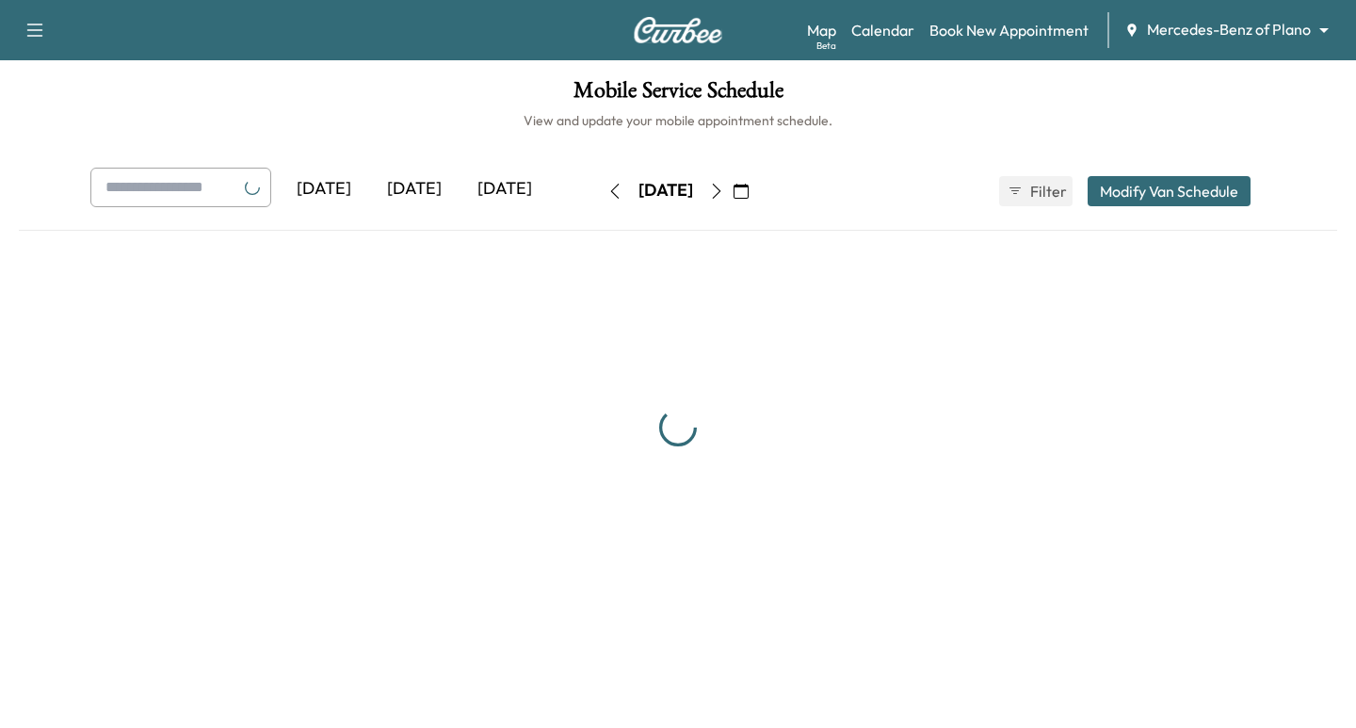
click at [721, 189] on icon "button" at bounding box center [717, 191] width 8 height 15
click at [757, 189] on button "button" at bounding box center [741, 191] width 32 height 30
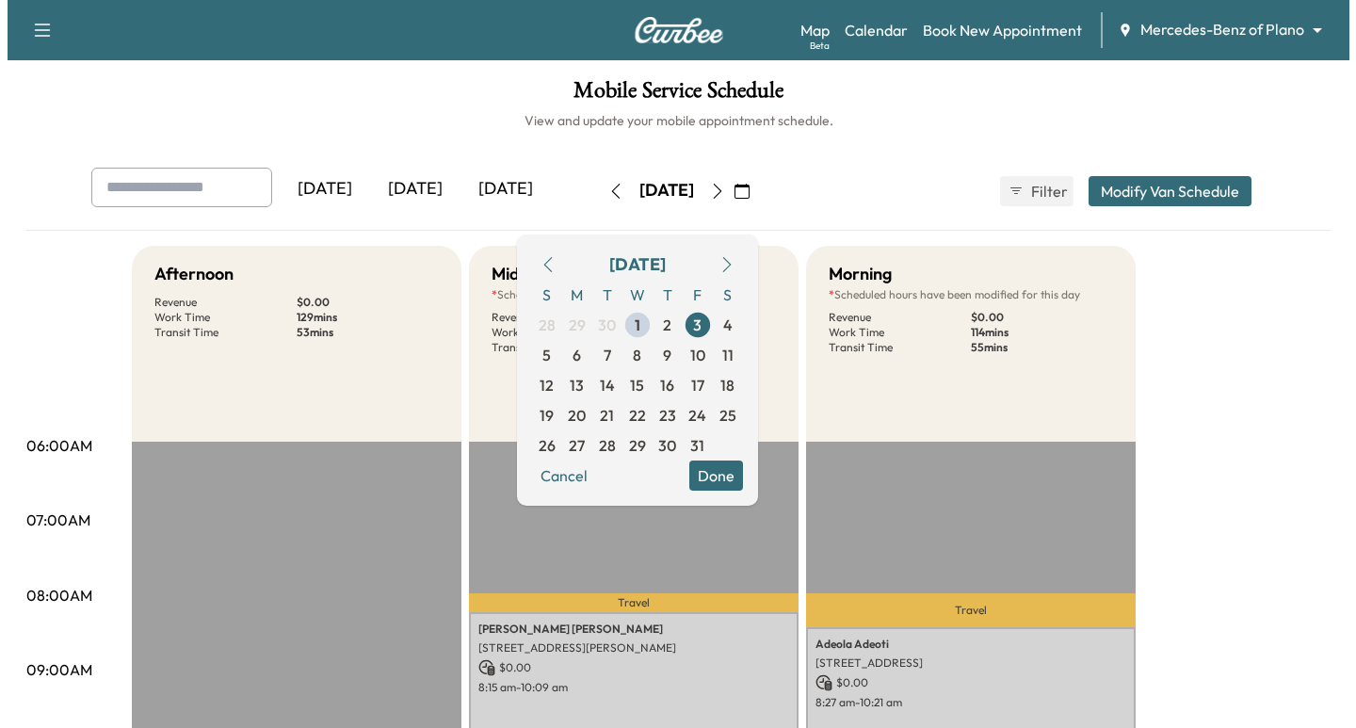
scroll to position [188, 0]
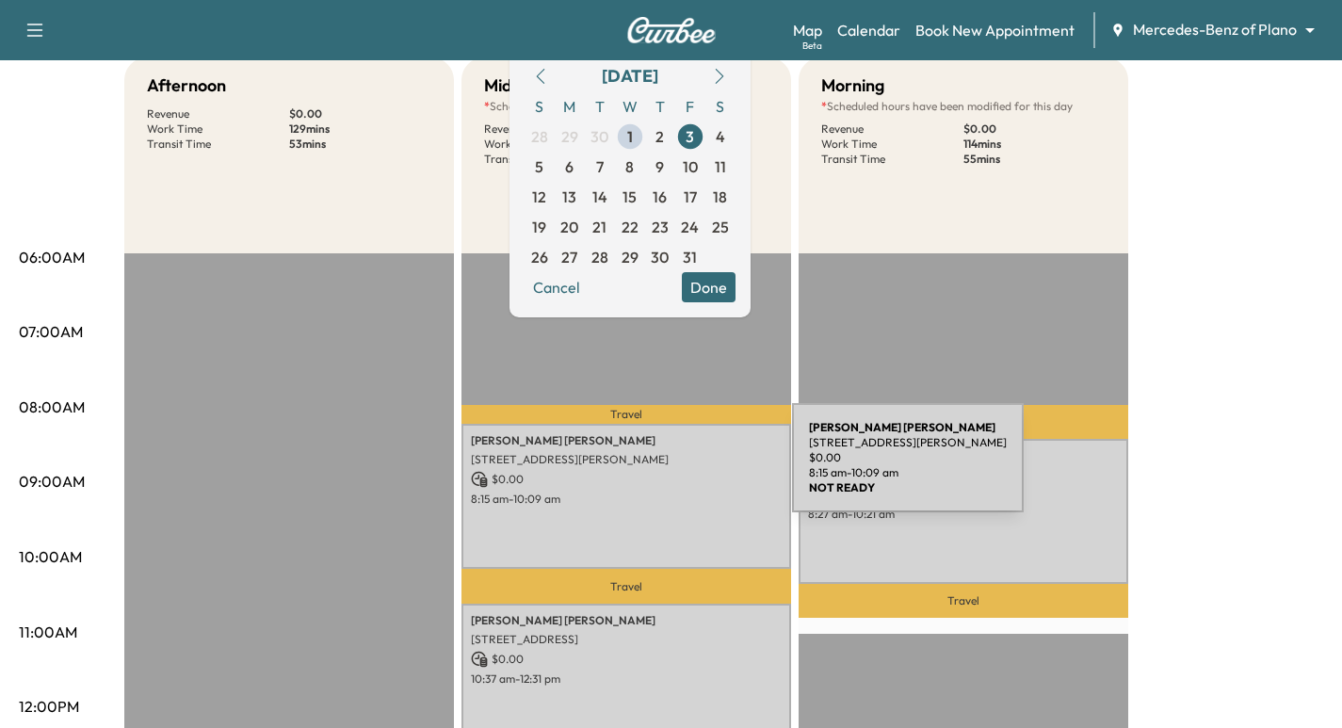
click at [651, 471] on p "$ 0.00" at bounding box center [626, 479] width 311 height 17
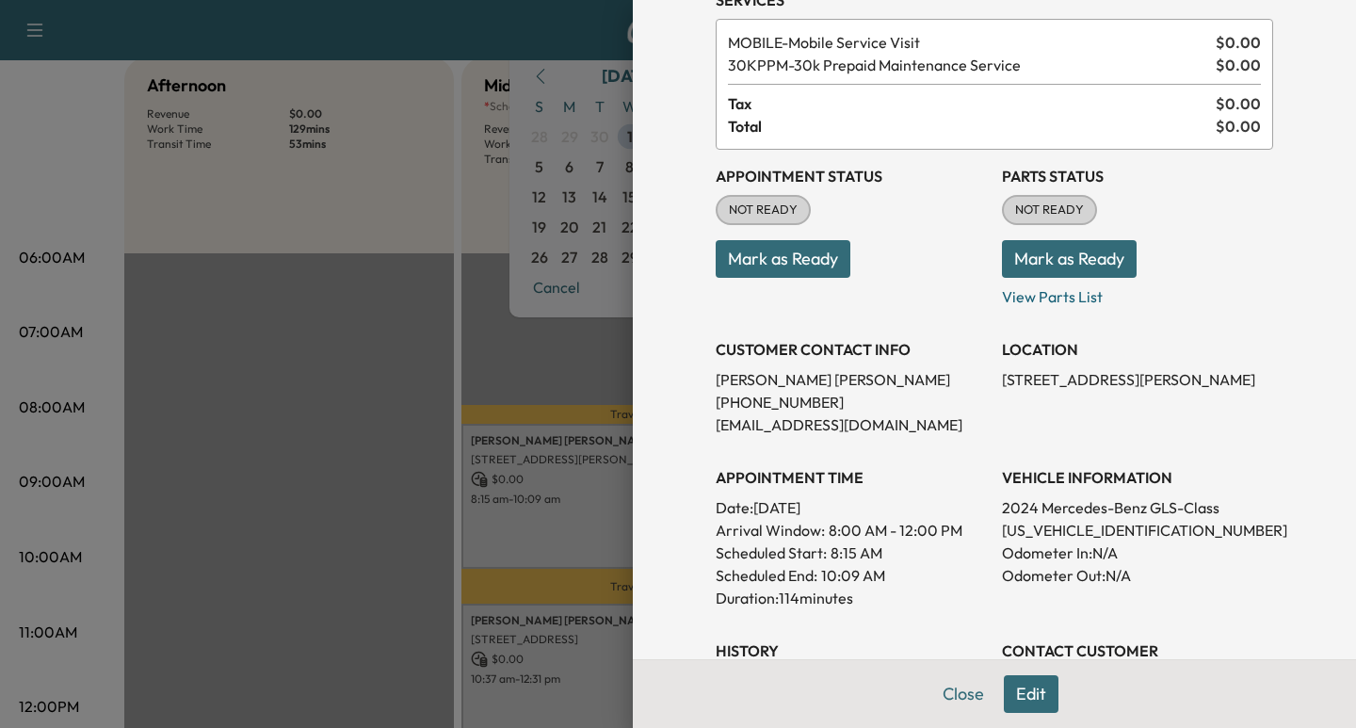
scroll to position [0, 0]
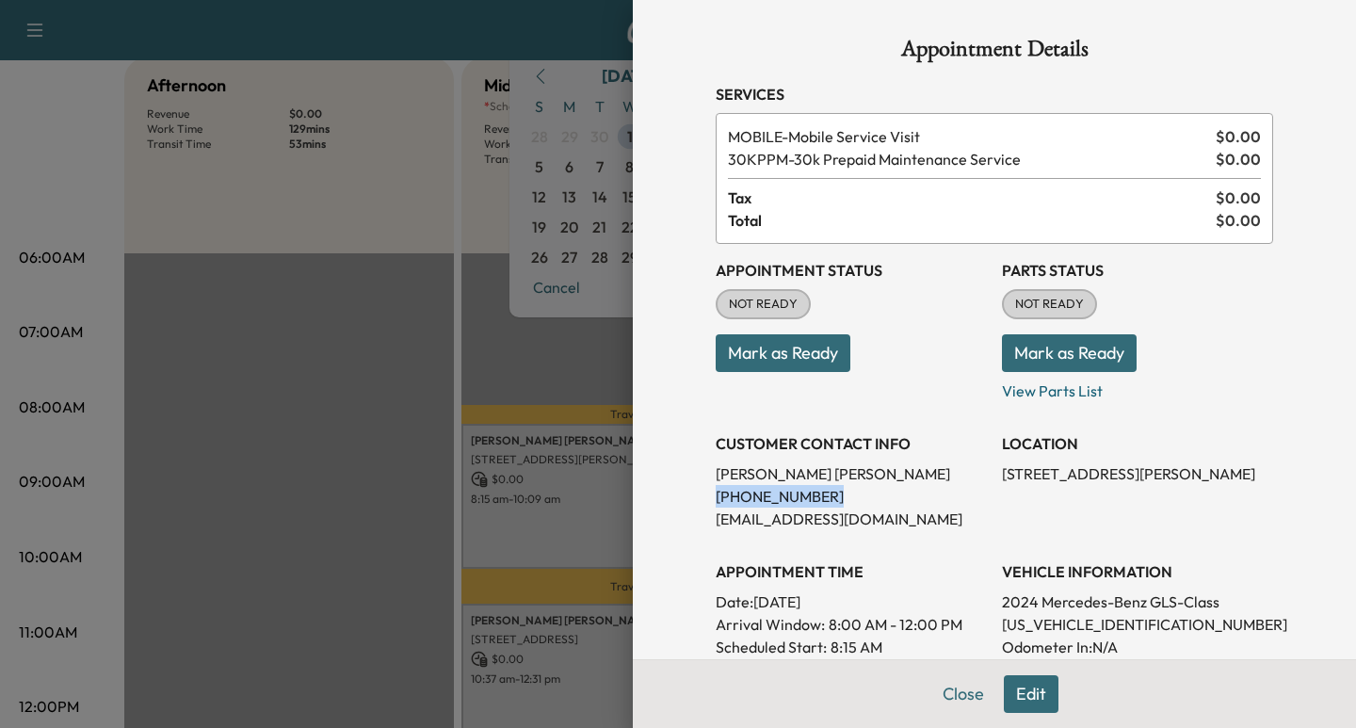
drag, startPoint x: 813, startPoint y: 497, endPoint x: 670, endPoint y: 495, distance: 142.2
click at [670, 495] on div "Appointment Details Services MOBILE - Mobile Service Visit $ 0.00 30KPPM - 30k …" at bounding box center [994, 364] width 723 height 728
copy p "[PHONE_NUMBER]"
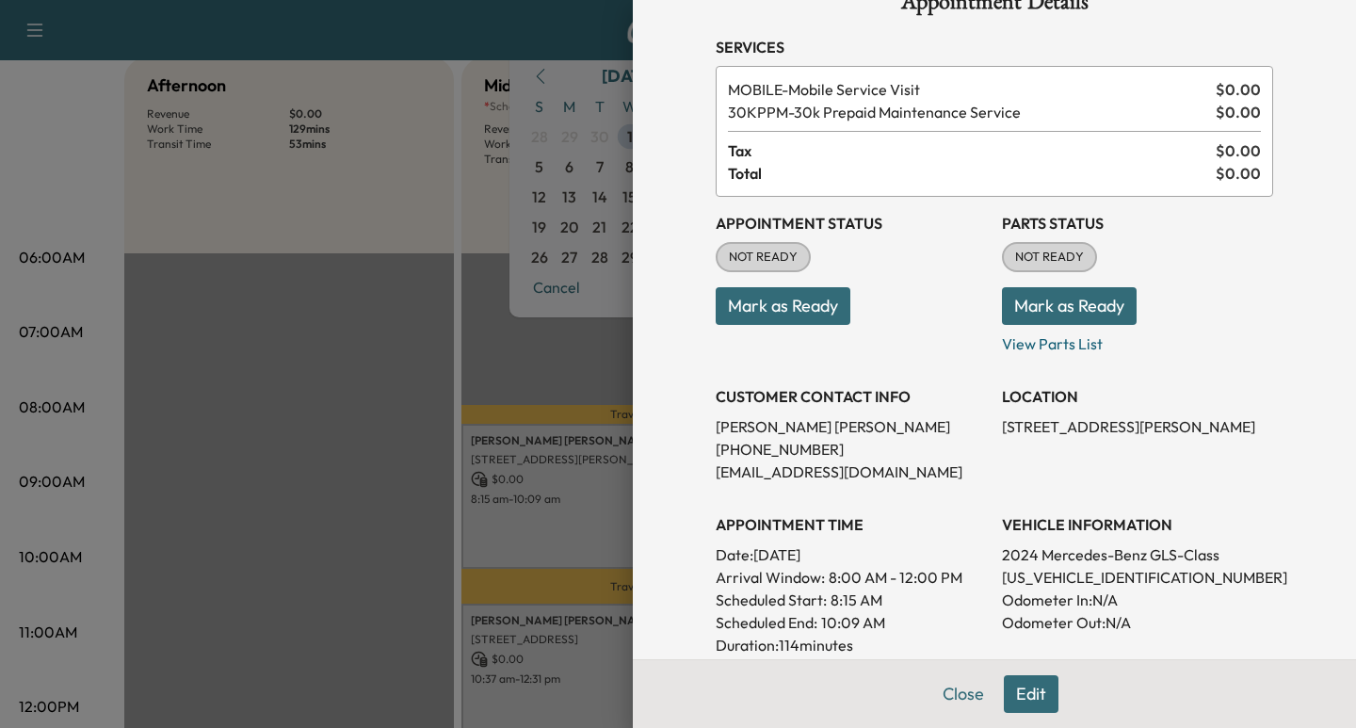
click at [1083, 579] on p "[US_VEHICLE_IDENTIFICATION_NUMBER]" at bounding box center [1137, 577] width 271 height 23
copy p "[US_VEHICLE_IDENTIFICATION_NUMBER]"
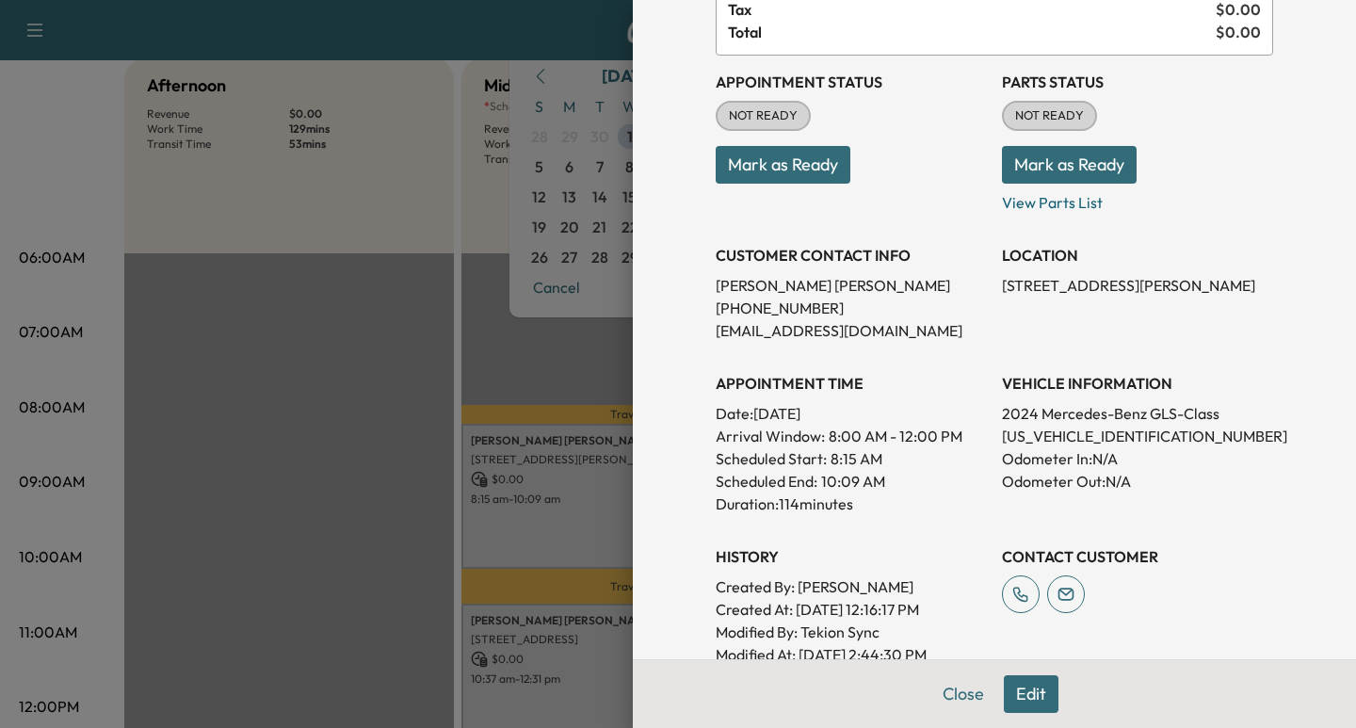
scroll to position [165, 0]
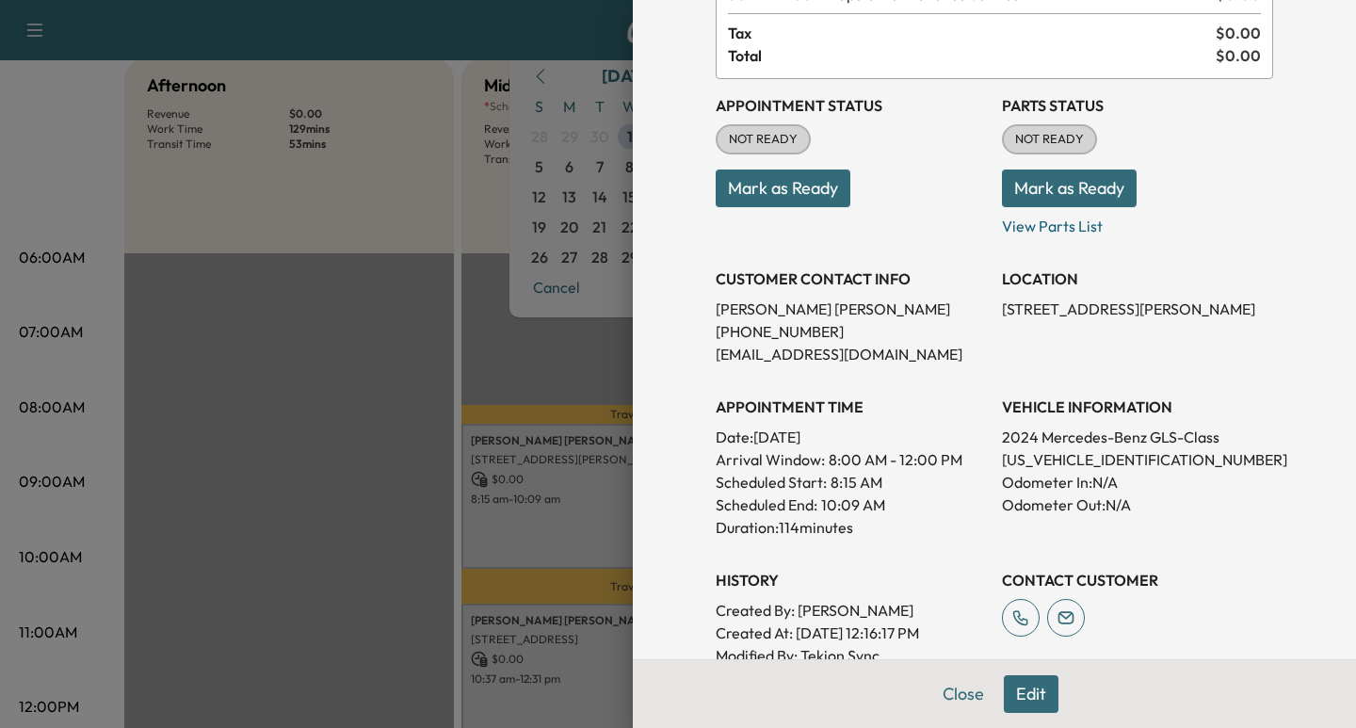
click at [521, 364] on div at bounding box center [678, 364] width 1356 height 728
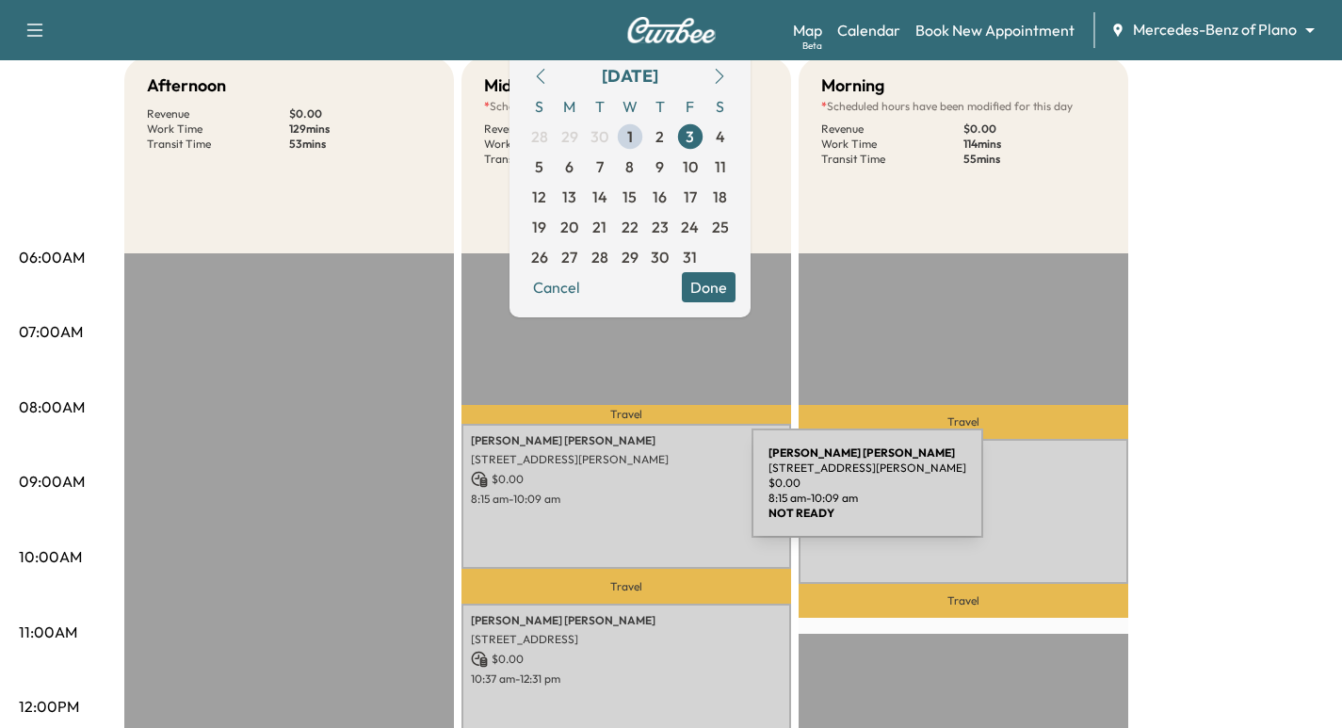
click at [610, 494] on p "8:15 am - 10:09 am" at bounding box center [626, 499] width 311 height 15
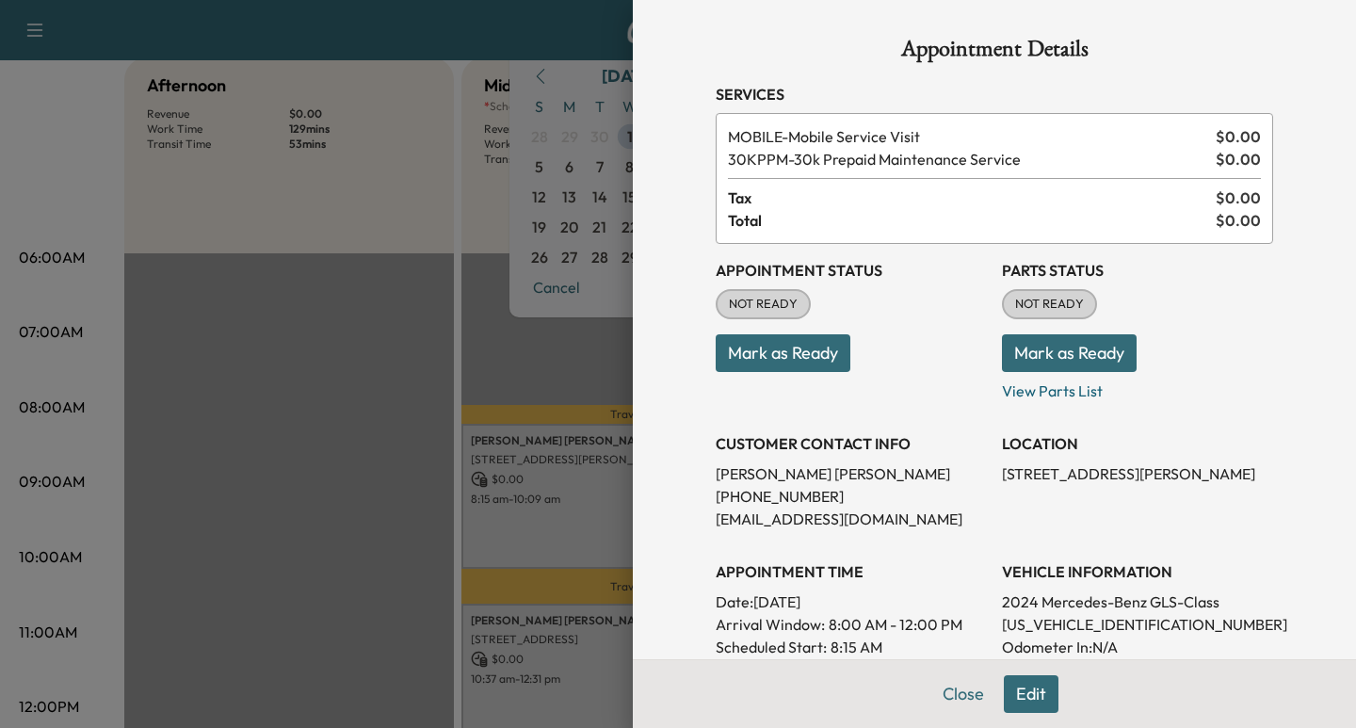
click at [527, 387] on div at bounding box center [678, 364] width 1356 height 728
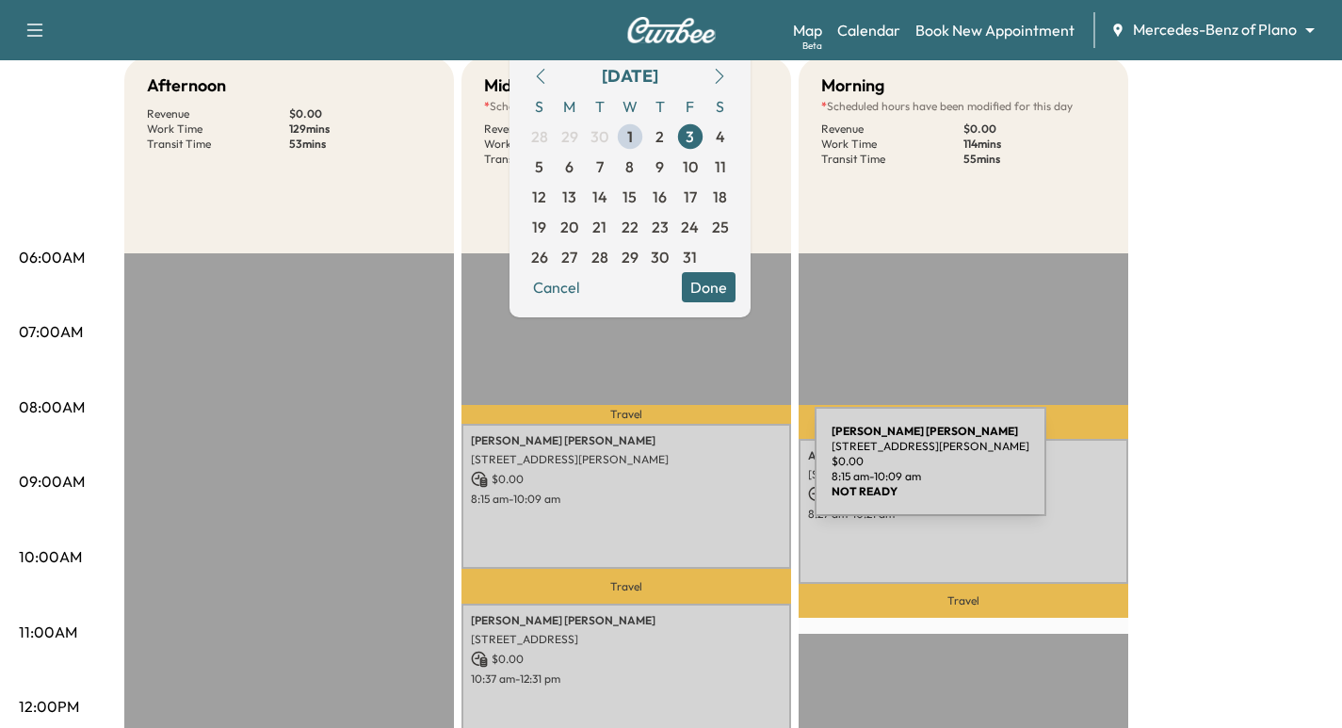
click at [673, 473] on p "$ 0.00" at bounding box center [626, 479] width 311 height 17
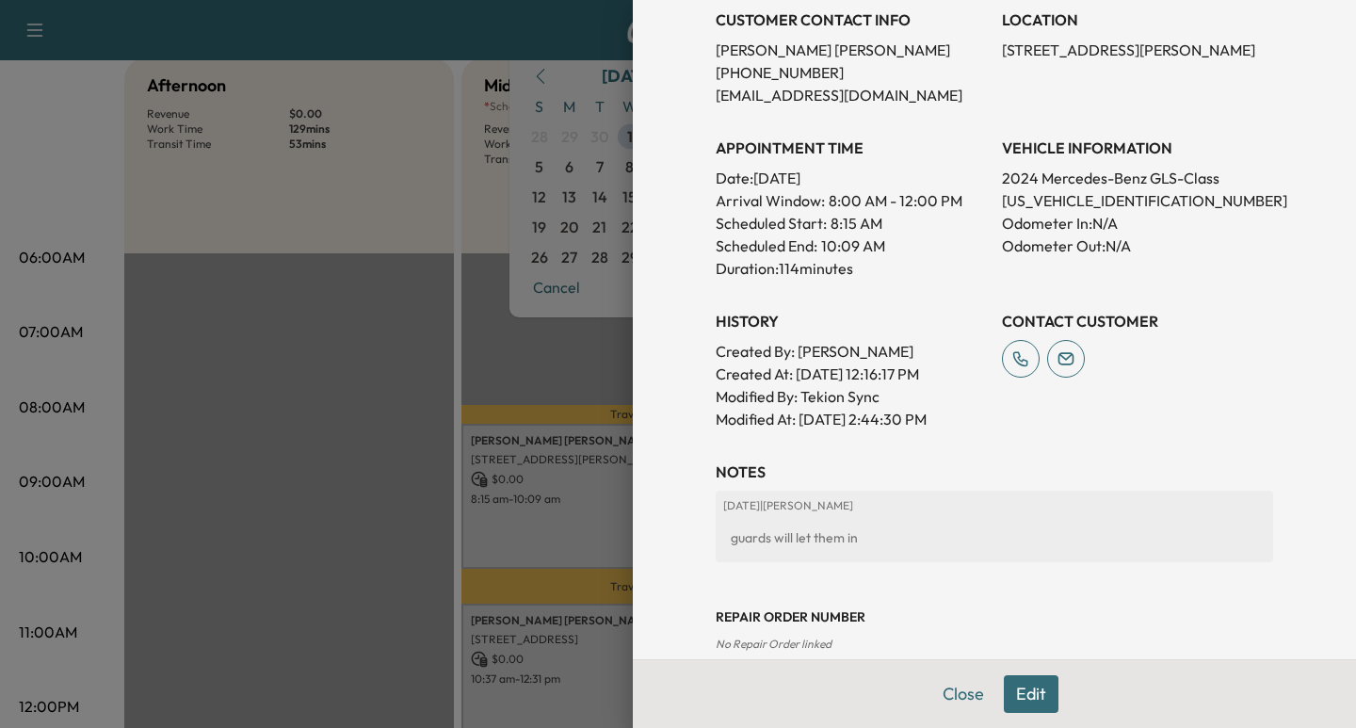
click at [1012, 697] on button "Edit" at bounding box center [1031, 694] width 55 height 38
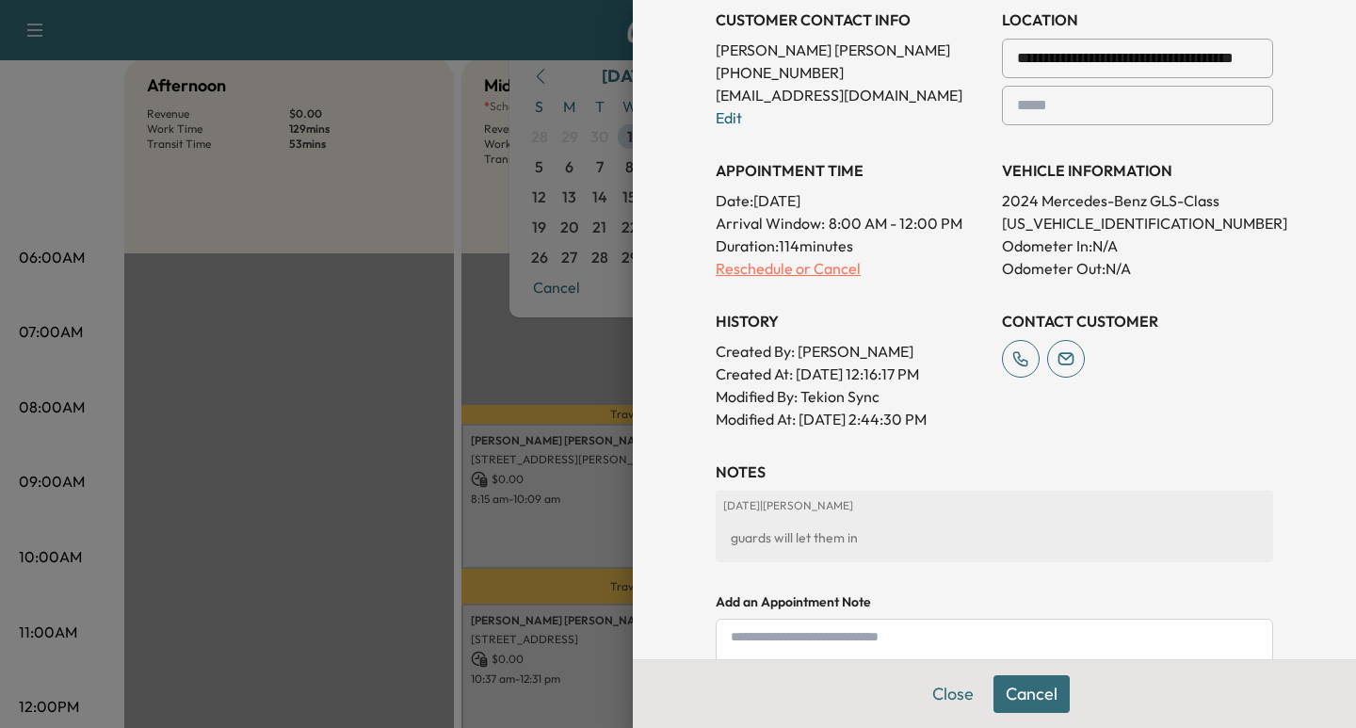
click at [810, 267] on p "Reschedule or Cancel" at bounding box center [851, 268] width 271 height 23
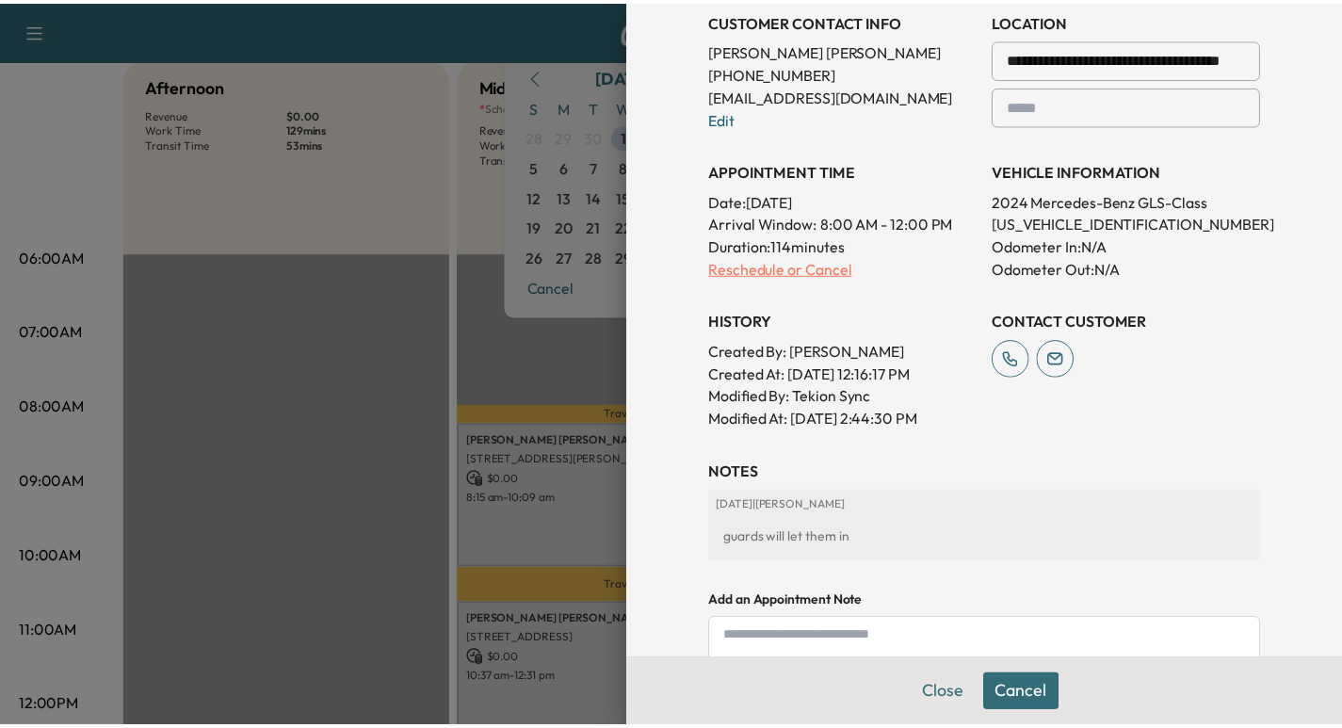
scroll to position [0, 0]
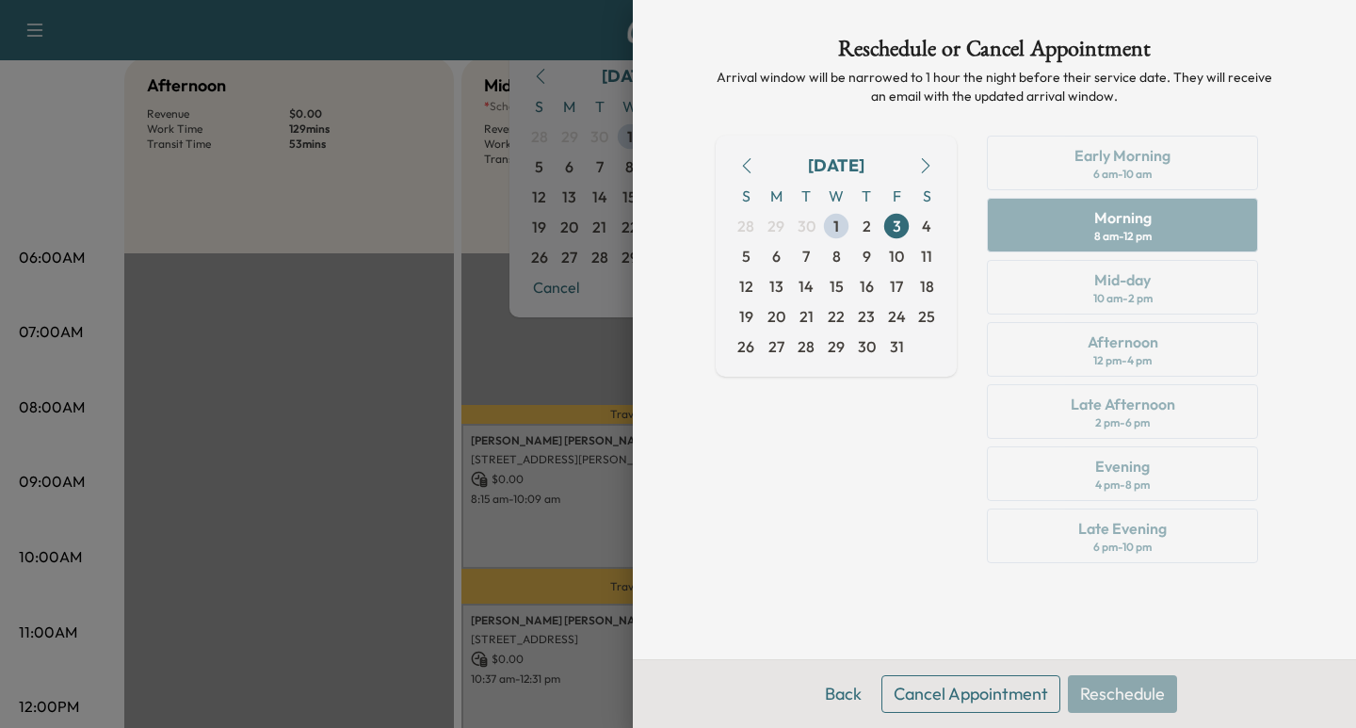
click at [950, 703] on button "Cancel Appointment" at bounding box center [970, 694] width 179 height 38
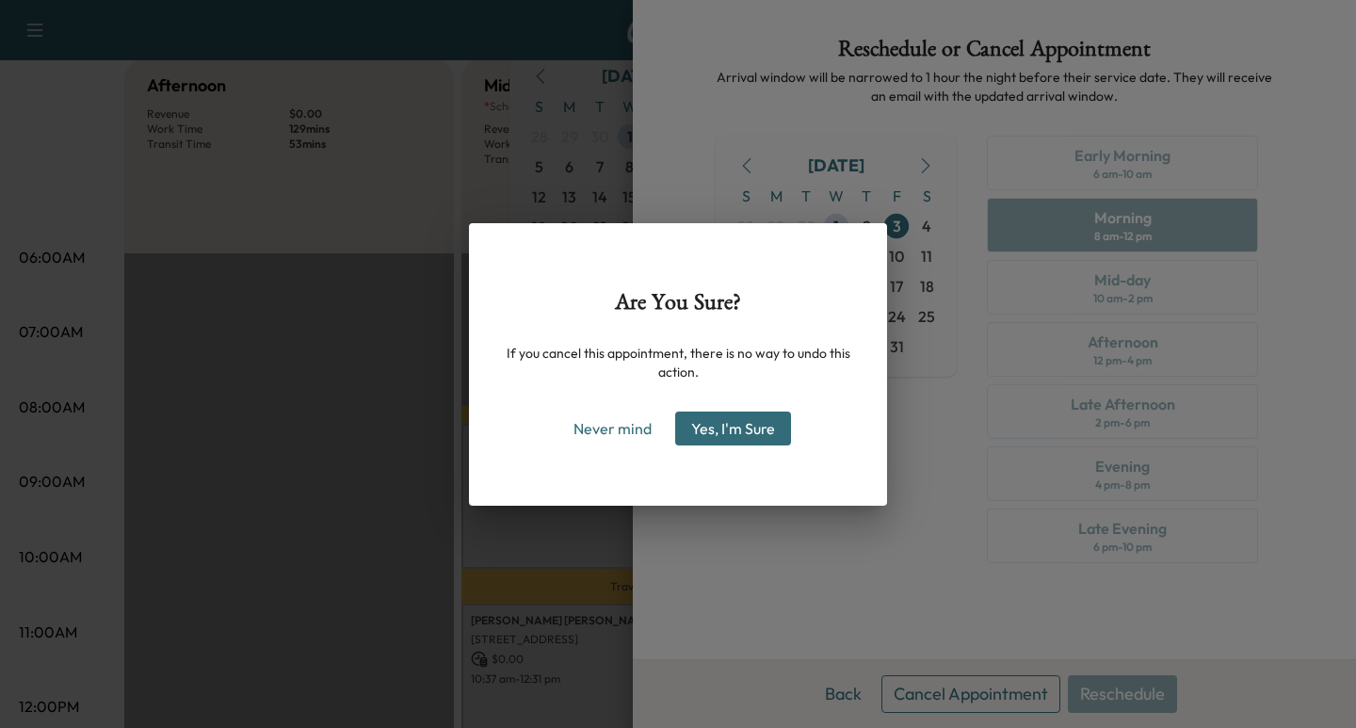
click at [734, 433] on button "Yes, I'm Sure" at bounding box center [733, 428] width 116 height 34
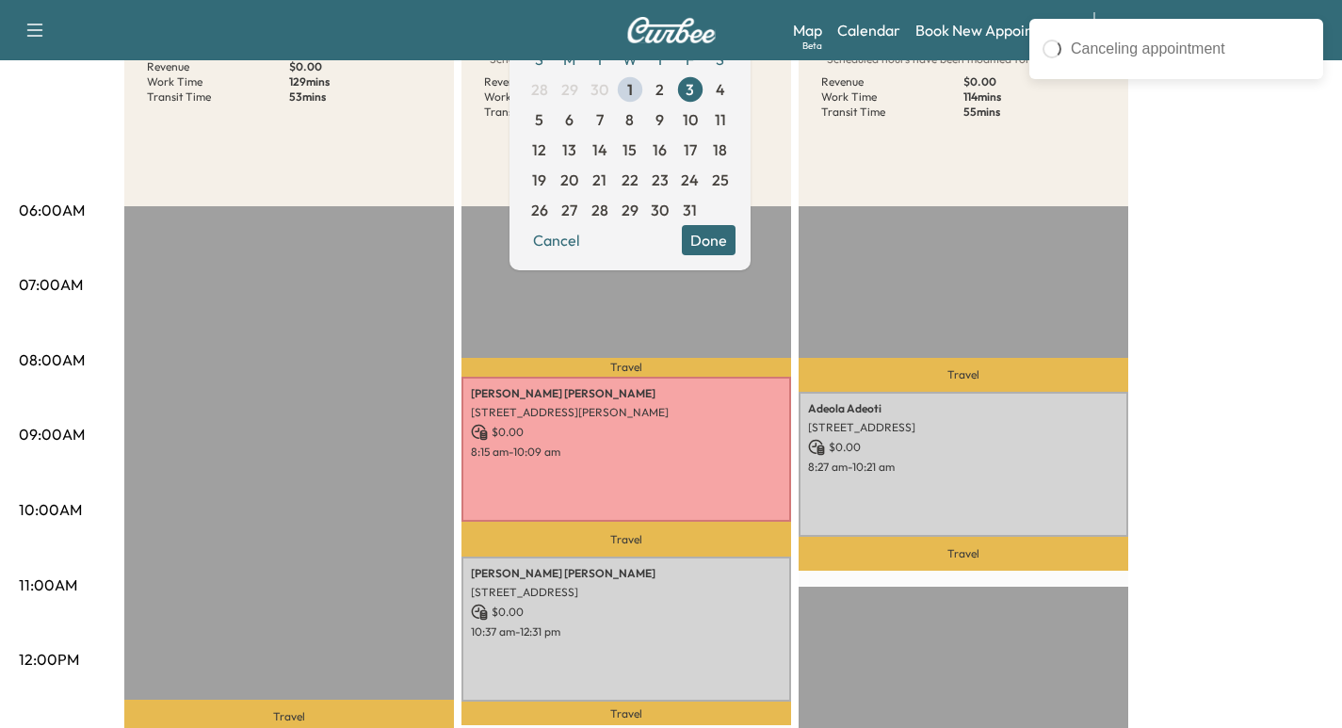
scroll to position [259, 0]
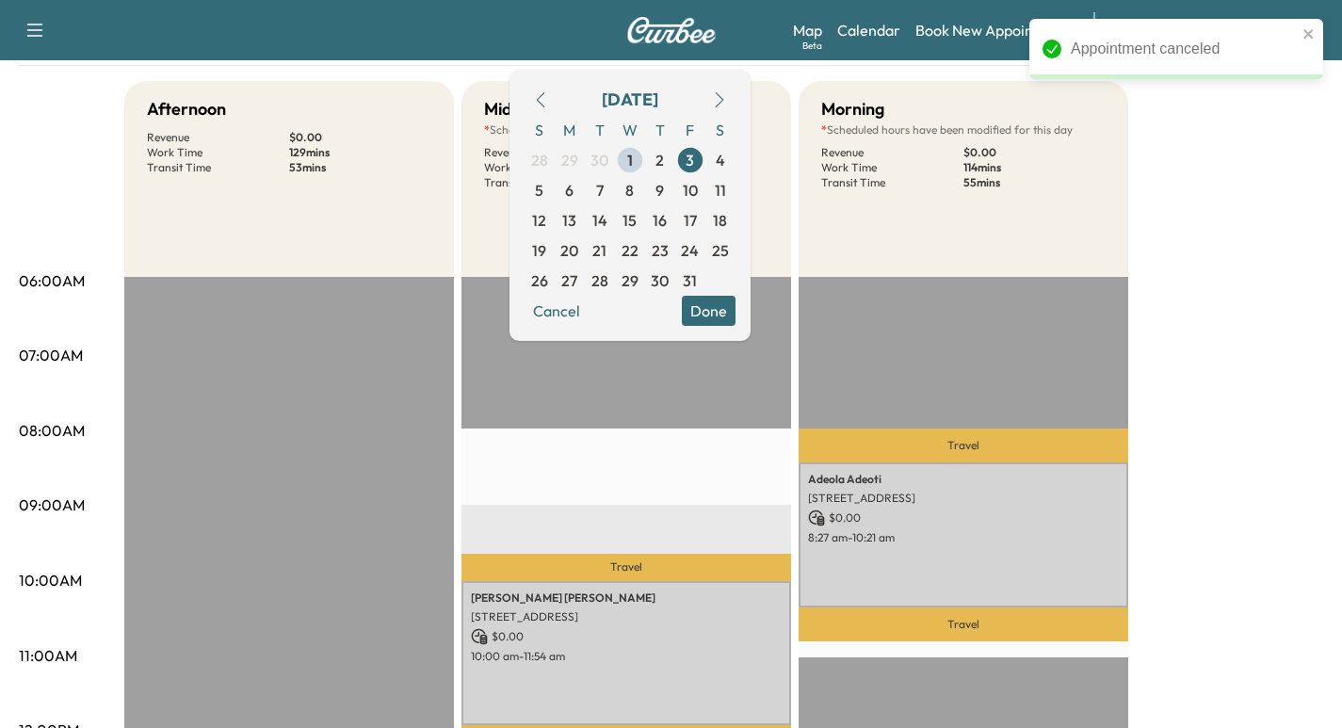
scroll to position [118, 0]
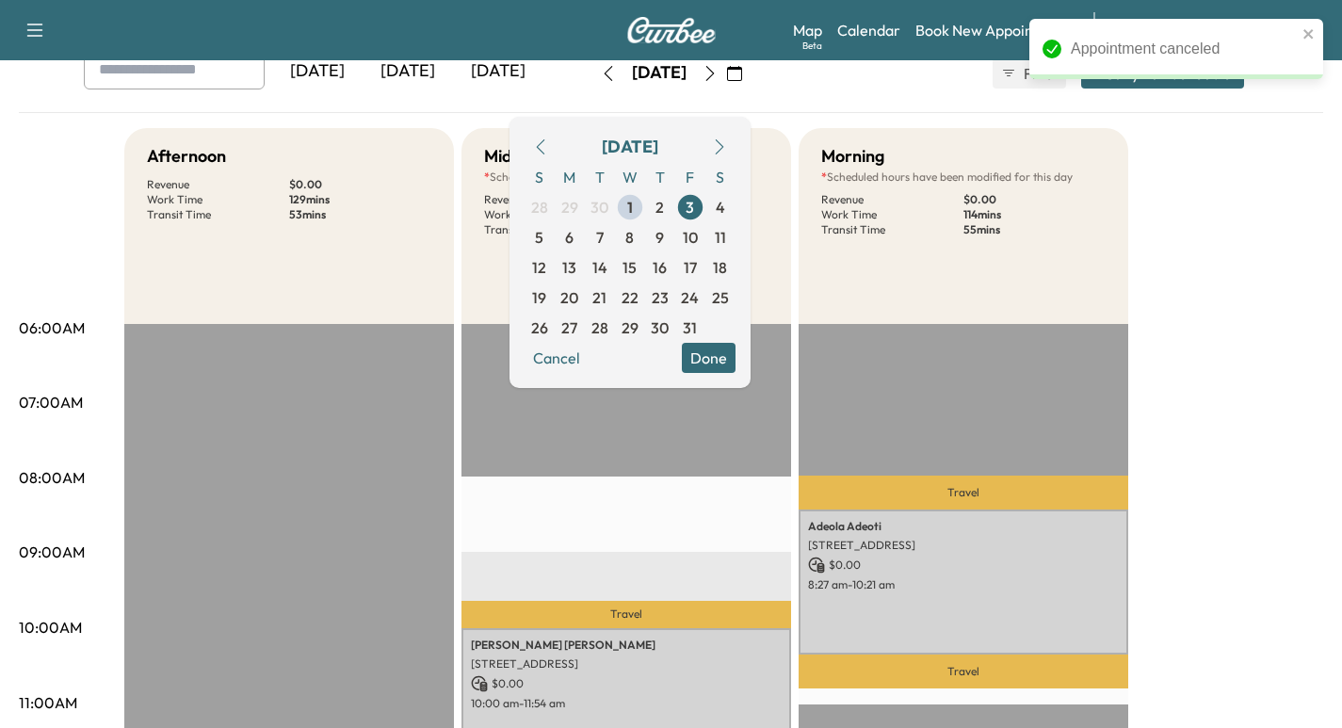
click at [750, 96] on div "[DATE] October 2025 S M T W T F S 28 29 30 1 2 3 4 5 6 7 8 9 10 11 12 13 14 15 …" at bounding box center [671, 73] width 158 height 60
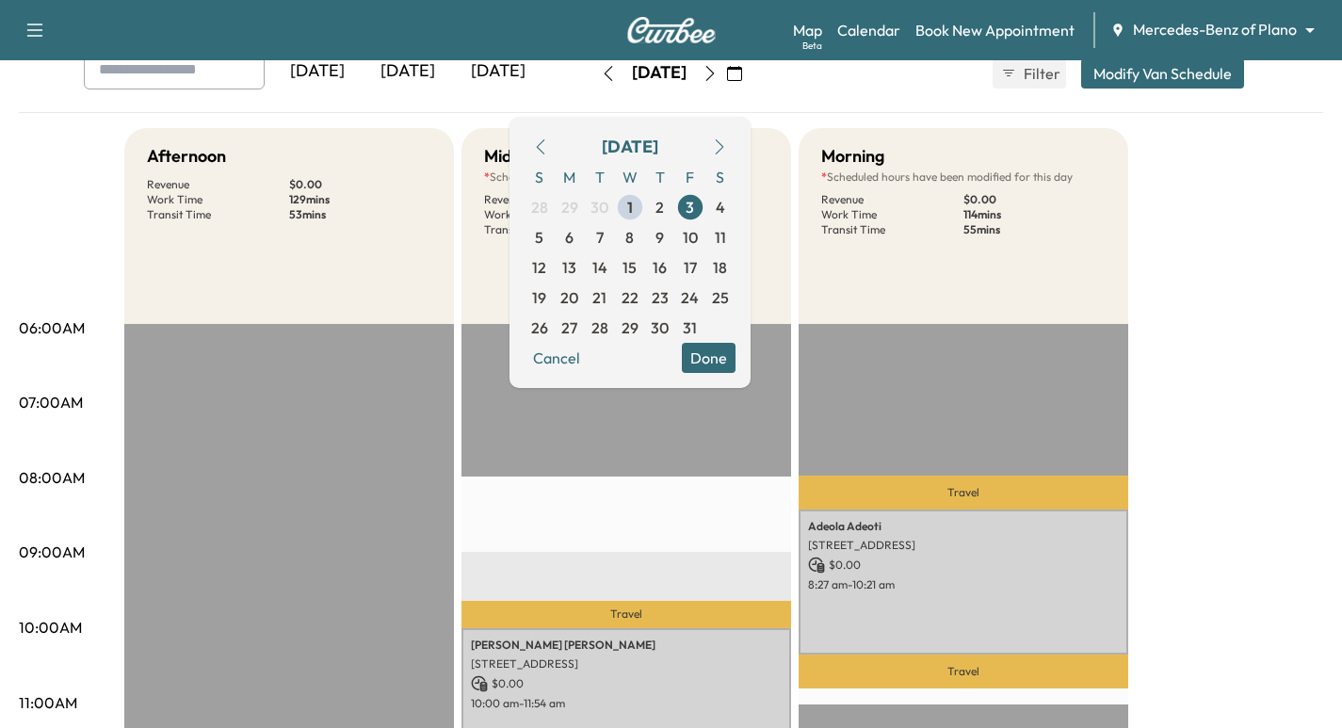
drag, startPoint x: 1091, startPoint y: 142, endPoint x: 1089, endPoint y: 169, distance: 27.5
click at [1091, 145] on div "Morning" at bounding box center [963, 156] width 284 height 26
click at [847, 77] on div "[DATE] [DATE] [DATE] [DATE] October 2025 S M T W T F S 28 29 30 1 2 3 4 5 6 7 8…" at bounding box center [671, 73] width 1205 height 47
click at [735, 366] on button "Done" at bounding box center [709, 358] width 54 height 30
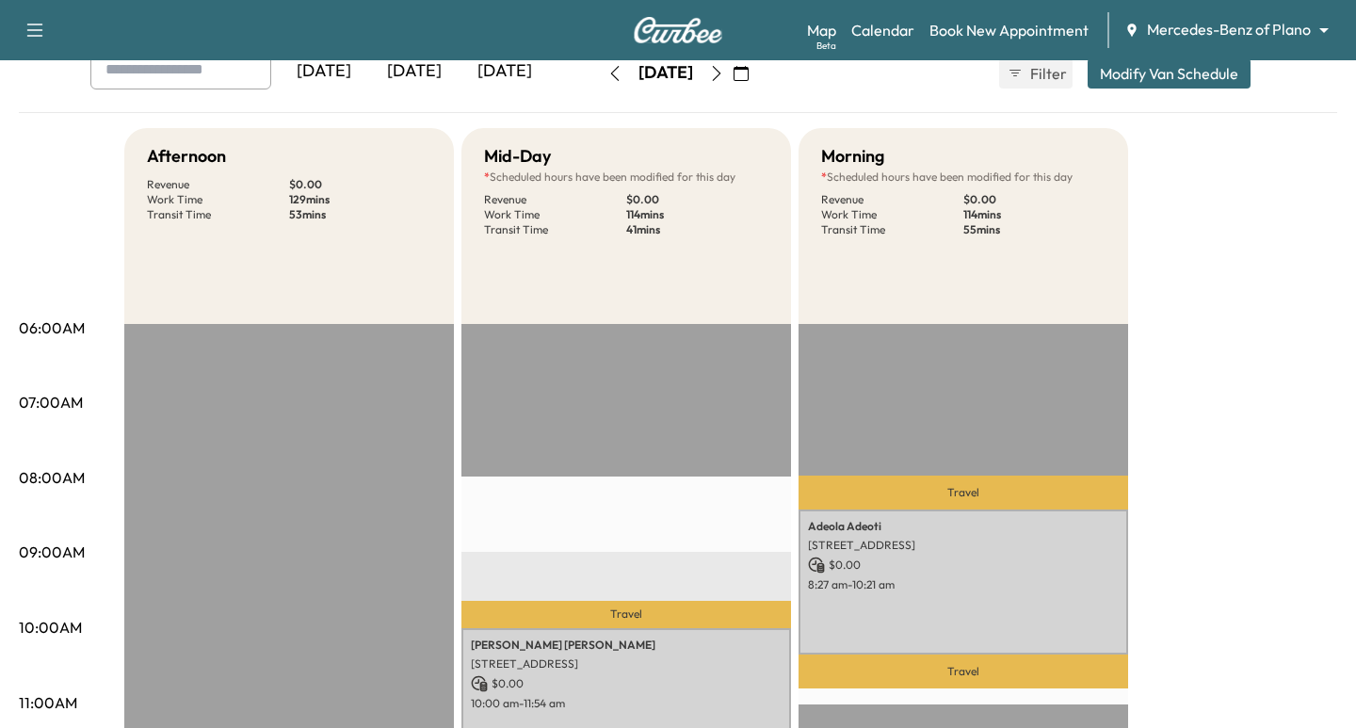
click at [1243, 30] on body "Support Log Out Map Beta Calendar Book New Appointment Mercedes-Benz of Plano *…" at bounding box center [678, 246] width 1356 height 728
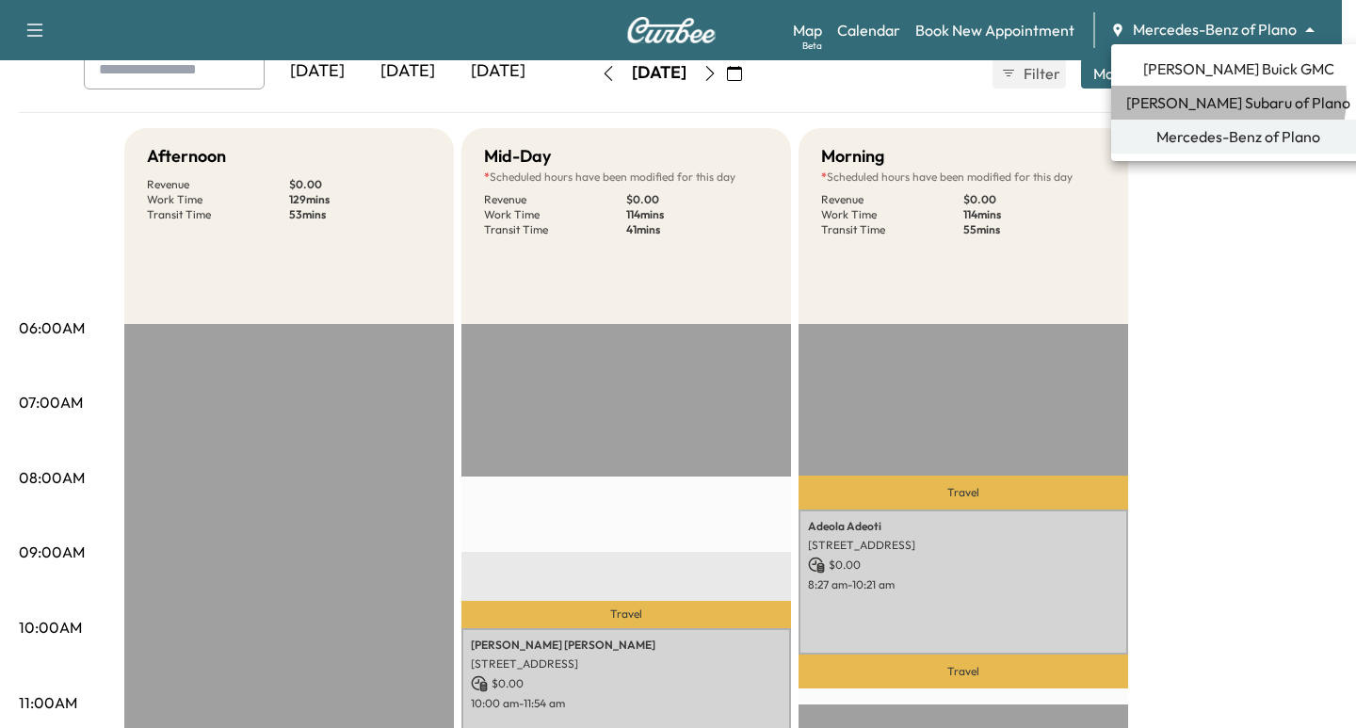
click at [1227, 97] on span "[PERSON_NAME] Subaru of Plano" at bounding box center [1238, 102] width 224 height 23
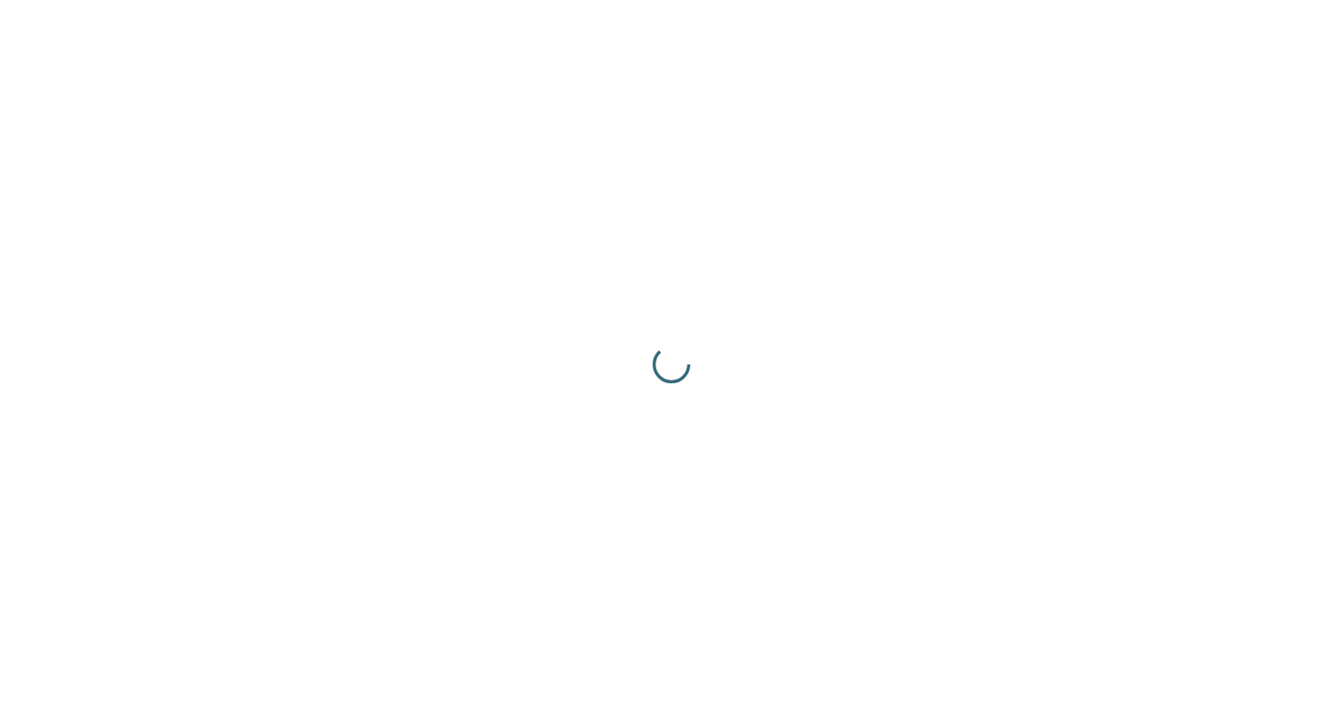
scroll to position [0, 0]
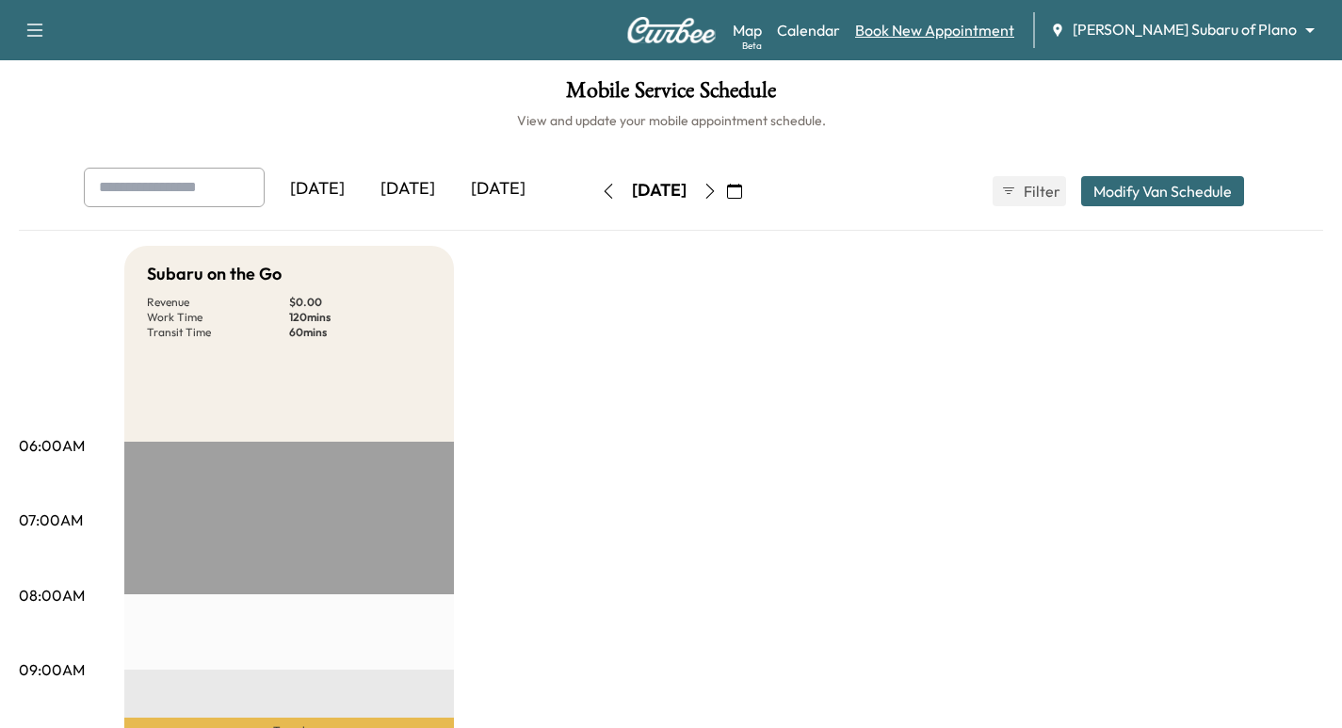
click at [970, 22] on link "Book New Appointment" at bounding box center [934, 30] width 159 height 23
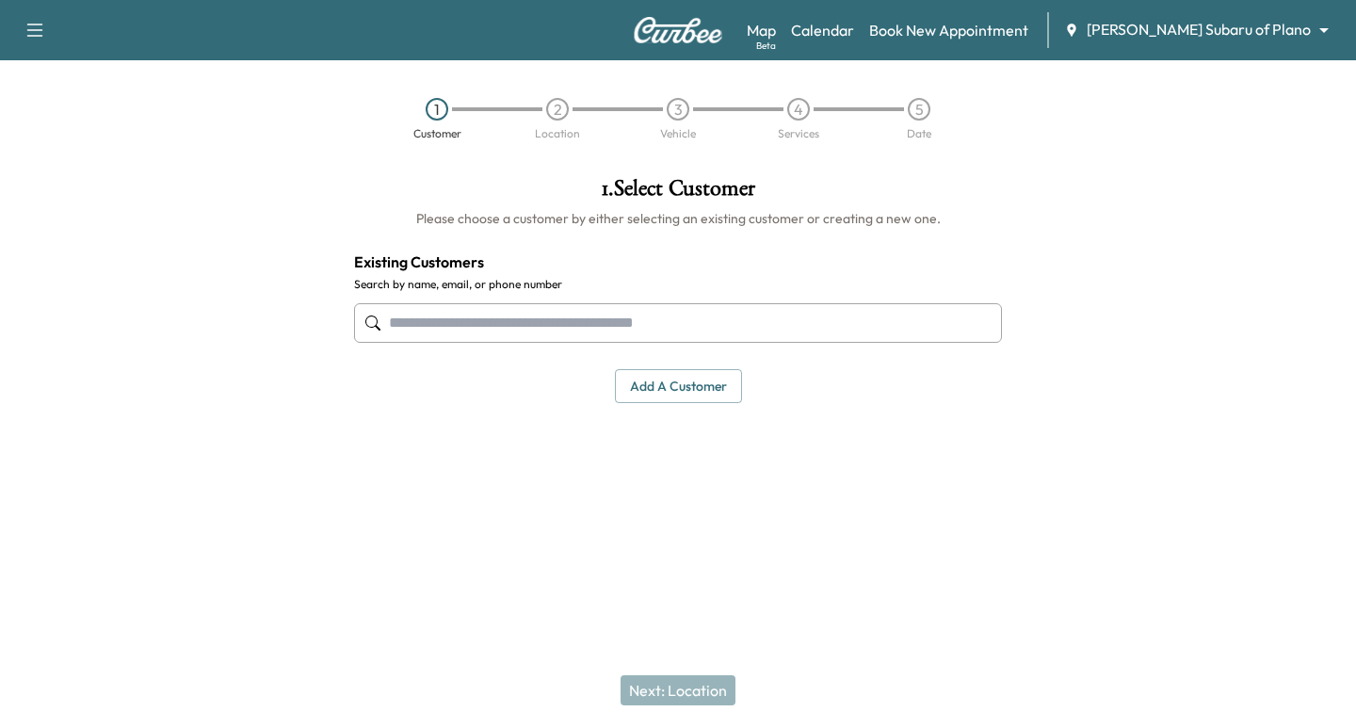
drag, startPoint x: 563, startPoint y: 292, endPoint x: 553, endPoint y: 297, distance: 11.4
click at [555, 296] on div at bounding box center [678, 323] width 648 height 62
click at [554, 311] on input "text" at bounding box center [678, 323] width 648 height 40
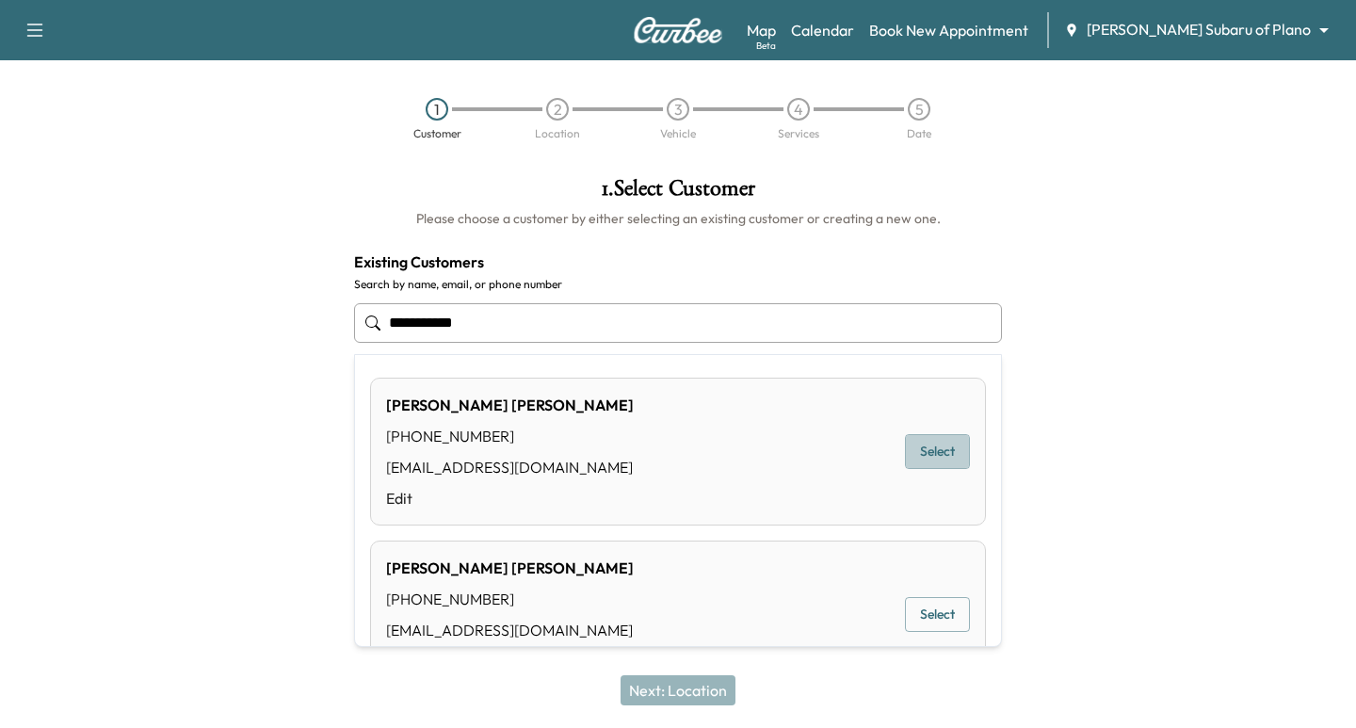
click at [905, 447] on button "Select" at bounding box center [937, 451] width 65 height 35
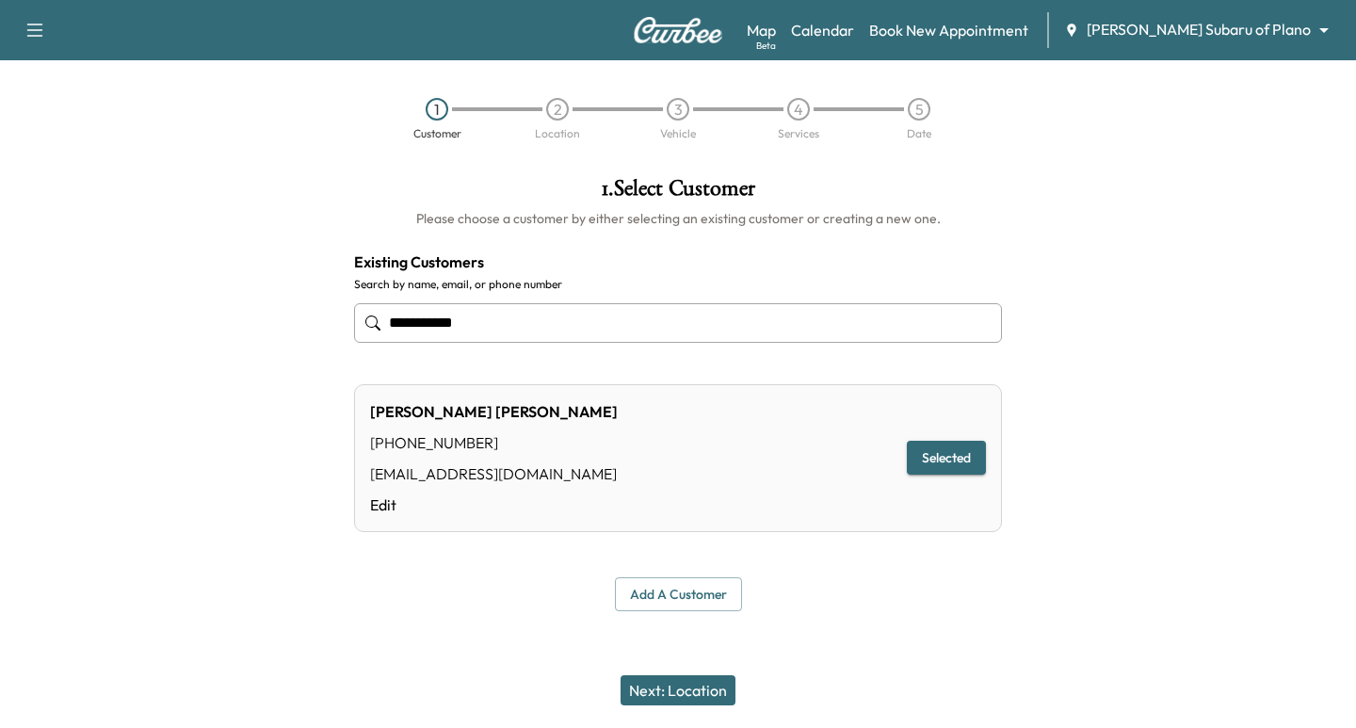
type input "**********"
click at [697, 686] on button "Next: Location" at bounding box center [678, 690] width 115 height 30
